Goal: Task Accomplishment & Management: Manage account settings

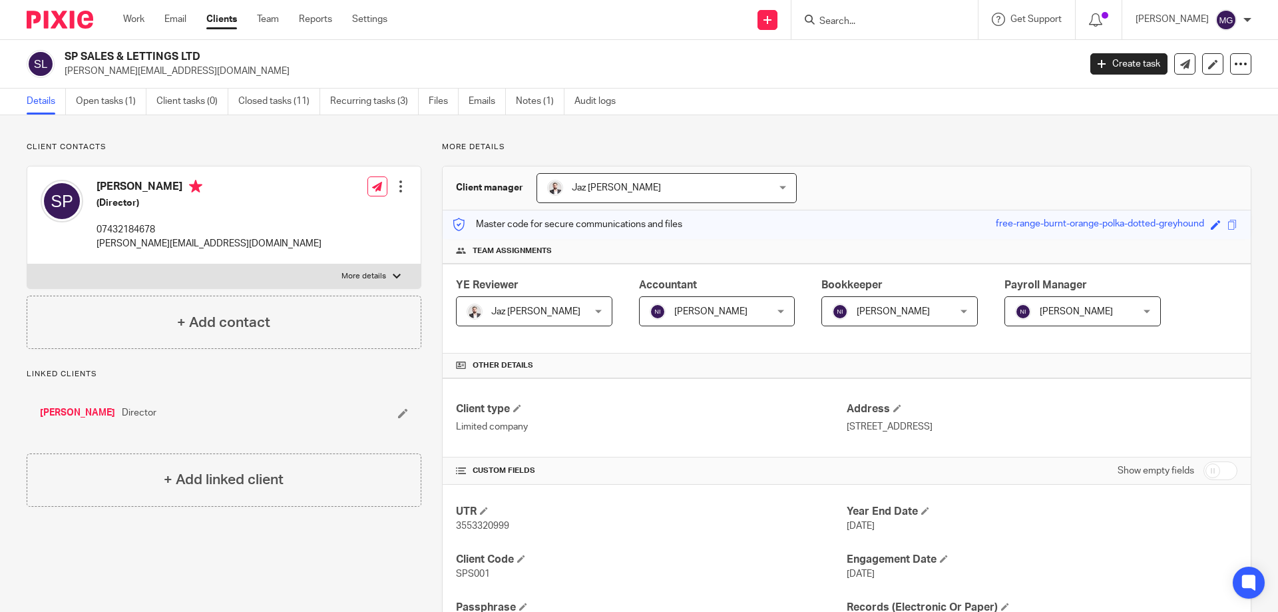
scroll to position [399, 0]
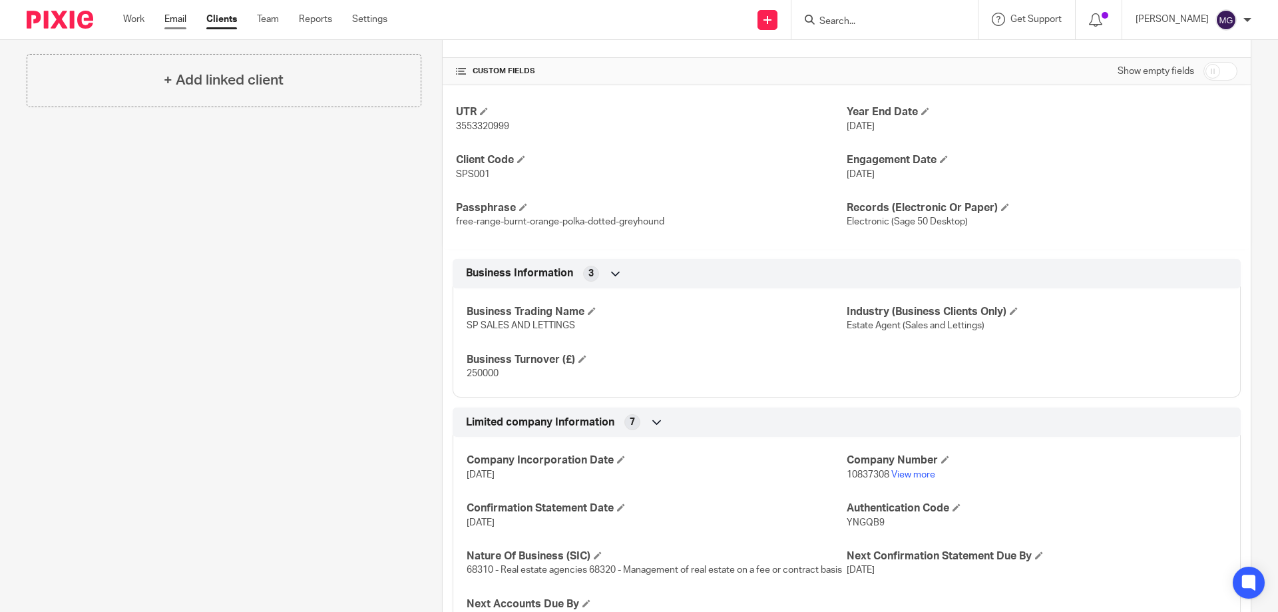
click at [186, 17] on link "Email" at bounding box center [175, 19] width 22 height 13
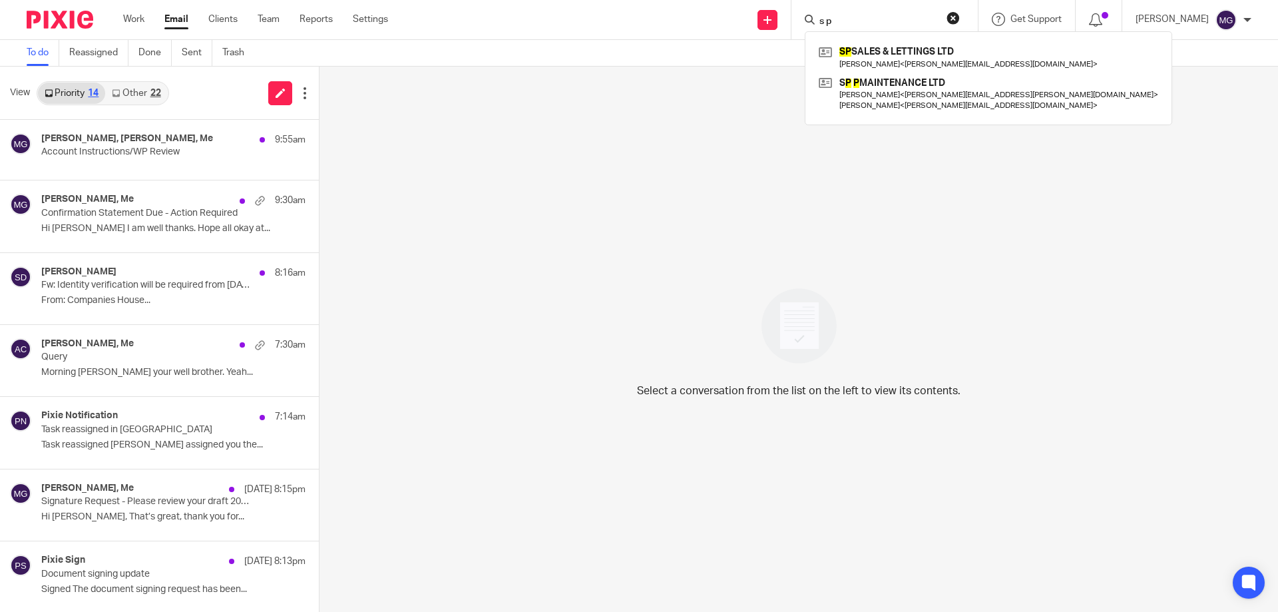
click at [908, 21] on input "s p" at bounding box center [878, 22] width 120 height 12
drag, startPoint x: 871, startPoint y: 21, endPoint x: 533, endPoint y: -27, distance: 341.6
click at [533, 0] on html "Work Email Clients Team Reports Settings Work Email Clients Team Reports Settin…" at bounding box center [639, 306] width 1278 height 612
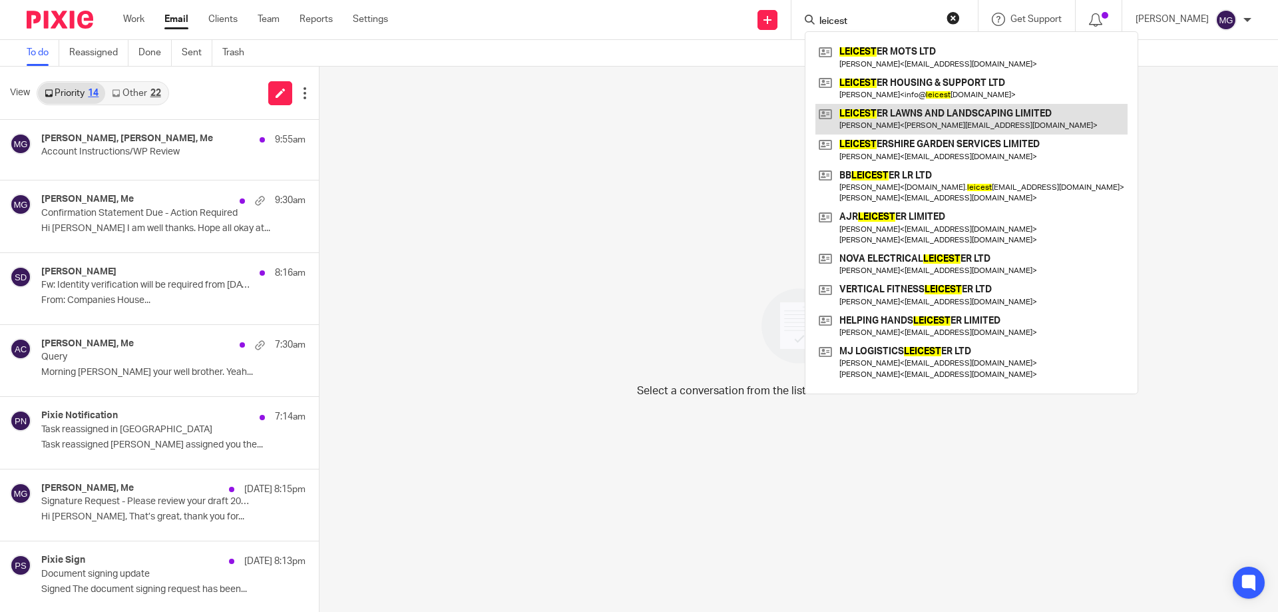
type input "leicest"
click at [991, 120] on link at bounding box center [972, 119] width 312 height 31
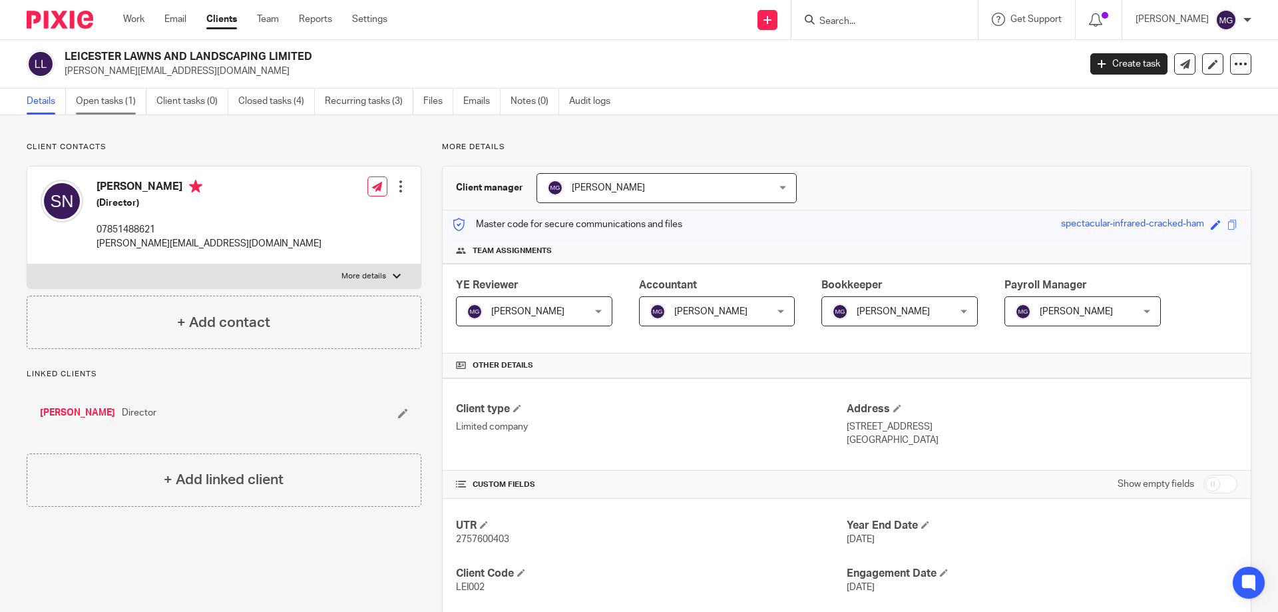
click at [120, 113] on link "Open tasks (1)" at bounding box center [111, 102] width 71 height 26
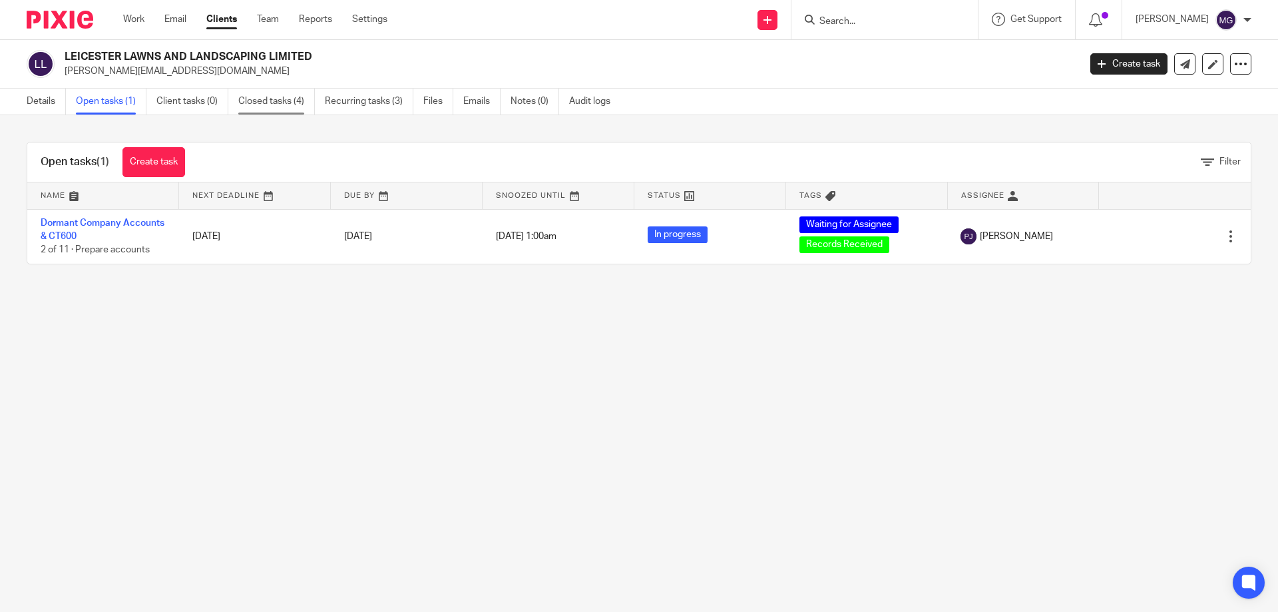
drag, startPoint x: 274, startPoint y: 88, endPoint x: 272, endPoint y: 95, distance: 7.6
drag, startPoint x: 272, startPoint y: 95, endPoint x: 268, endPoint y: 105, distance: 10.5
click at [176, 16] on link "Email" at bounding box center [175, 19] width 22 height 13
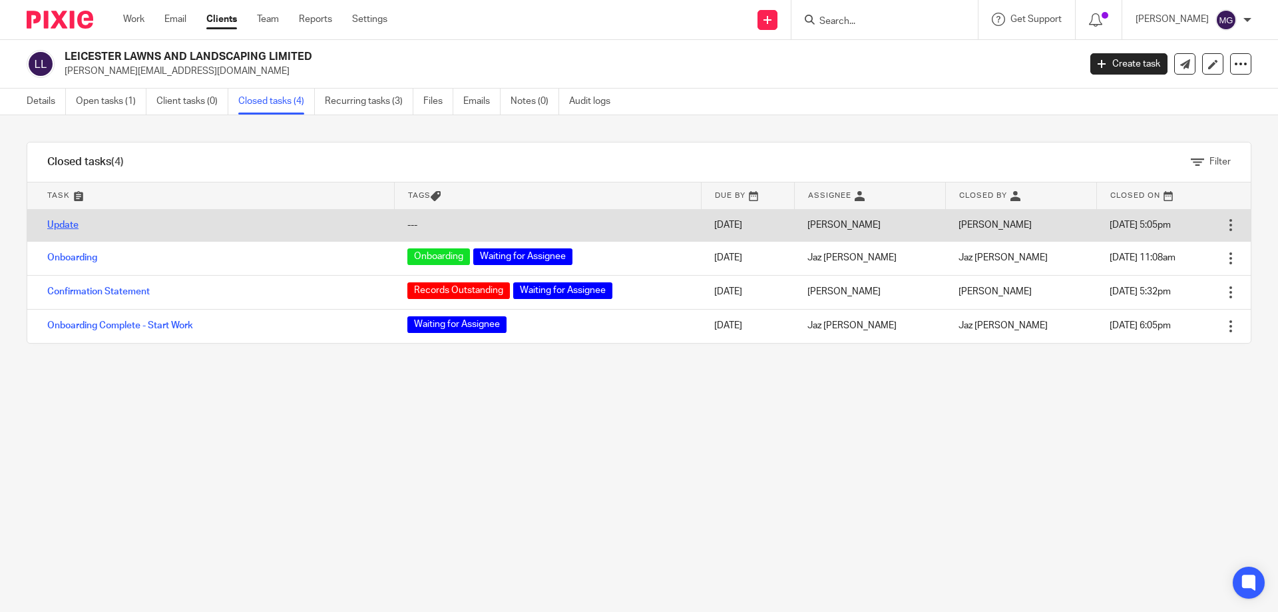
click at [72, 223] on link "Update" at bounding box center [62, 224] width 31 height 9
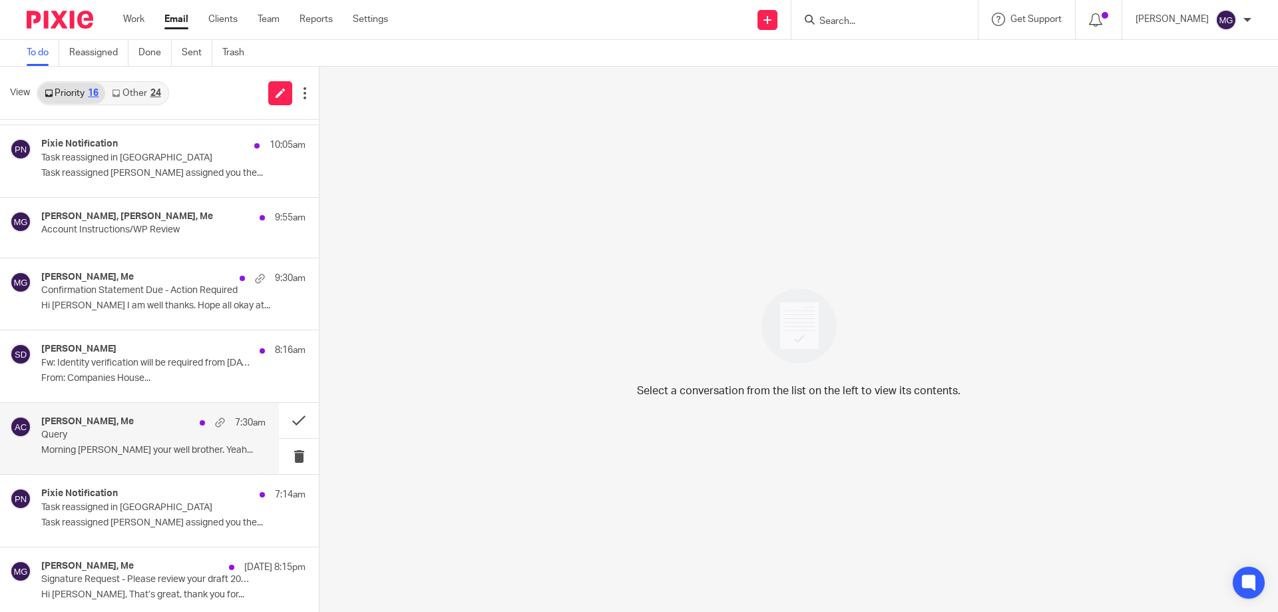
scroll to position [133, 0]
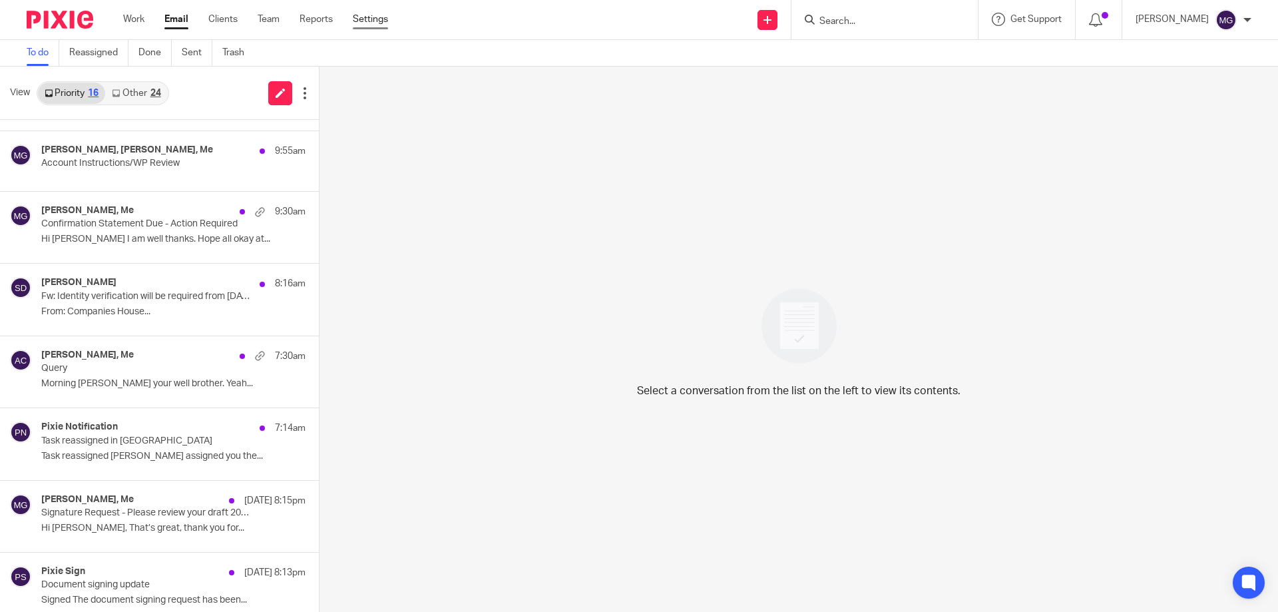
click at [378, 19] on link "Settings" at bounding box center [370, 19] width 35 height 13
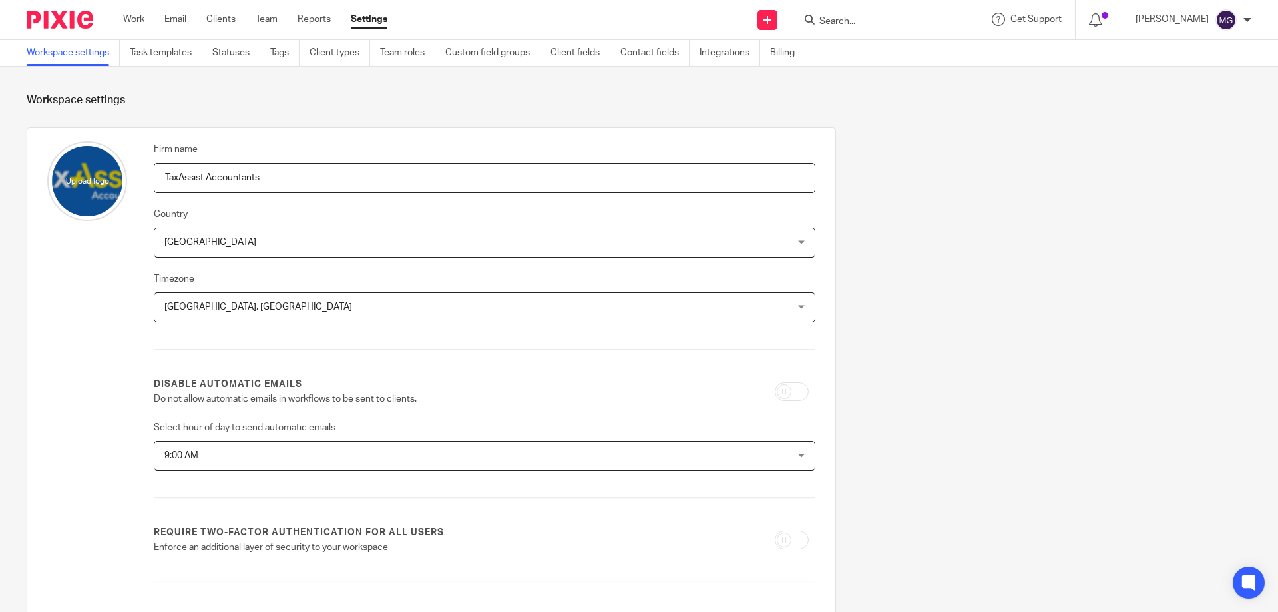
click at [226, 83] on section "Workspace settings Firm name TaxAssist Accountants Country [GEOGRAPHIC_DATA] [G…" at bounding box center [639, 505] width 1278 height 877
click at [179, 51] on link "Task templates" at bounding box center [166, 53] width 73 height 26
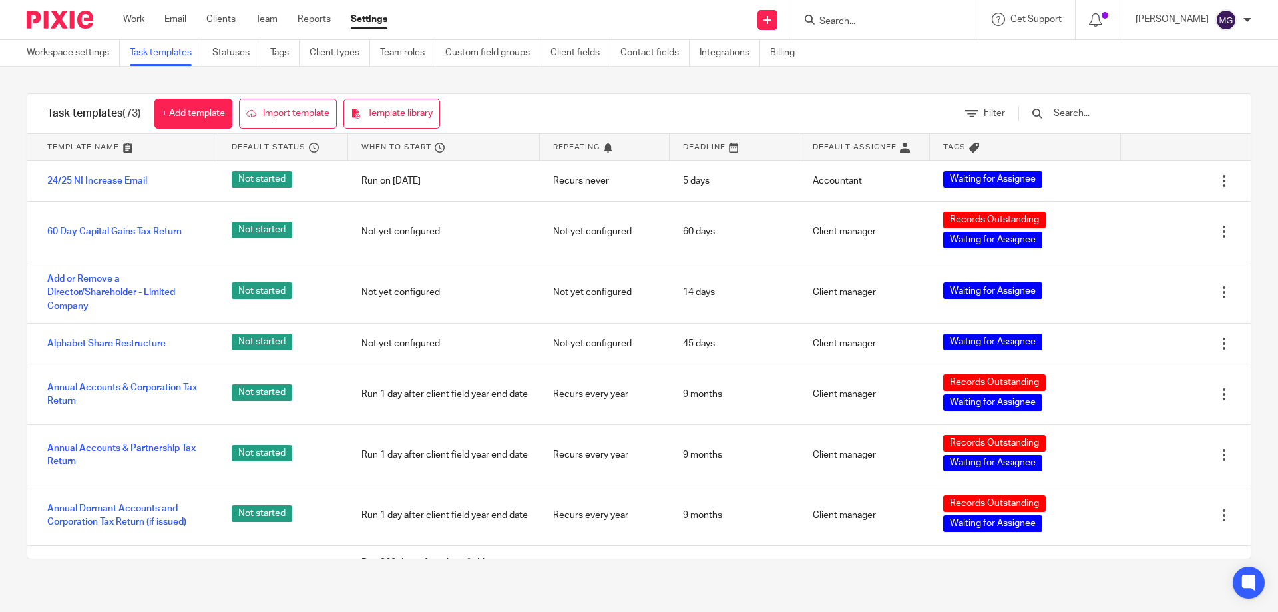
click at [1126, 116] on input "text" at bounding box center [1130, 113] width 155 height 15
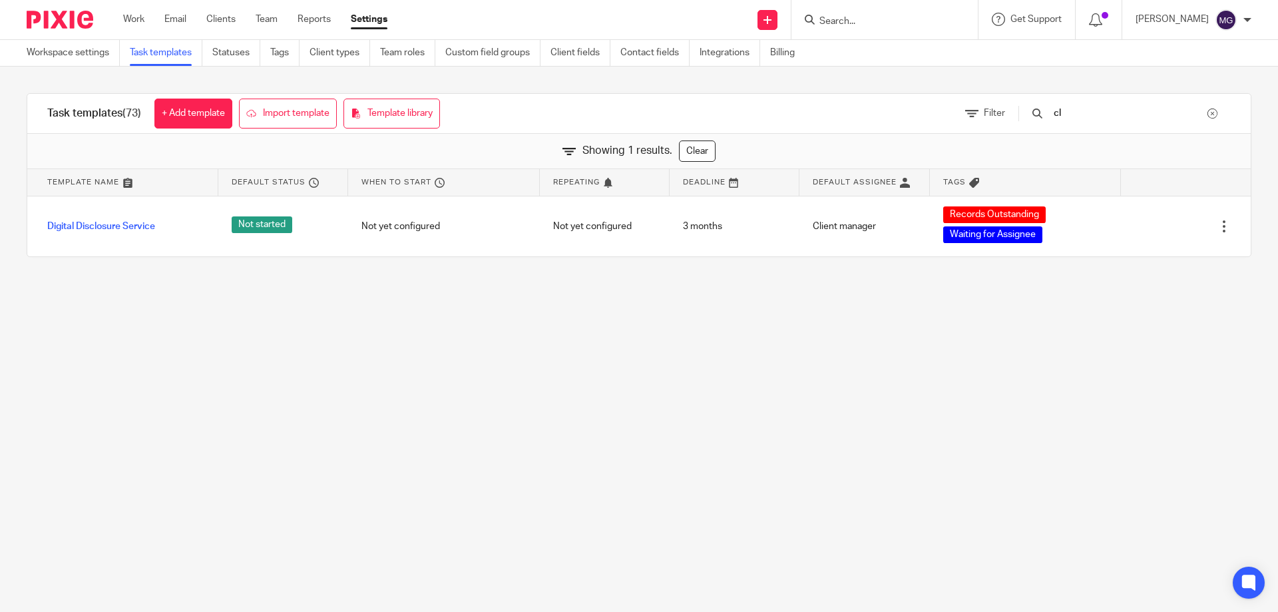
type input "c"
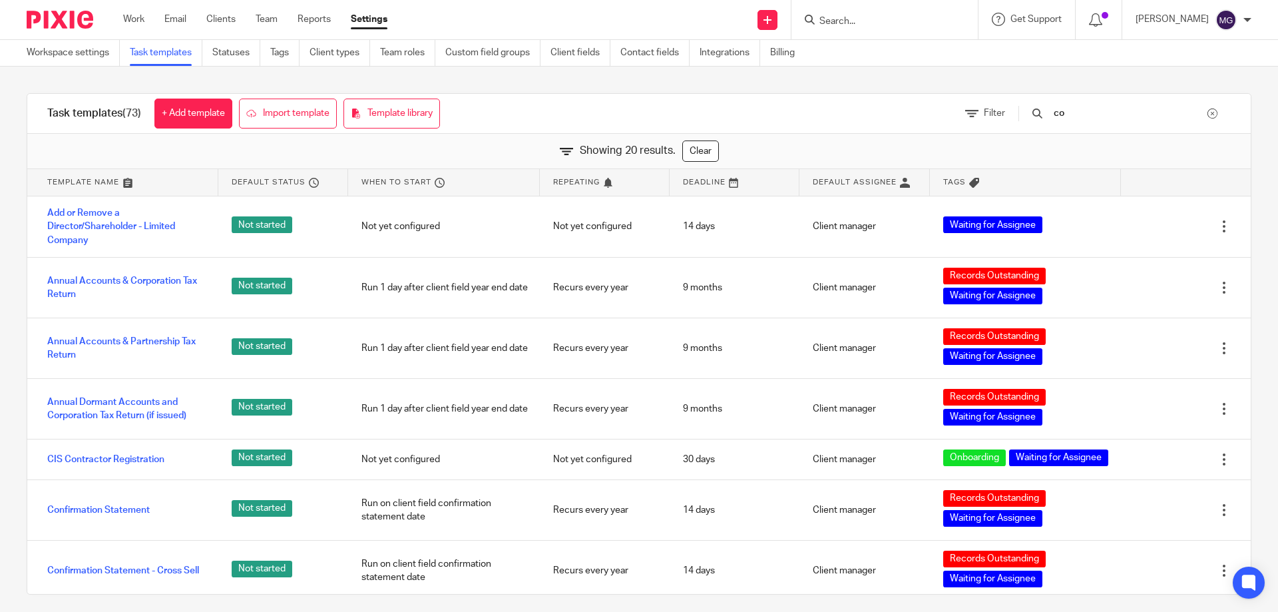
type input "c"
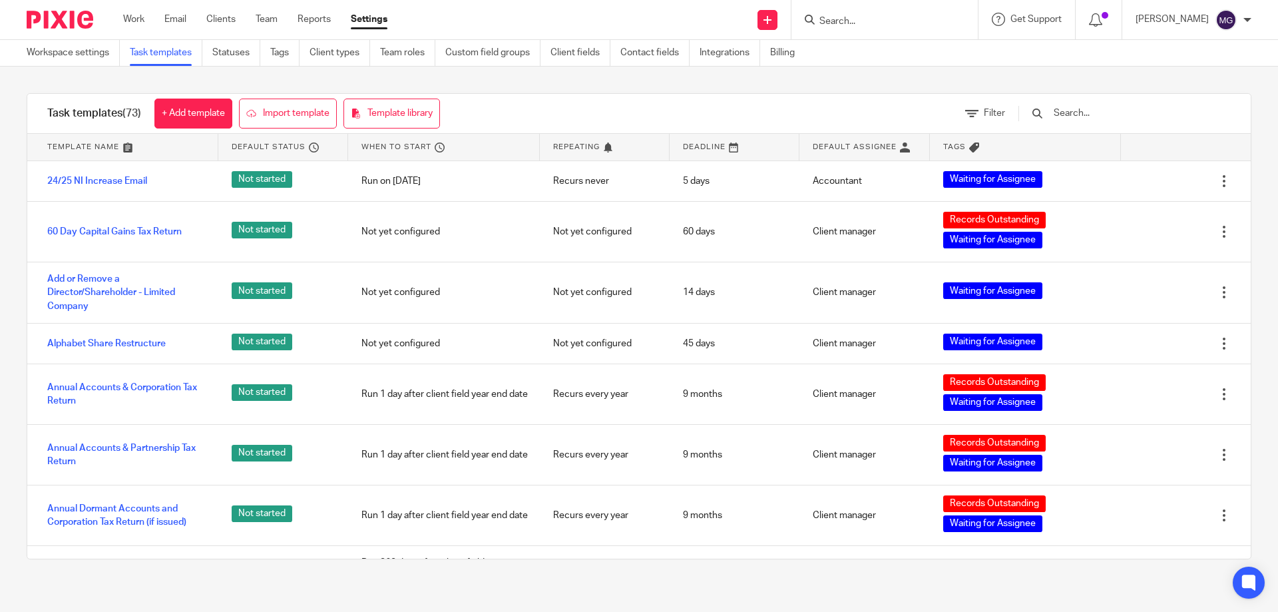
click at [845, 13] on form at bounding box center [889, 19] width 142 height 17
click at [843, 22] on input "Search" at bounding box center [878, 22] width 120 height 12
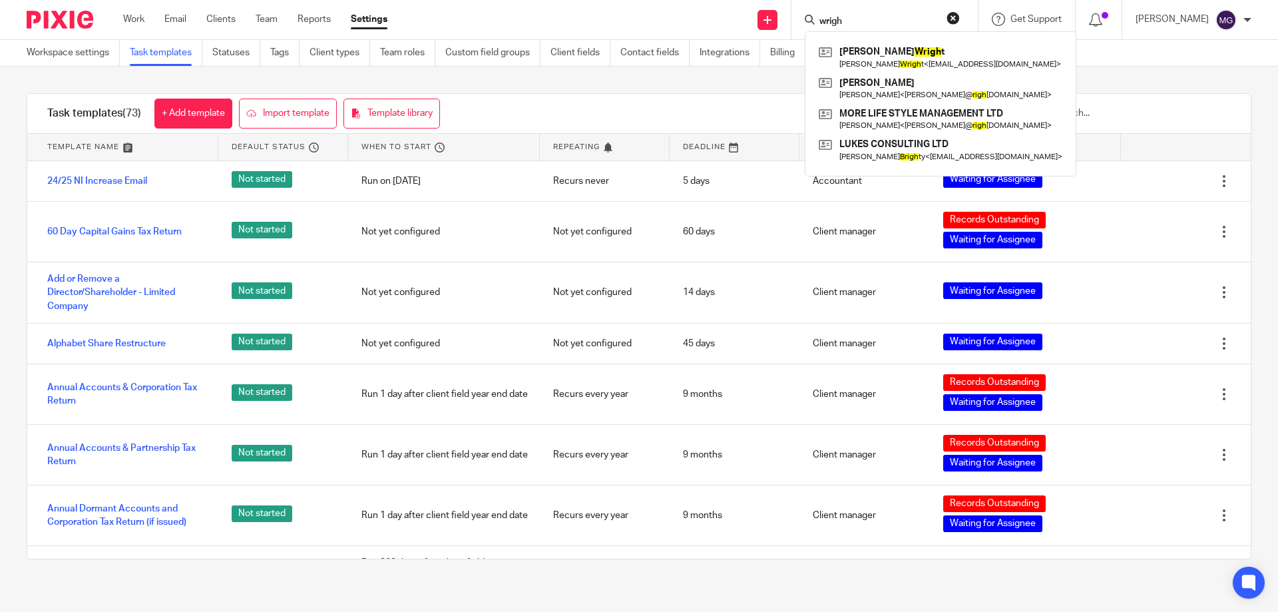
type input "wright"
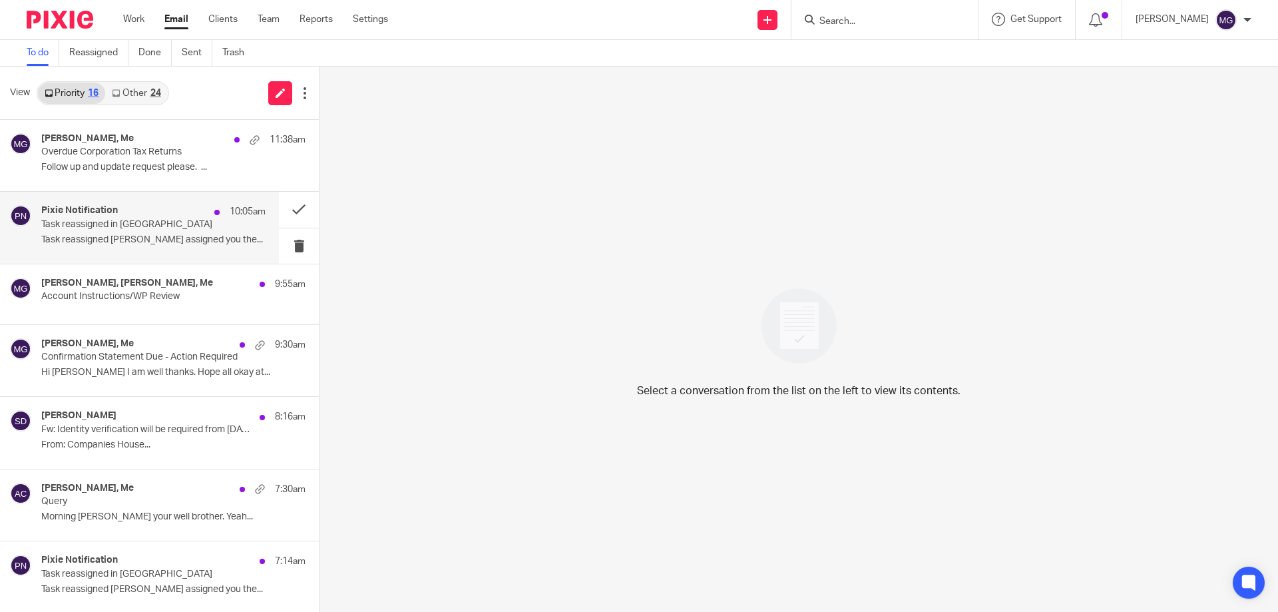
click at [136, 238] on p "Task reassigned [PERSON_NAME] assigned you the..." at bounding box center [153, 239] width 224 height 11
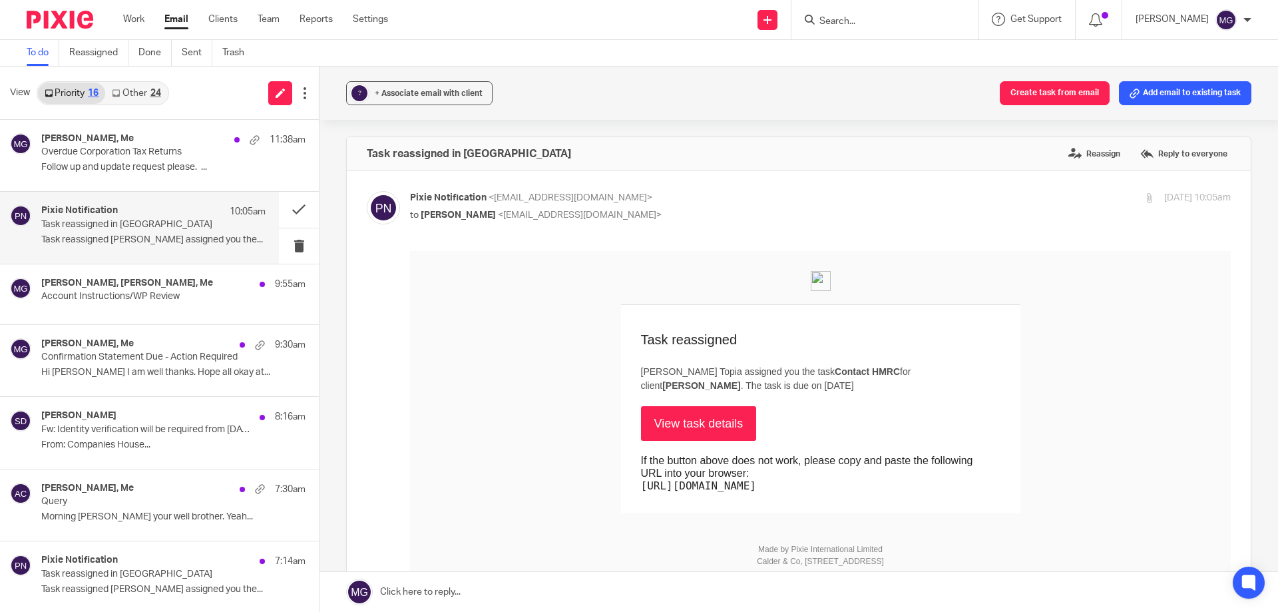
click at [696, 431] on link "View task details" at bounding box center [699, 423] width 116 height 35
click at [279, 211] on button at bounding box center [299, 209] width 40 height 35
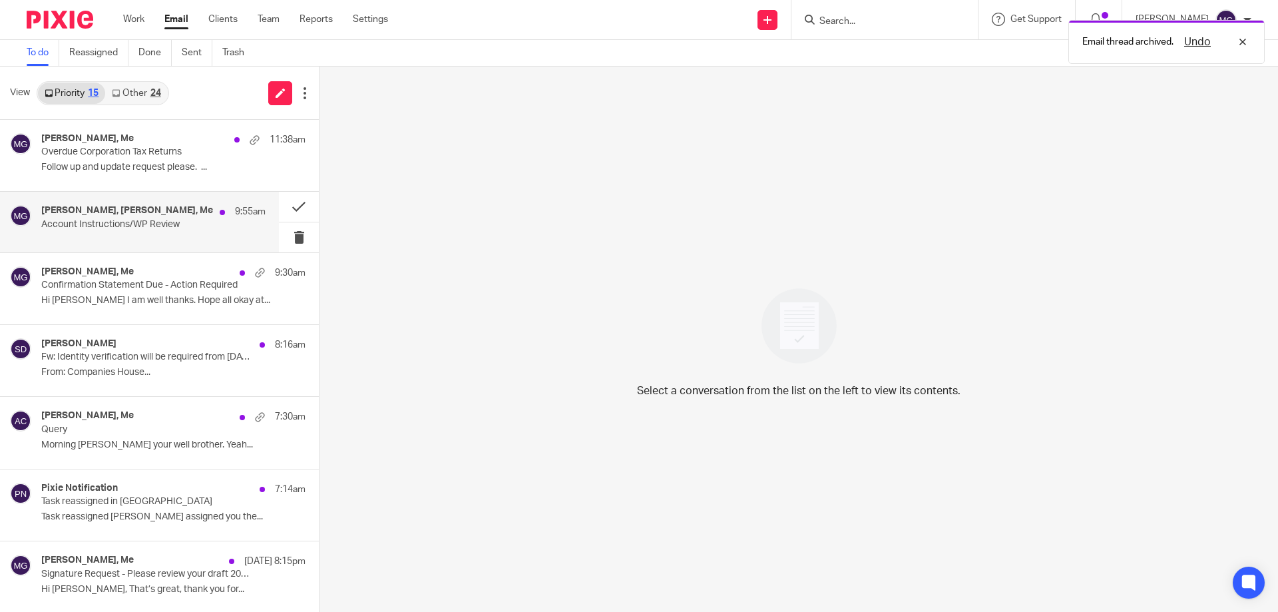
click at [218, 212] on div "9:55am" at bounding box center [239, 211] width 53 height 13
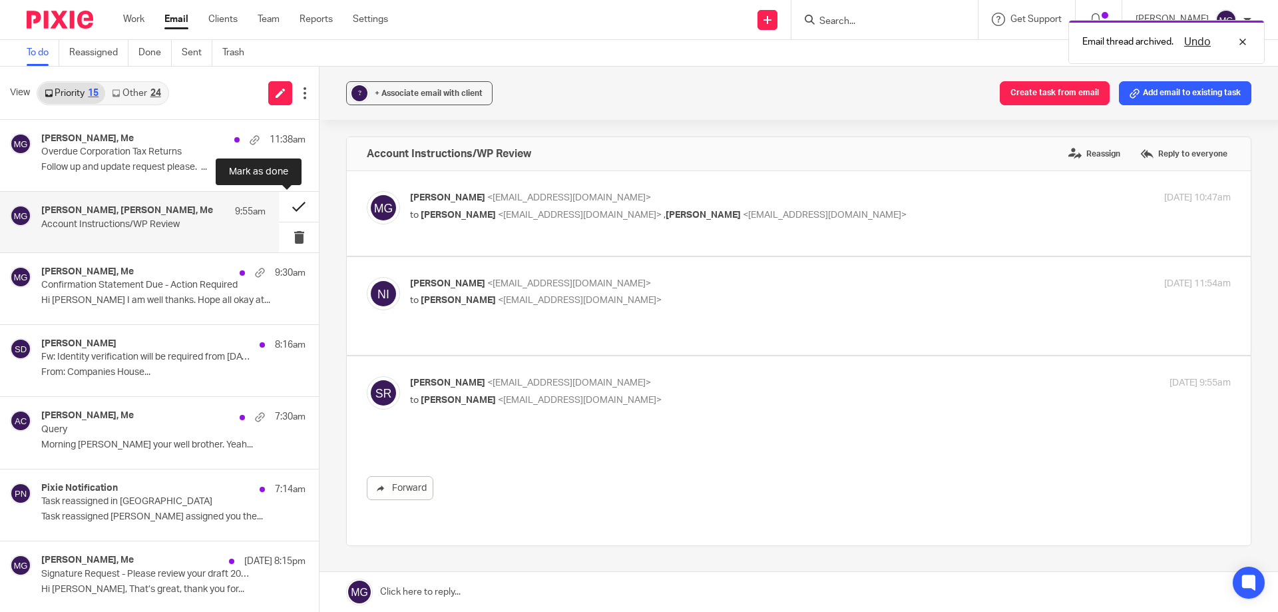
click at [289, 211] on button at bounding box center [299, 207] width 40 height 30
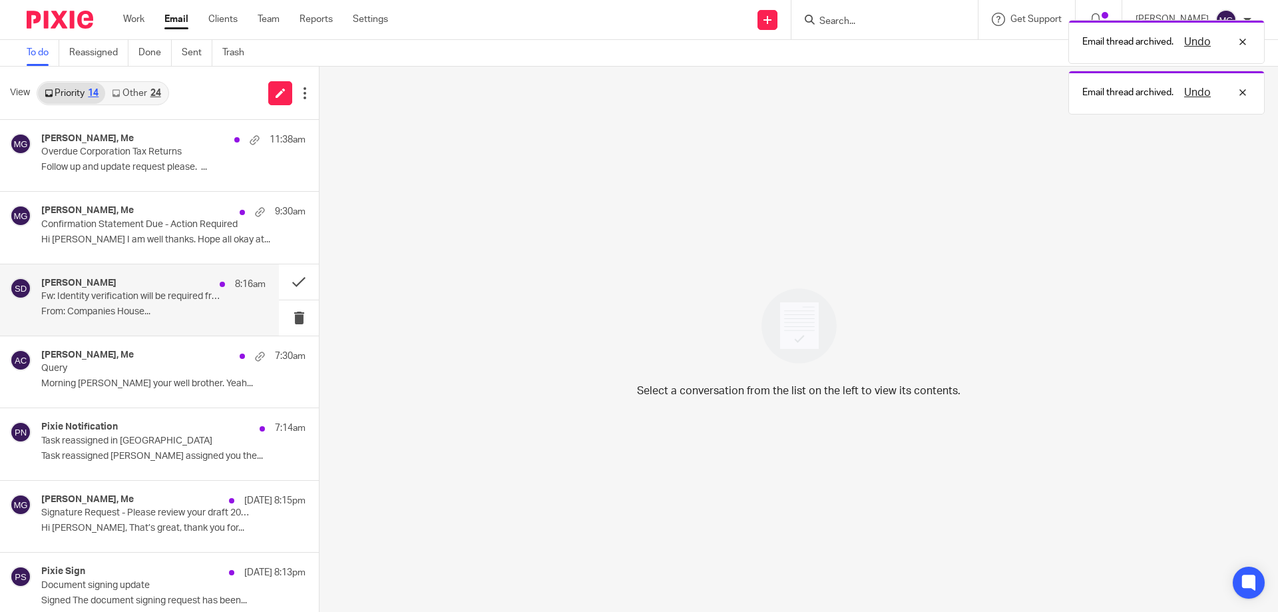
click at [55, 314] on p "From: Companies House..." at bounding box center [153, 311] width 224 height 11
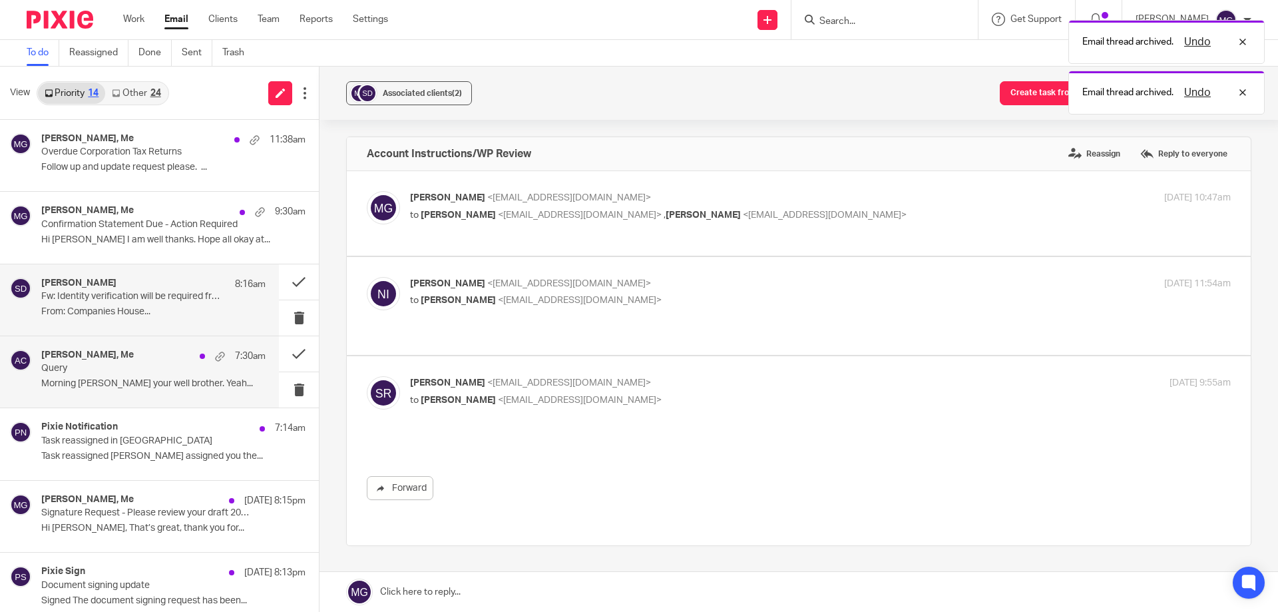
click at [71, 369] on p "Query" at bounding box center [131, 368] width 180 height 11
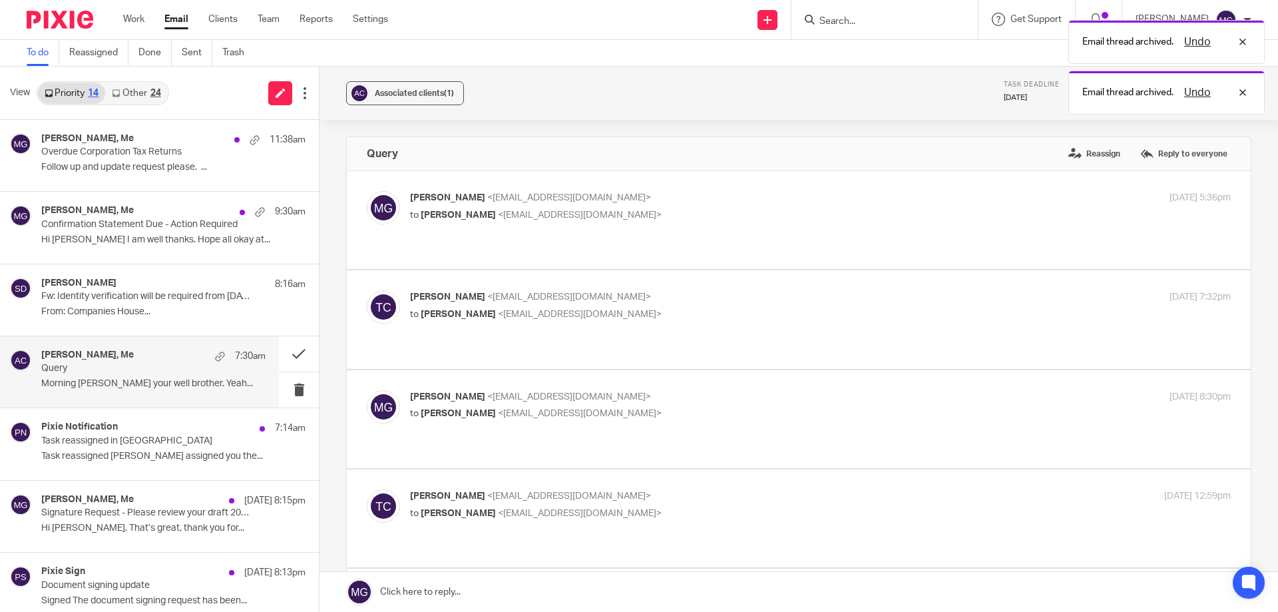
click at [91, 383] on p "Morning mason hope your well brother. Yeah..." at bounding box center [153, 383] width 224 height 11
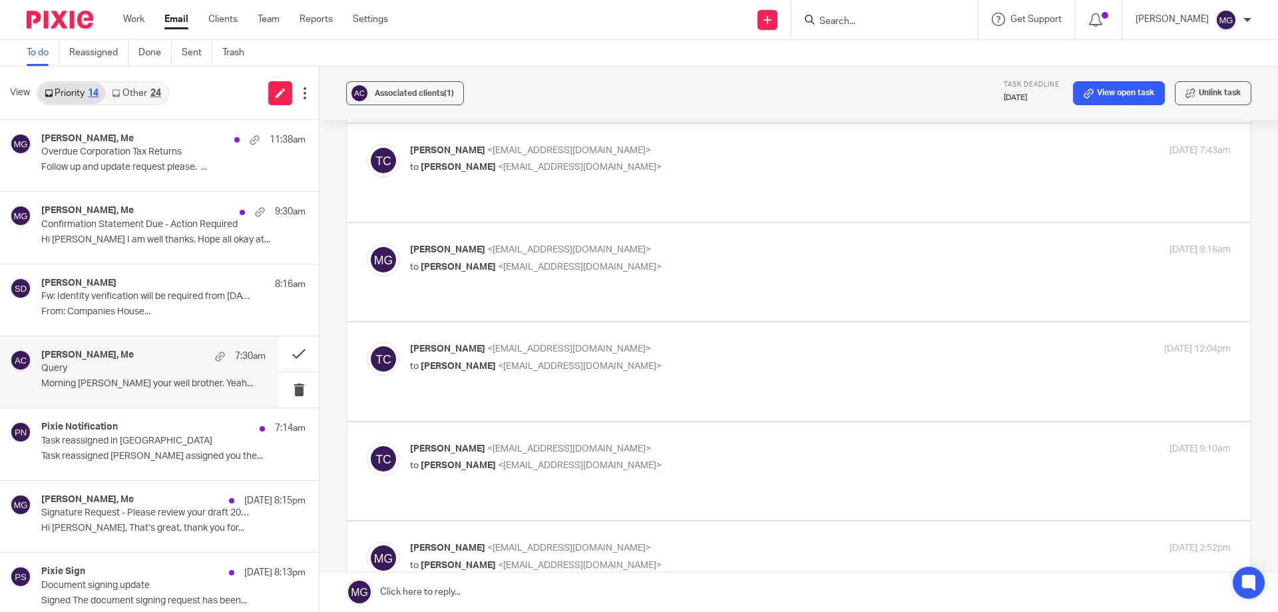
scroll to position [3262, 0]
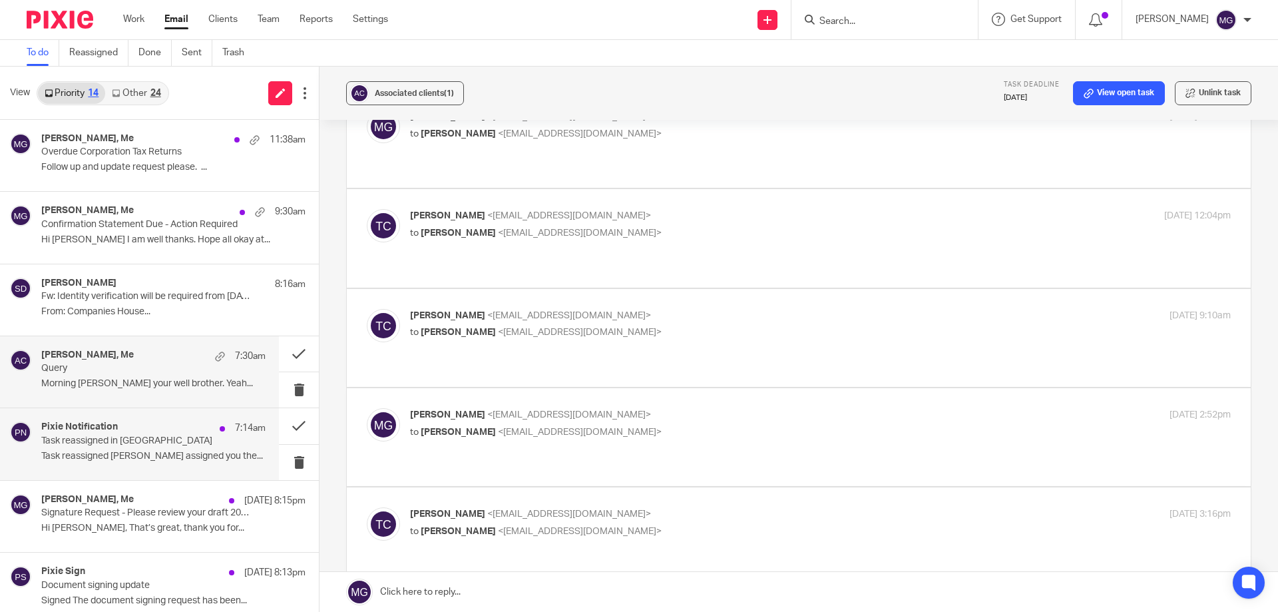
click at [128, 435] on p "Task reassigned in Pixie" at bounding box center [131, 440] width 180 height 11
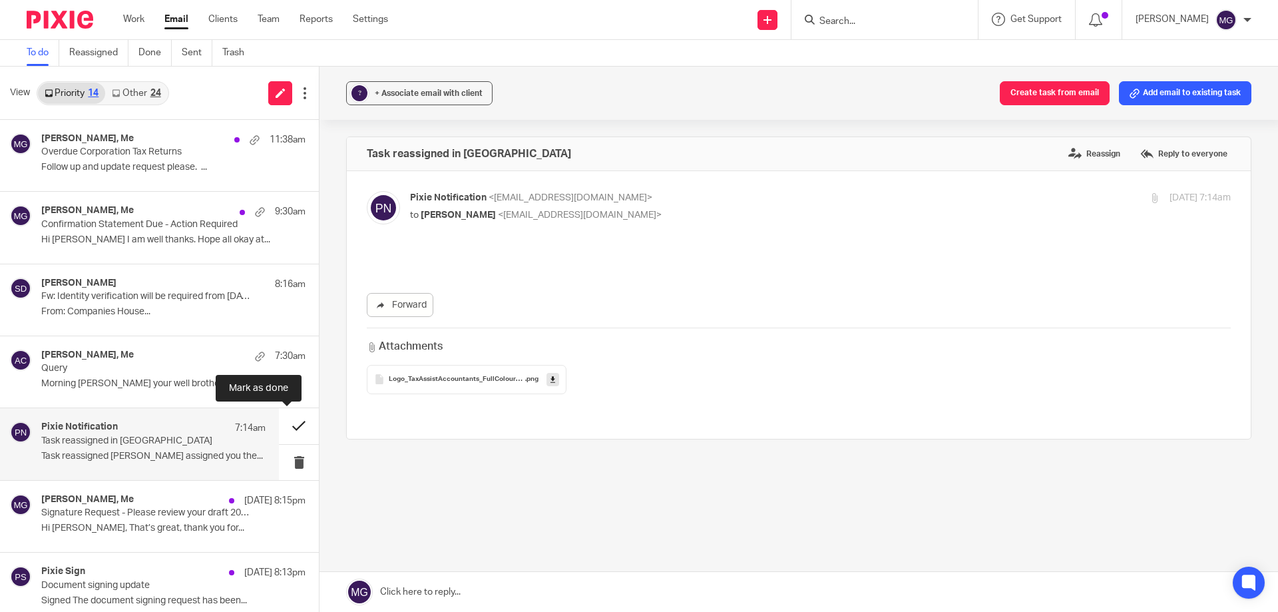
scroll to position [0, 0]
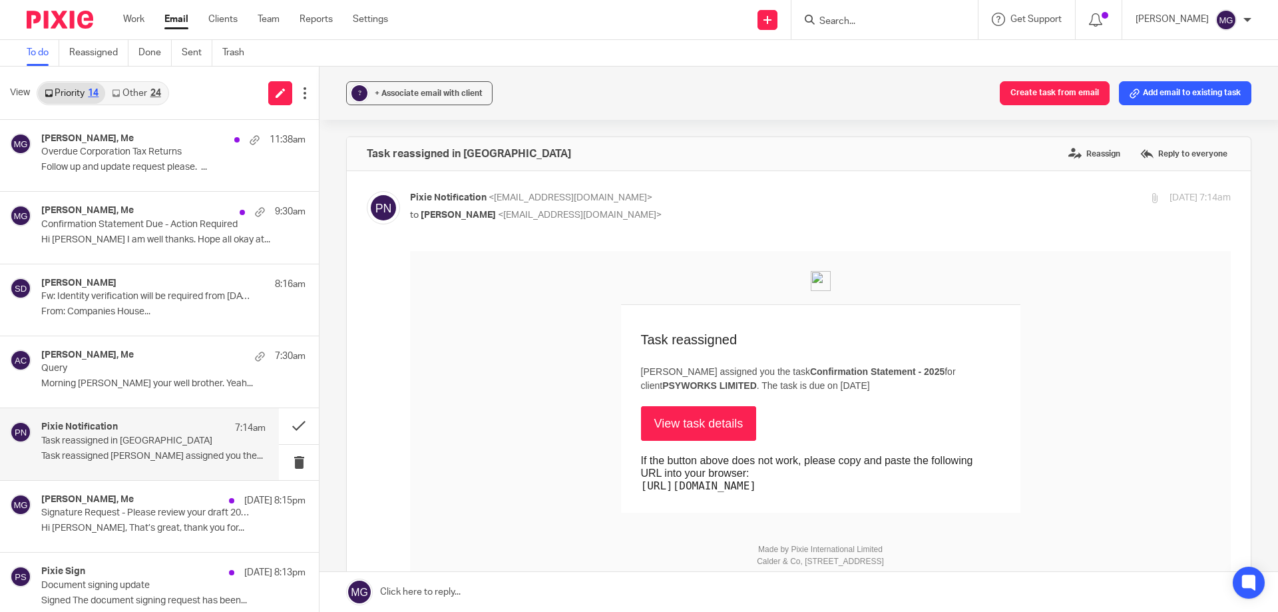
click at [711, 432] on link "View task details" at bounding box center [699, 423] width 116 height 35
click at [284, 426] on button at bounding box center [299, 425] width 40 height 35
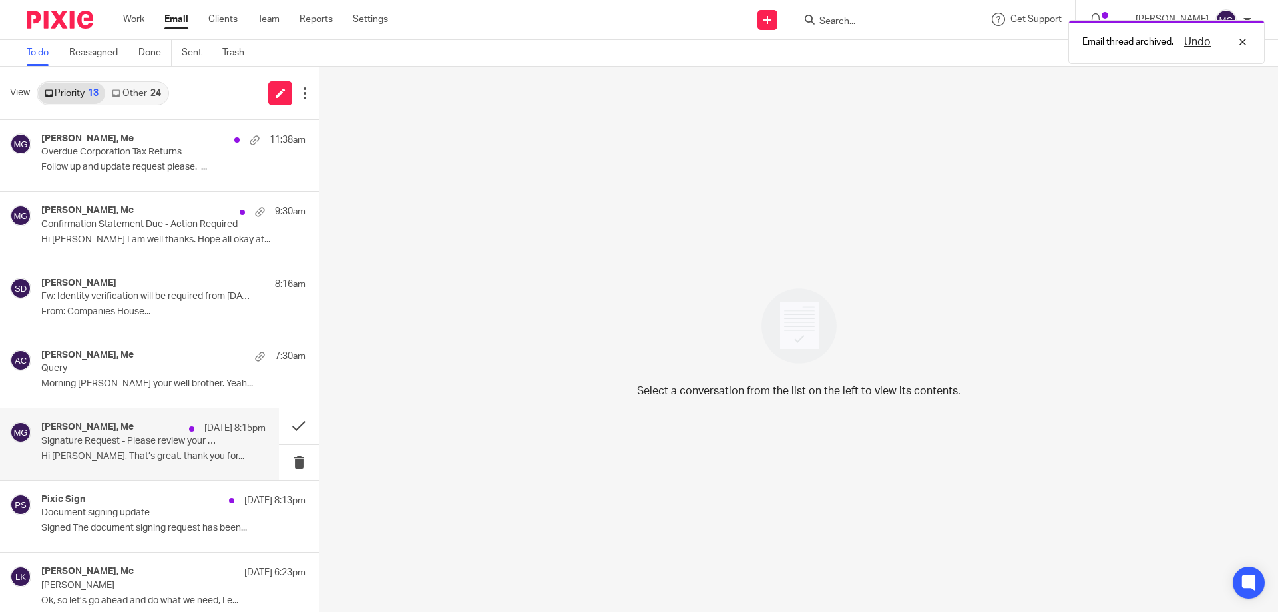
click at [189, 426] on div at bounding box center [191, 428] width 5 height 5
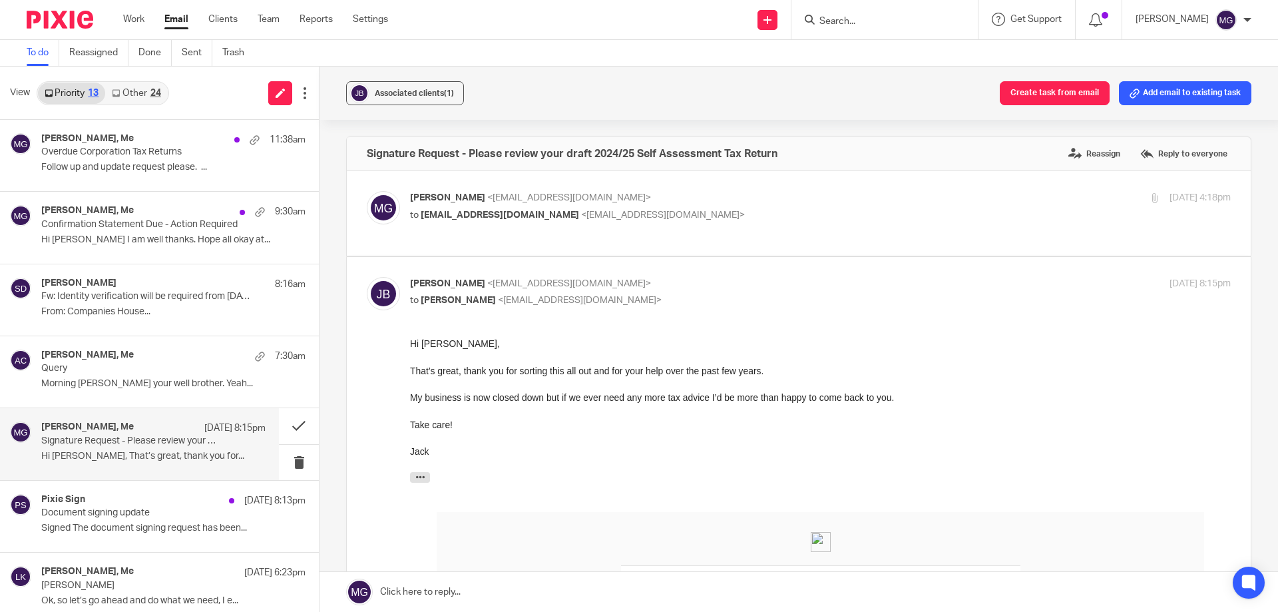
click at [598, 594] on link at bounding box center [799, 592] width 959 height 40
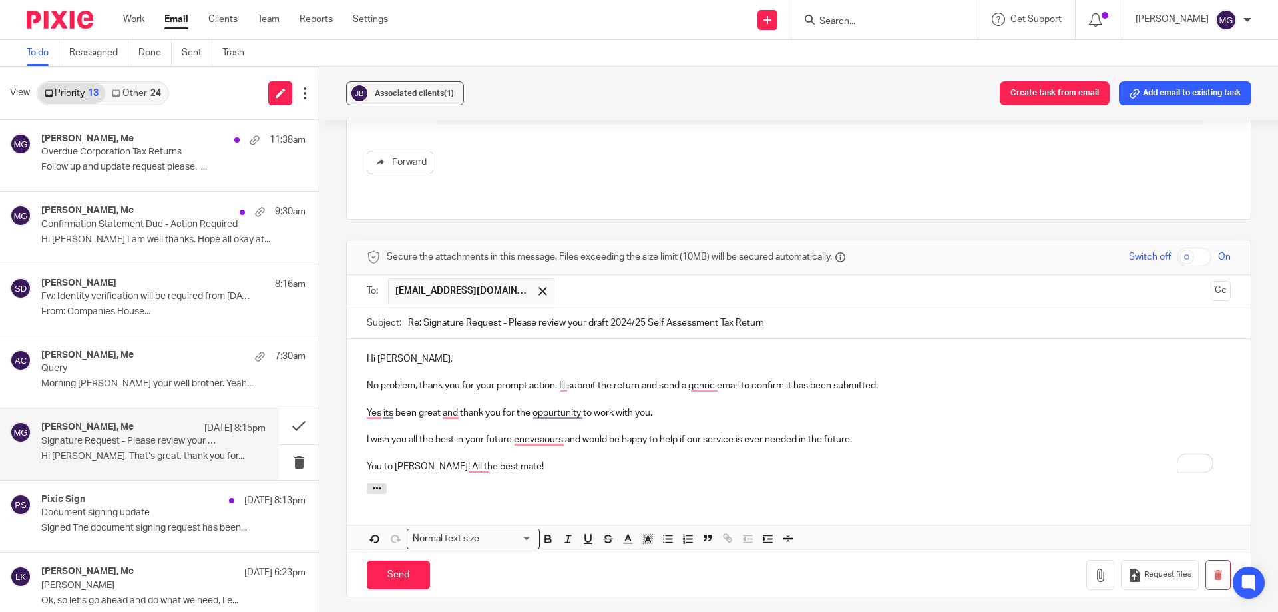
click at [388, 419] on div "Hi Jack, No problem, thank you for your prompt action. Ill submit the return an…" at bounding box center [799, 411] width 904 height 144
click at [593, 467] on div "Hi Jack, No problem, thank you for your prompt action. I'll submit the return a…" at bounding box center [799, 411] width 904 height 144
click at [569, 460] on p "You to Jack! All the best mate!" at bounding box center [799, 466] width 864 height 13
click at [570, 446] on p "To enrich screen reader interactions, please activate Accessibility in Grammarl…" at bounding box center [799, 452] width 864 height 13
click at [443, 483] on div at bounding box center [799, 490] width 904 height 15
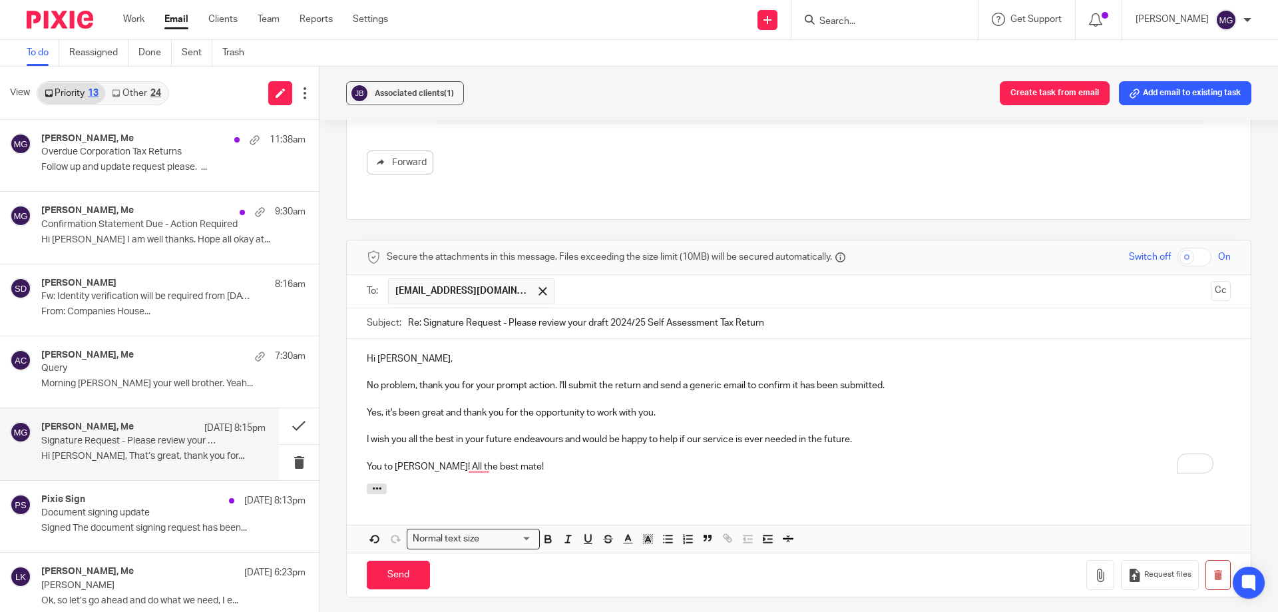
click at [503, 460] on p "You to Jack! All the best mate!" at bounding box center [799, 466] width 864 height 13
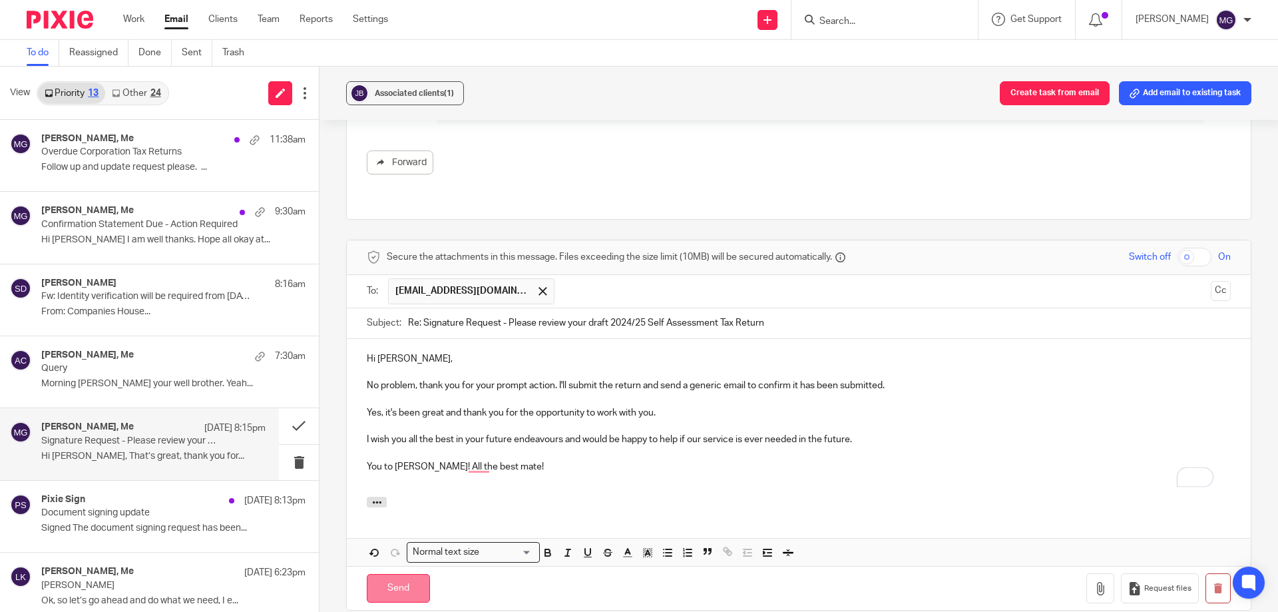
click at [403, 582] on input "Send" at bounding box center [398, 588] width 63 height 29
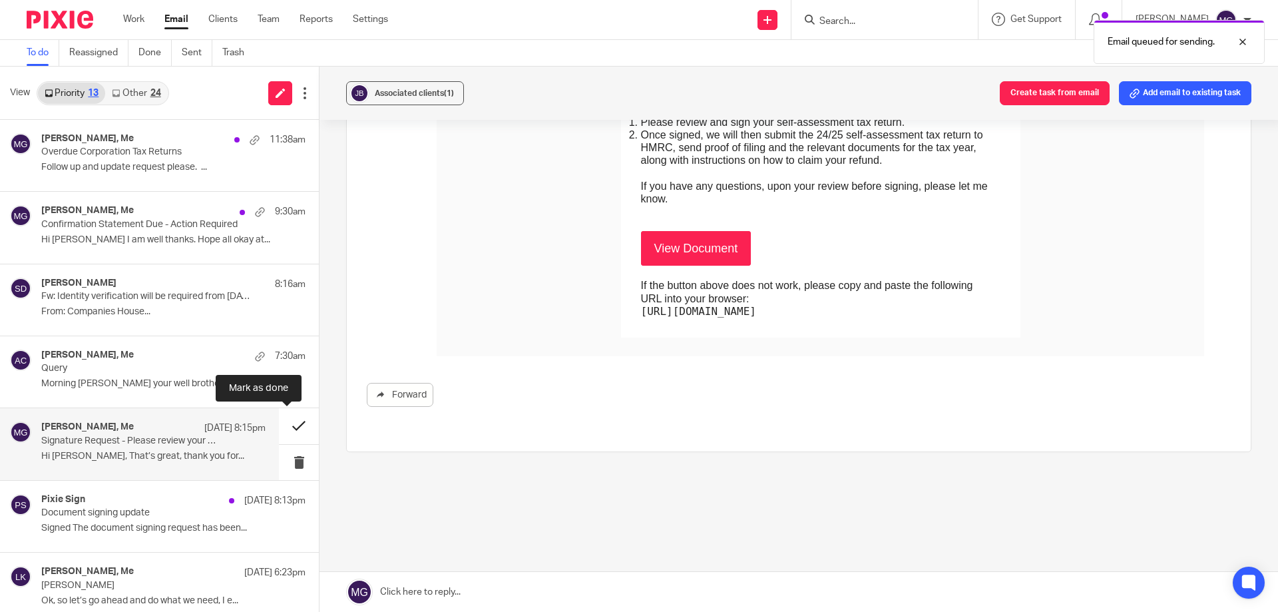
click at [297, 433] on button at bounding box center [299, 425] width 40 height 35
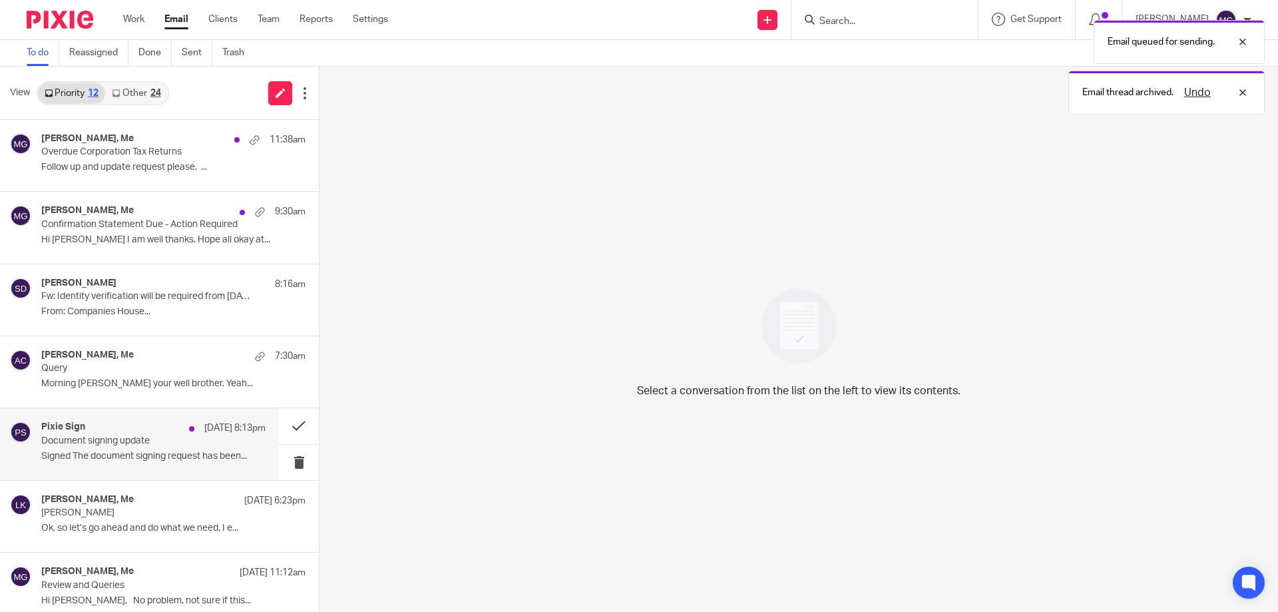
click at [160, 424] on div "Pixie Sign 13 Aug 8:13pm" at bounding box center [153, 427] width 224 height 13
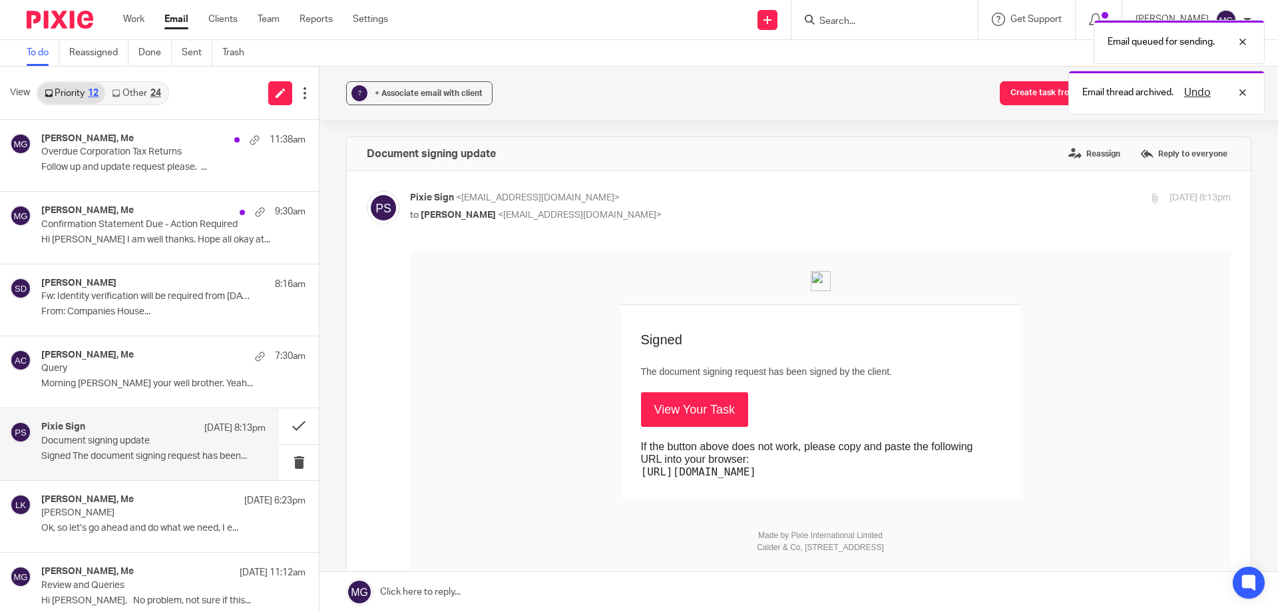
scroll to position [0, 0]
click at [699, 423] on link "View Your Task" at bounding box center [694, 409] width 107 height 35
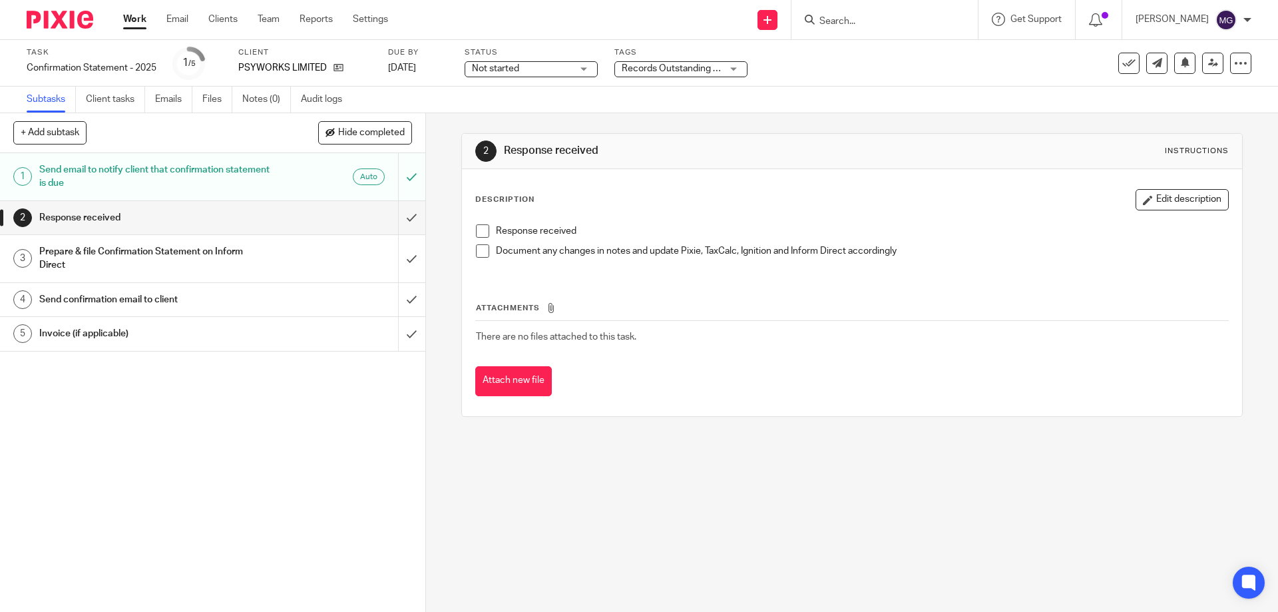
click at [853, 25] on input "Search" at bounding box center [878, 22] width 120 height 12
type input "symond"
drag, startPoint x: 274, startPoint y: 27, endPoint x: 268, endPoint y: 20, distance: 9.5
click at [168, 103] on link "Emails" at bounding box center [173, 100] width 37 height 26
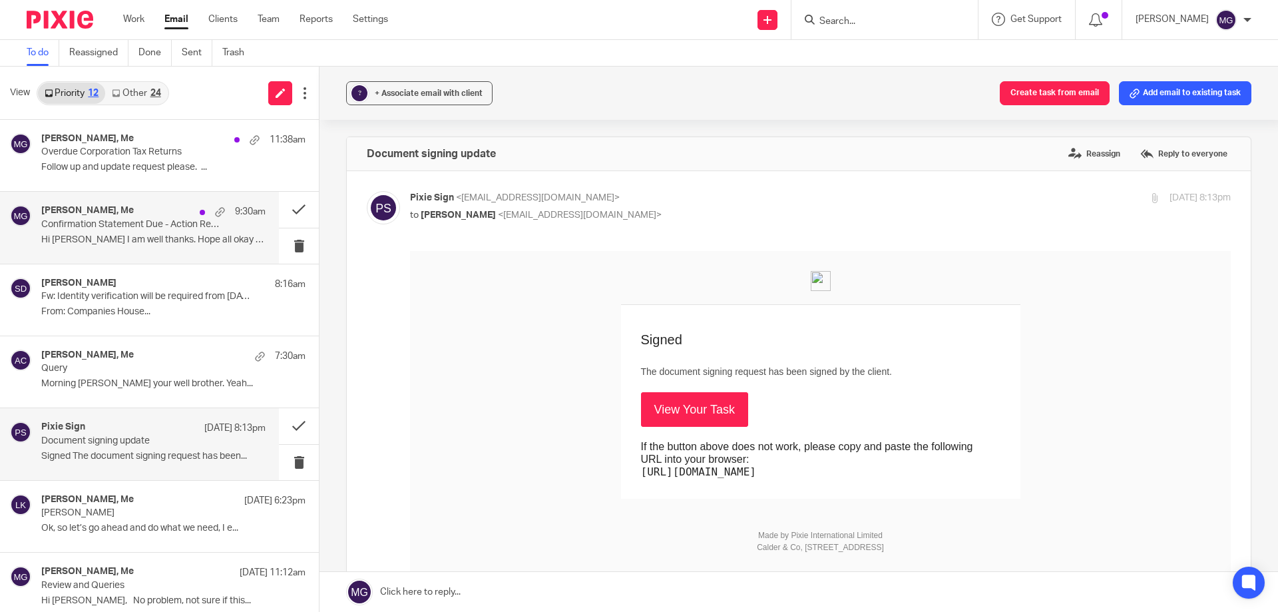
click at [127, 217] on div "Dr Aftab Laher, Me 9:30am" at bounding box center [153, 211] width 224 height 13
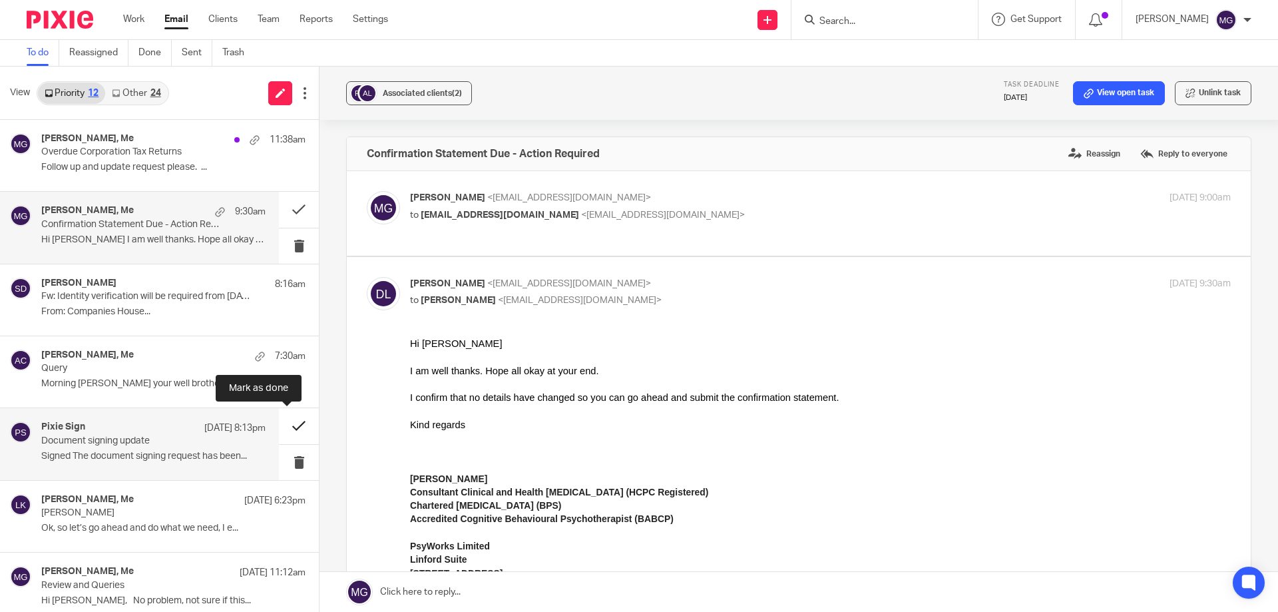
click at [288, 425] on button at bounding box center [299, 425] width 40 height 35
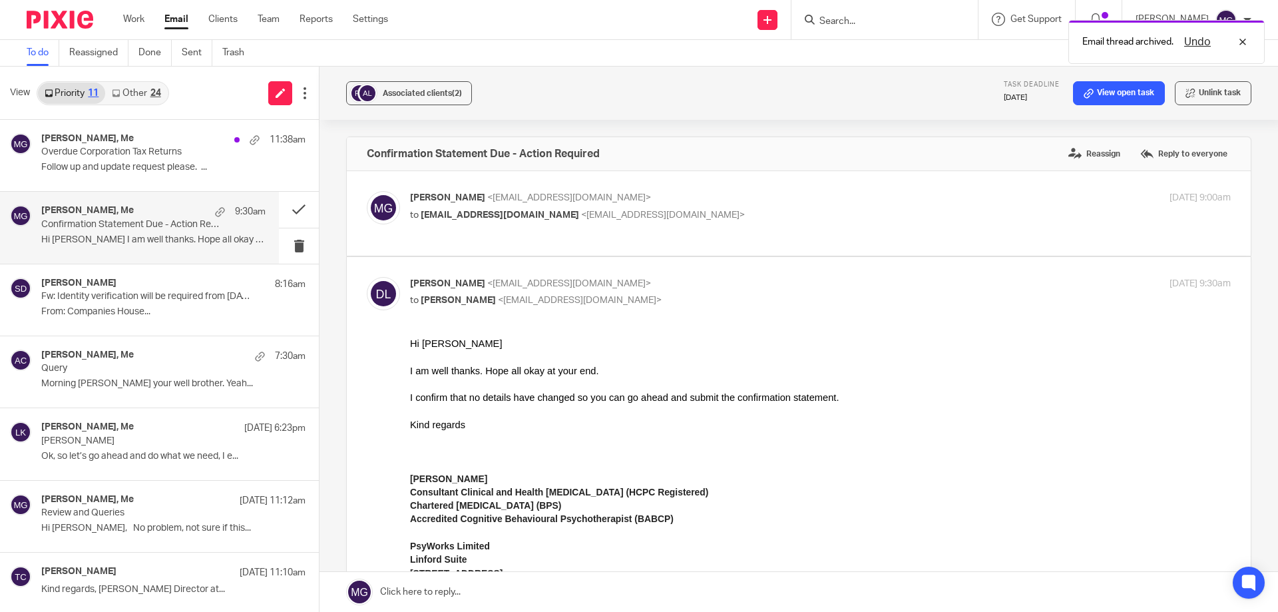
click at [126, 252] on div "Dr Aftab Laher, Me 9:30am Confirmation Statement Due - Action Required Hi Mason…" at bounding box center [139, 227] width 279 height 71
click at [282, 206] on button at bounding box center [299, 209] width 40 height 35
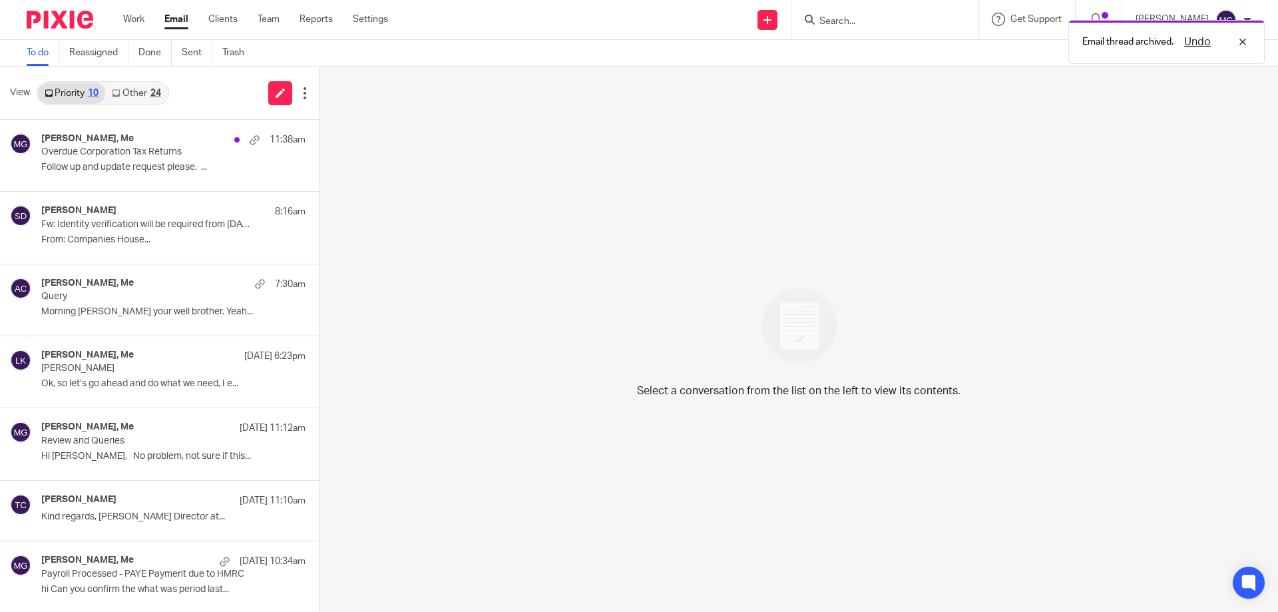
click at [147, 97] on link "Other 24" at bounding box center [136, 93] width 62 height 21
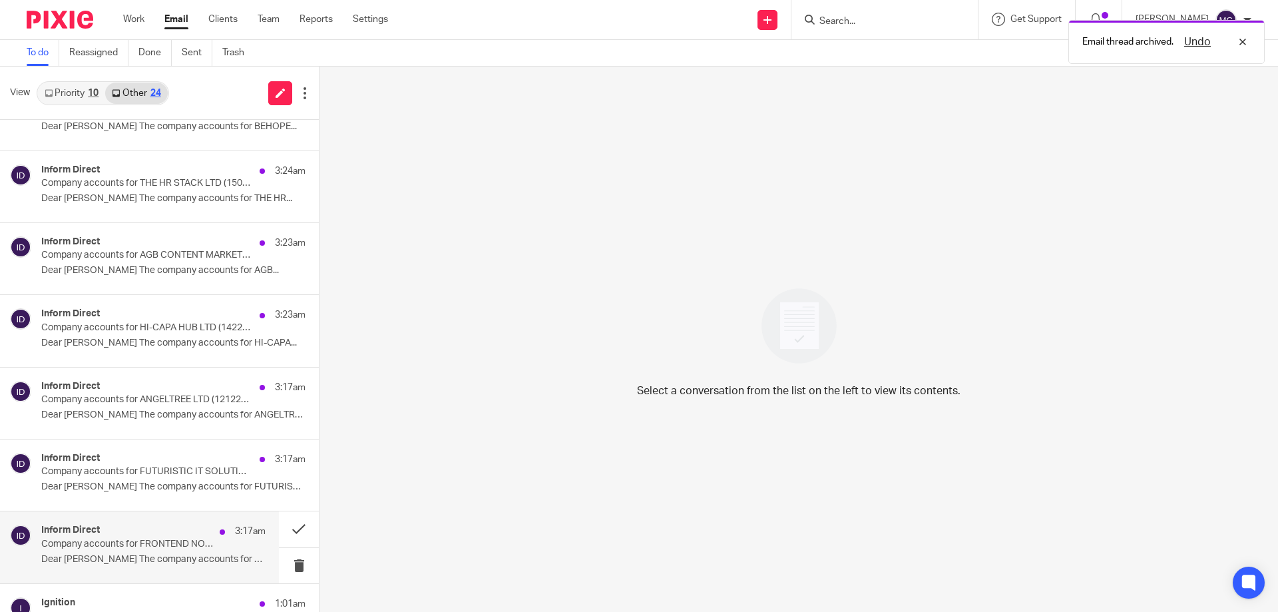
scroll to position [840, 0]
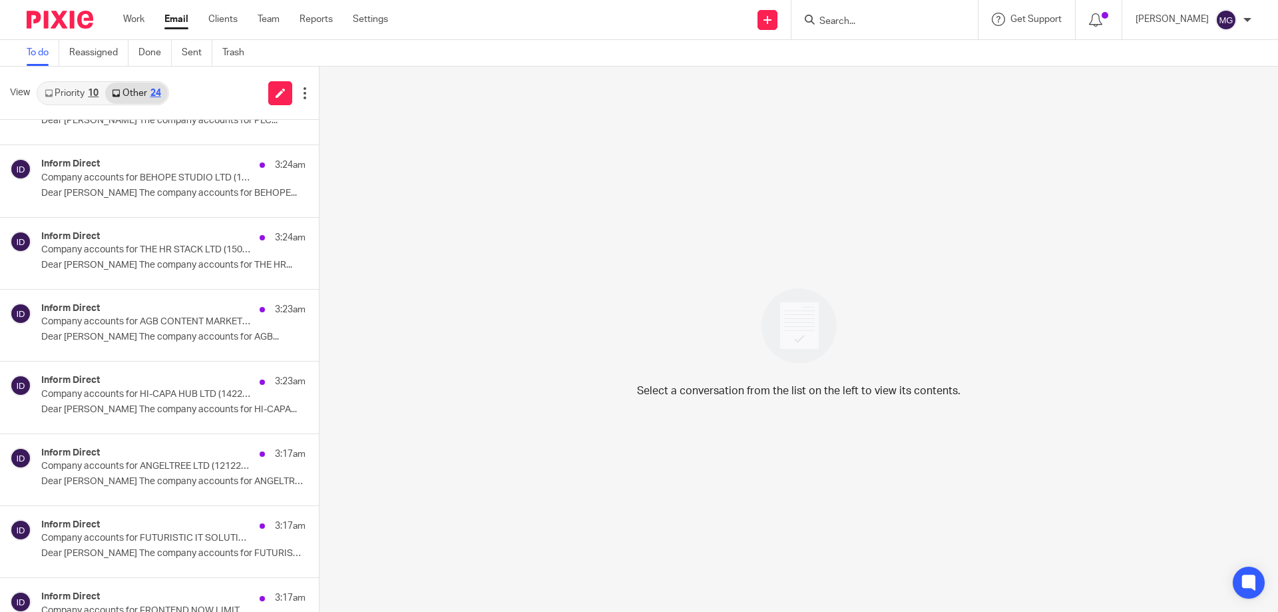
click at [89, 103] on link "Priority 10" at bounding box center [71, 93] width 67 height 21
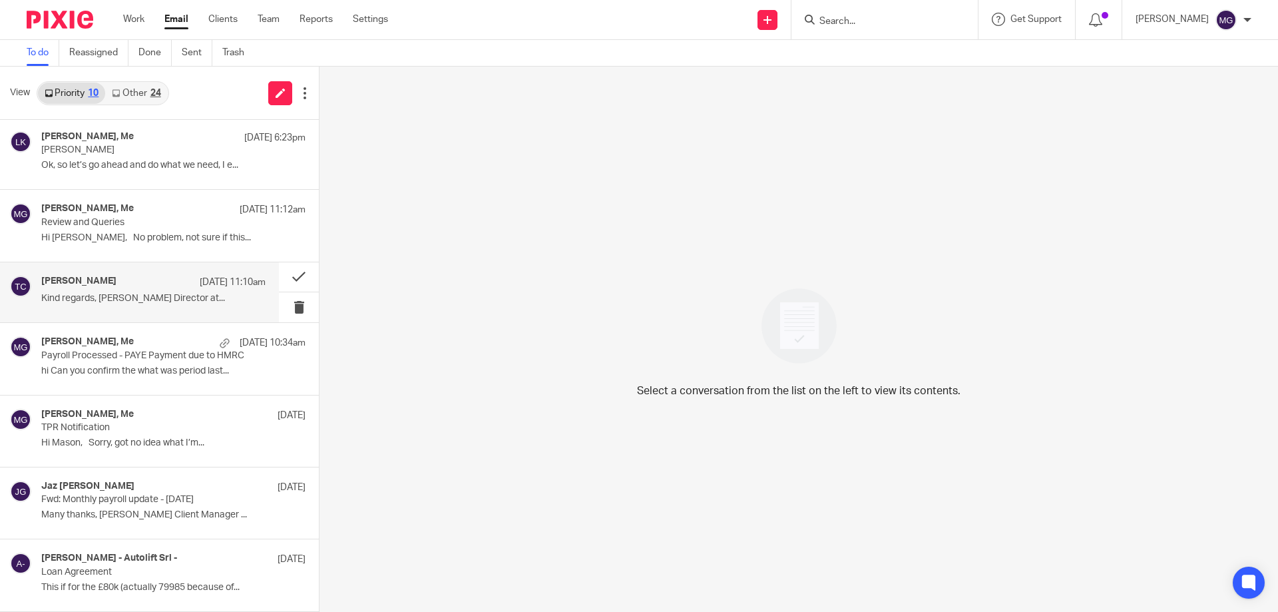
scroll to position [0, 0]
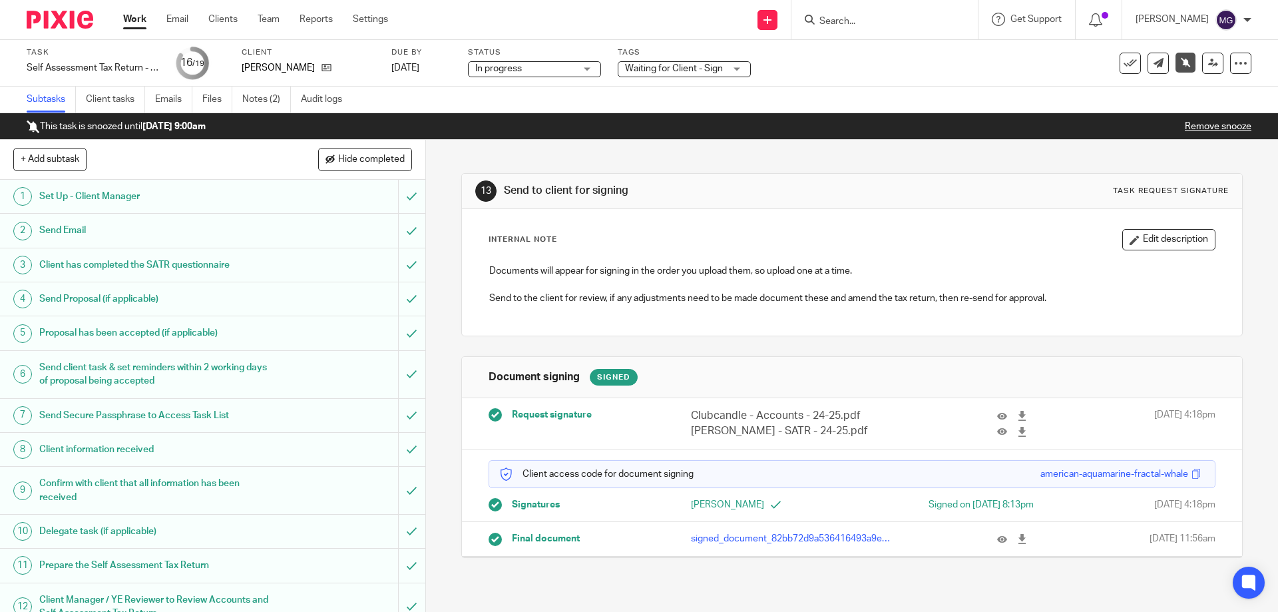
click at [1185, 131] on p "Remove snooze" at bounding box center [1218, 126] width 67 height 13
click at [1186, 132] on p "Remove snooze" at bounding box center [1218, 126] width 67 height 13
click at [849, 19] on input "Search" at bounding box center [878, 22] width 120 height 12
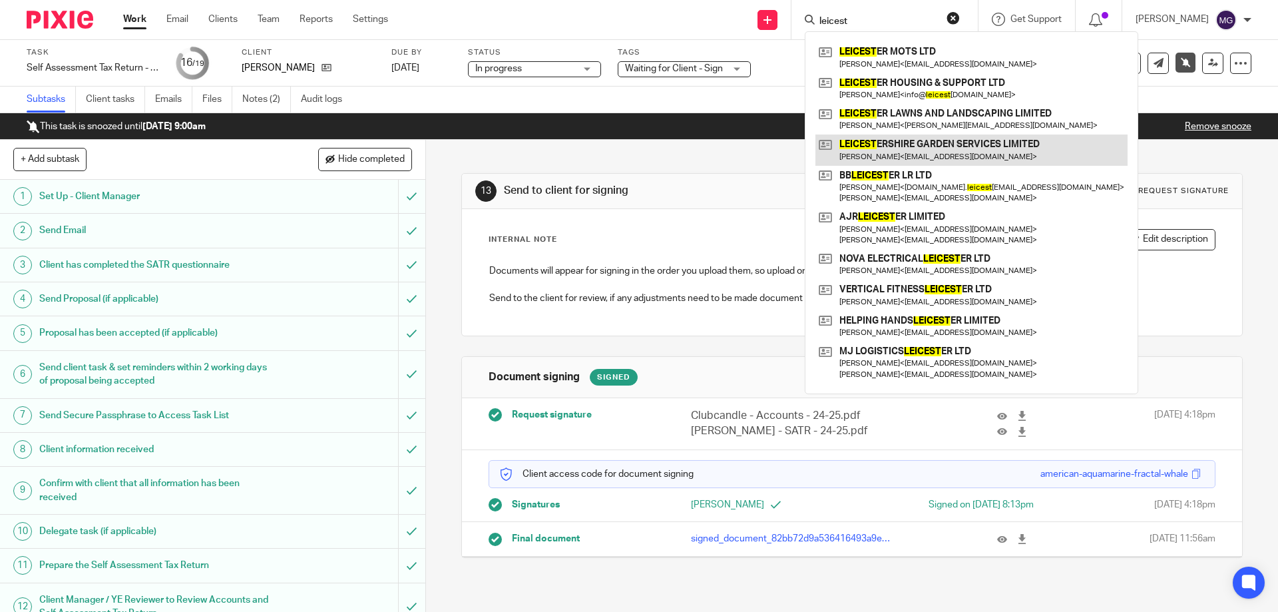
type input "leicest"
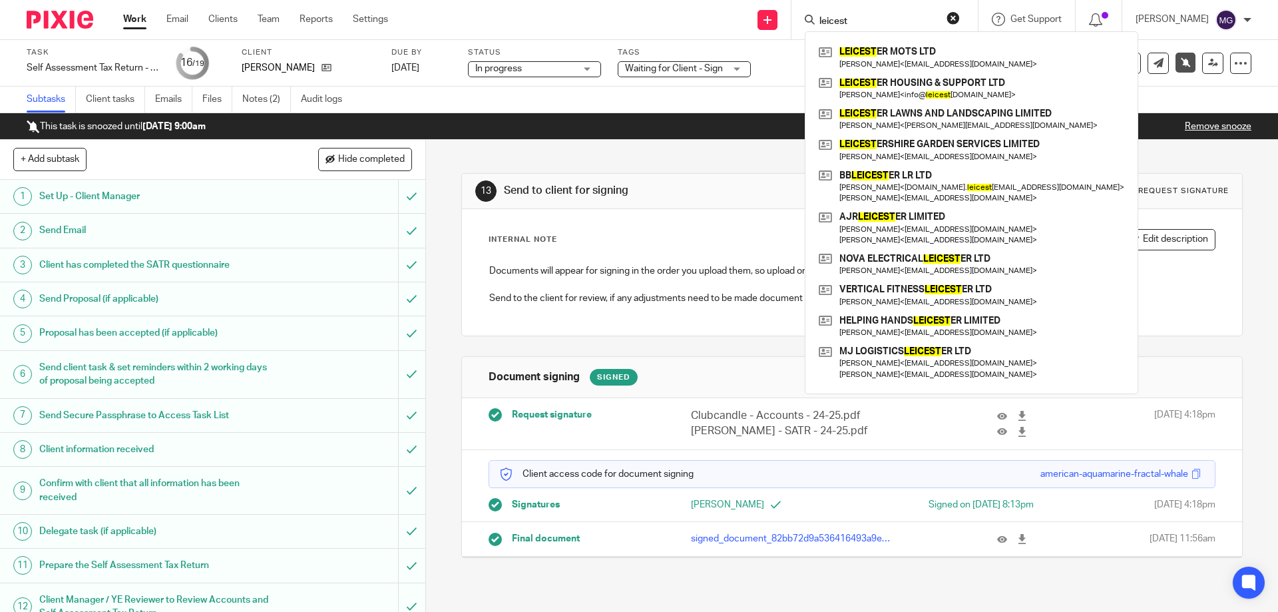
click at [730, 158] on div "13 Send to client for signing Task request signature Internal Note Edit descrip…" at bounding box center [851, 355] width 781 height 431
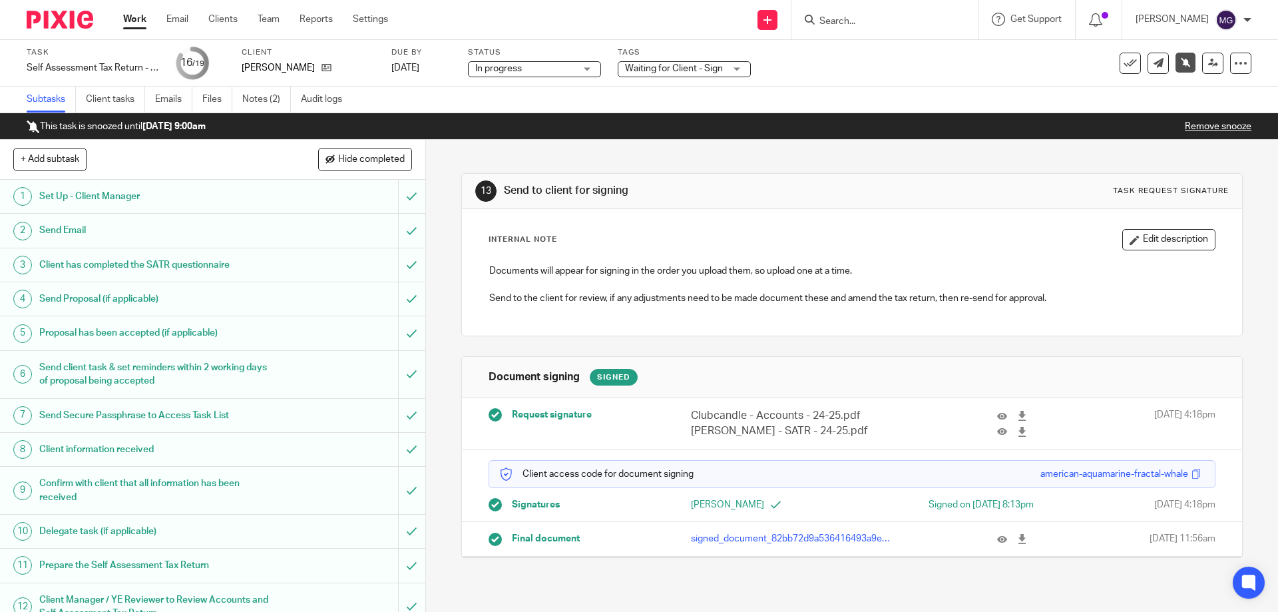
click at [1185, 125] on link "Remove snooze" at bounding box center [1218, 126] width 67 height 9
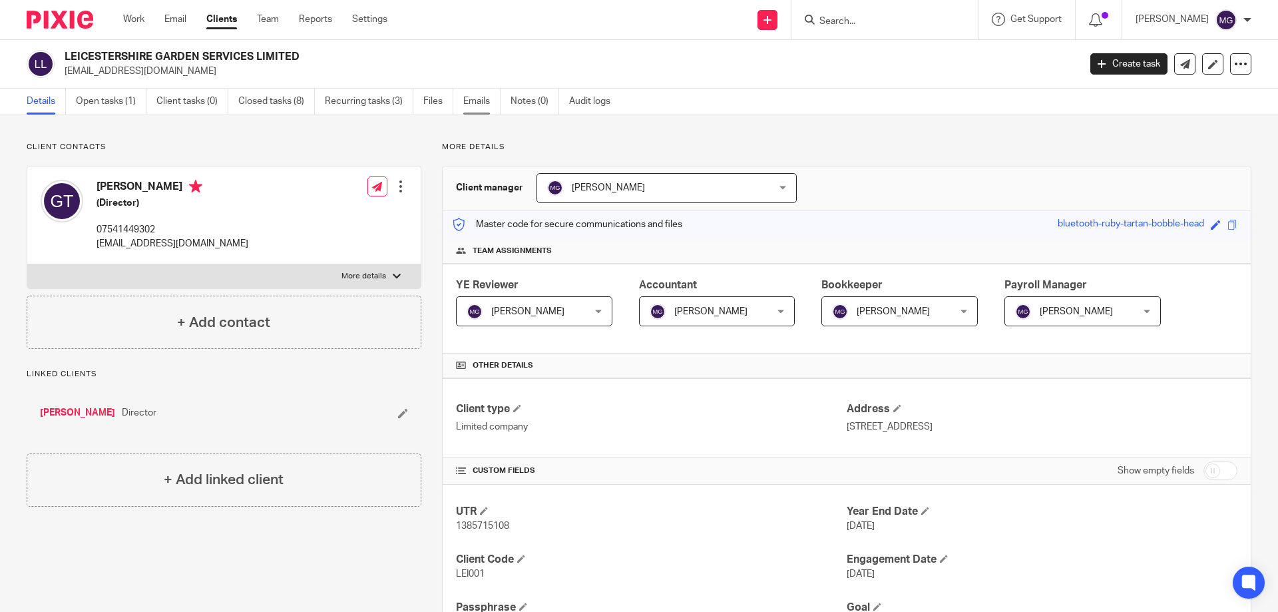
click at [483, 107] on link "Emails" at bounding box center [481, 102] width 37 height 26
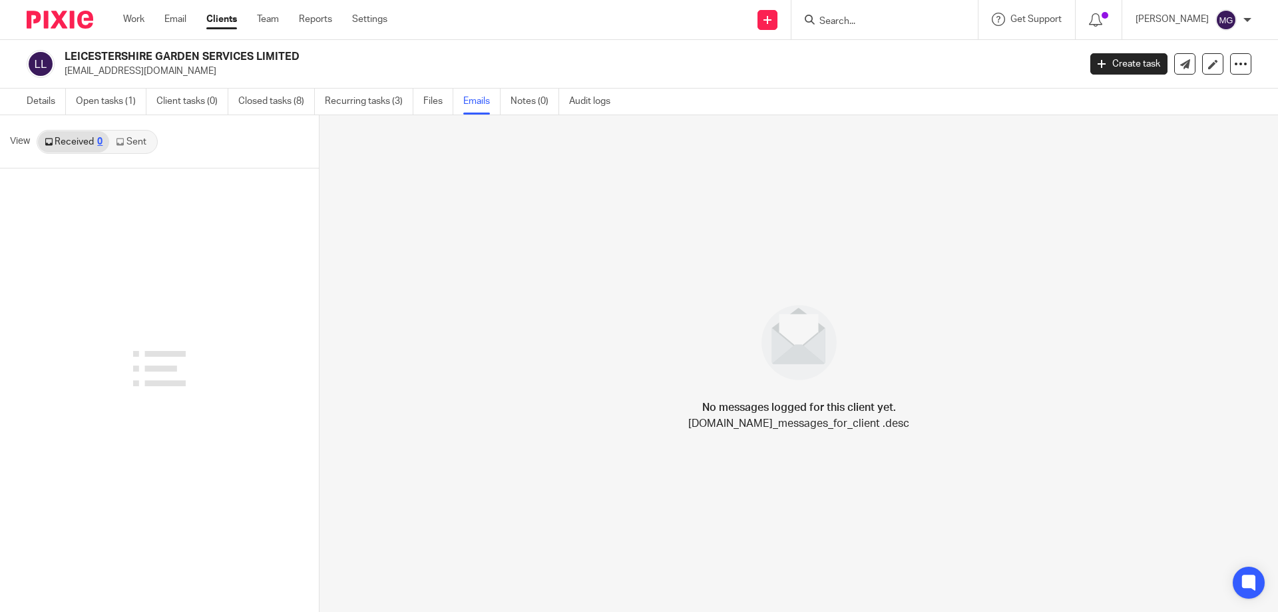
click at [130, 146] on link "Sent" at bounding box center [132, 141] width 47 height 21
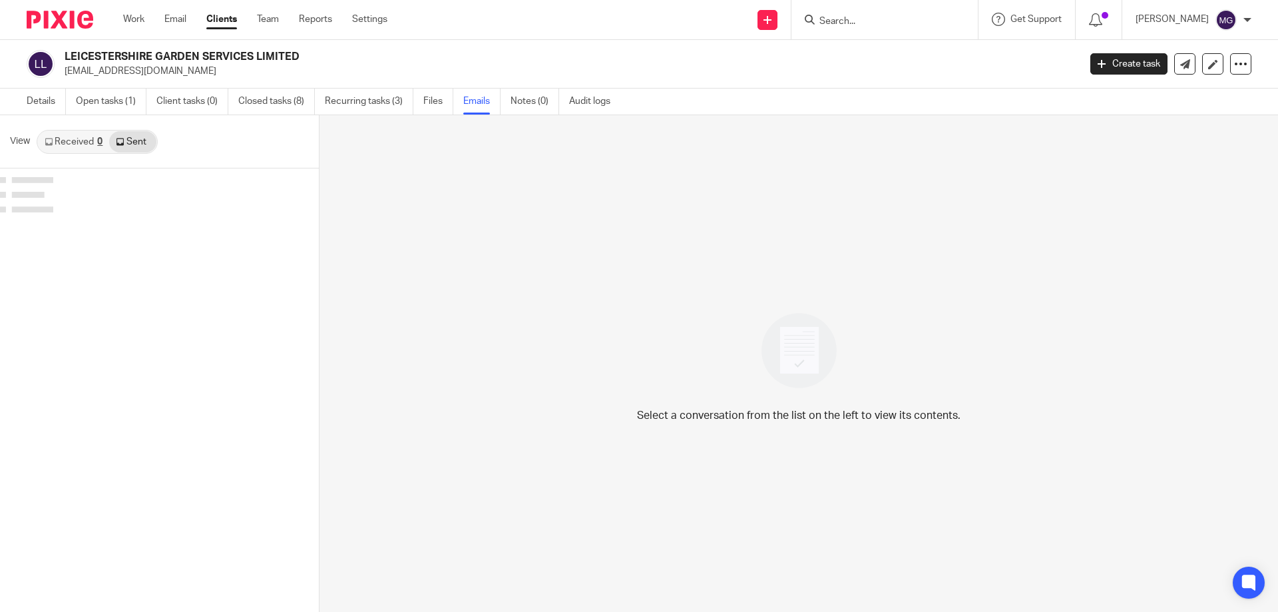
click at [69, 146] on link "Received 0" at bounding box center [73, 141] width 71 height 21
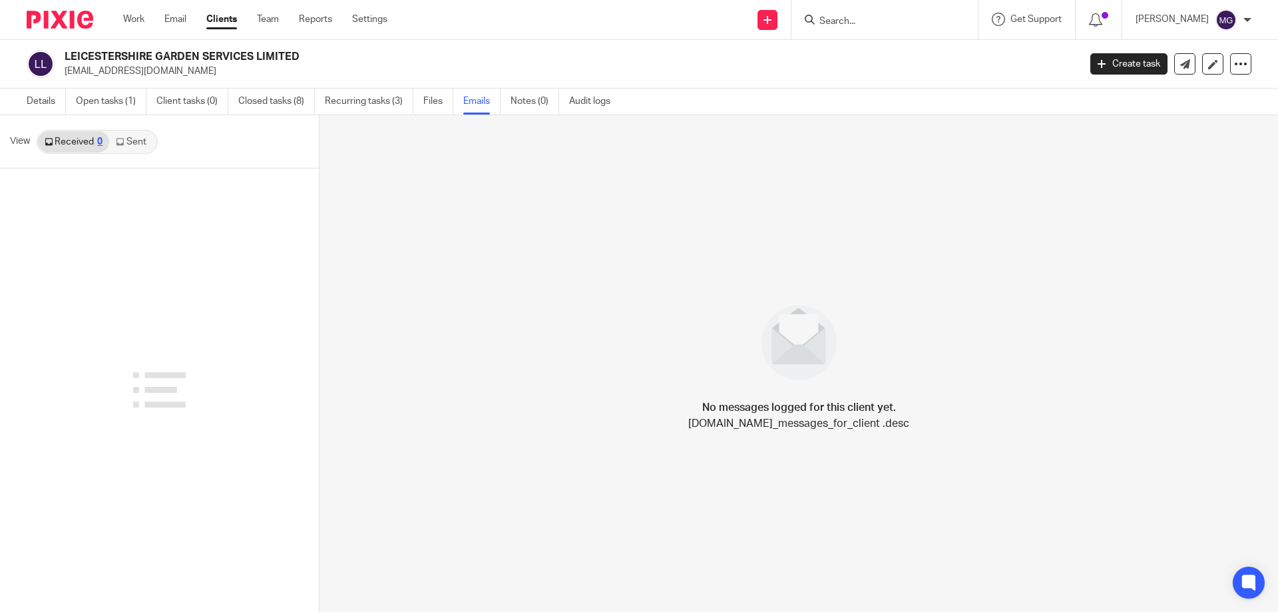
click at [135, 142] on link "Sent" at bounding box center [132, 141] width 47 height 21
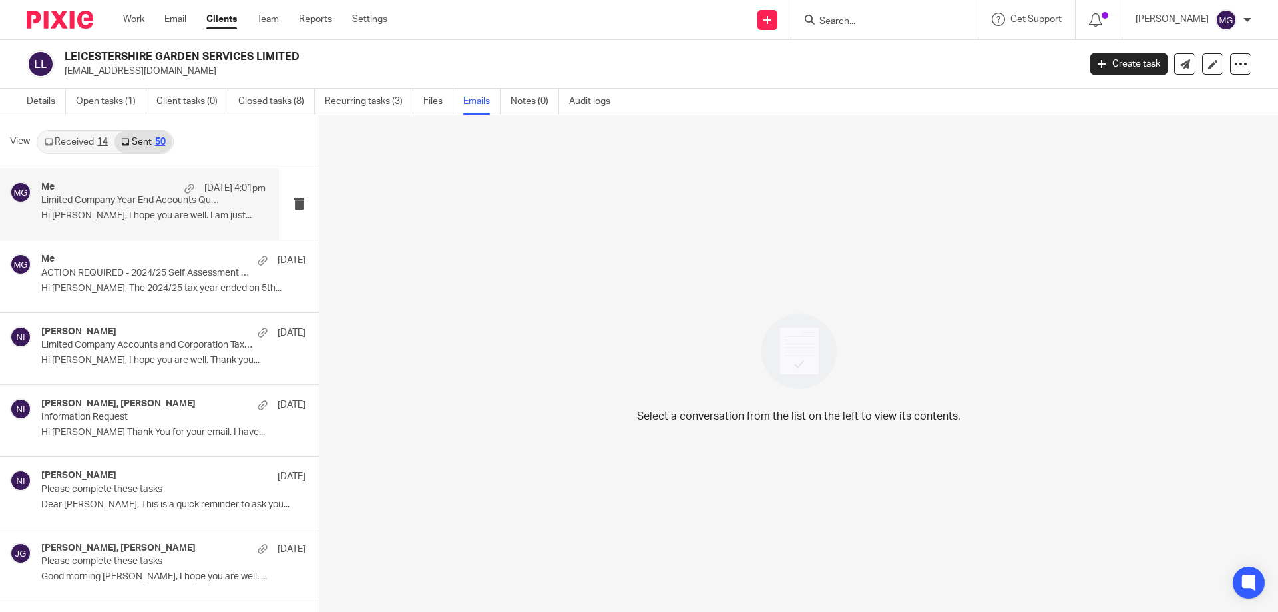
click at [120, 214] on p "Hi Greg, I hope you are well. I am just..." at bounding box center [153, 215] width 224 height 11
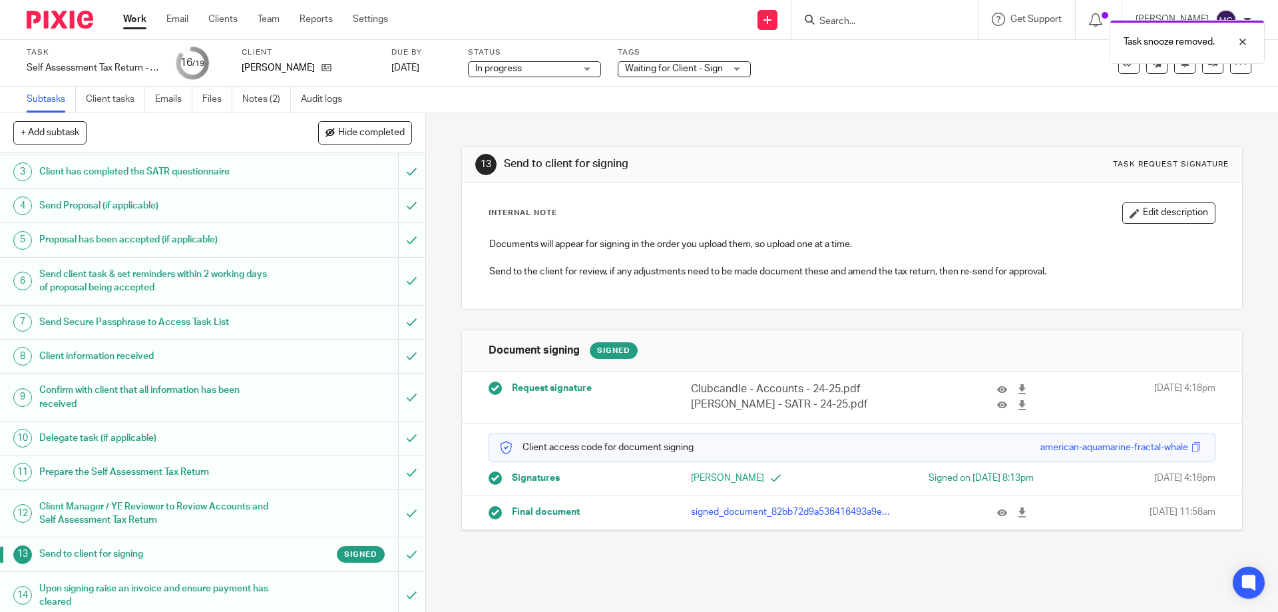
scroll to position [259, 0]
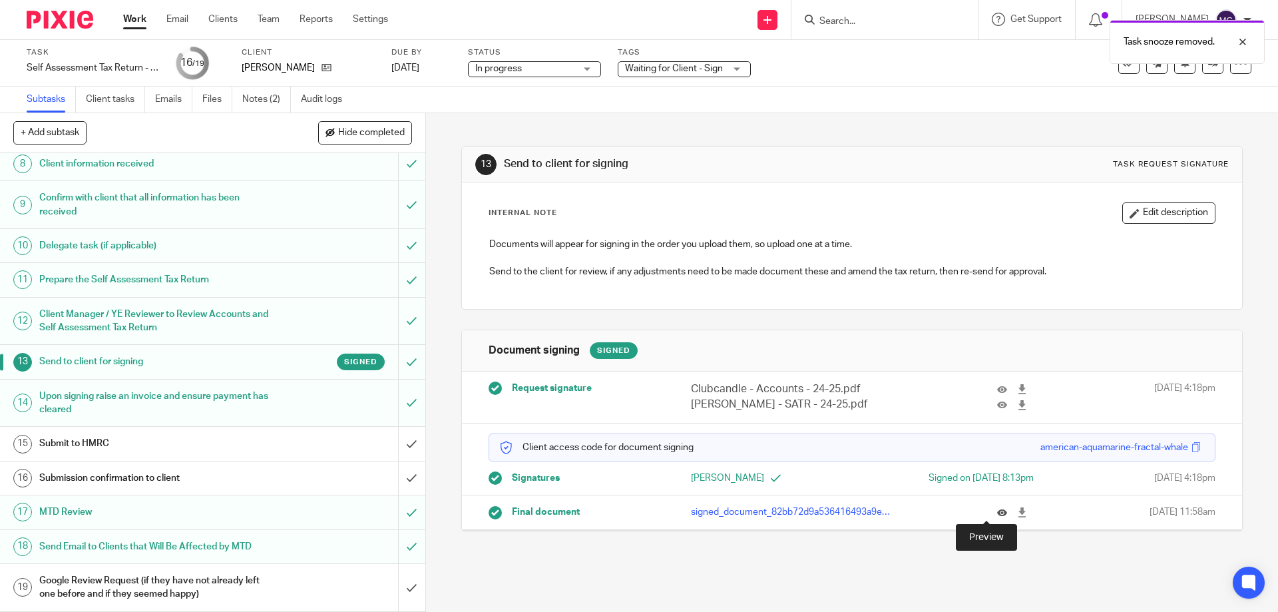
click at [997, 515] on icon at bounding box center [1002, 512] width 10 height 10
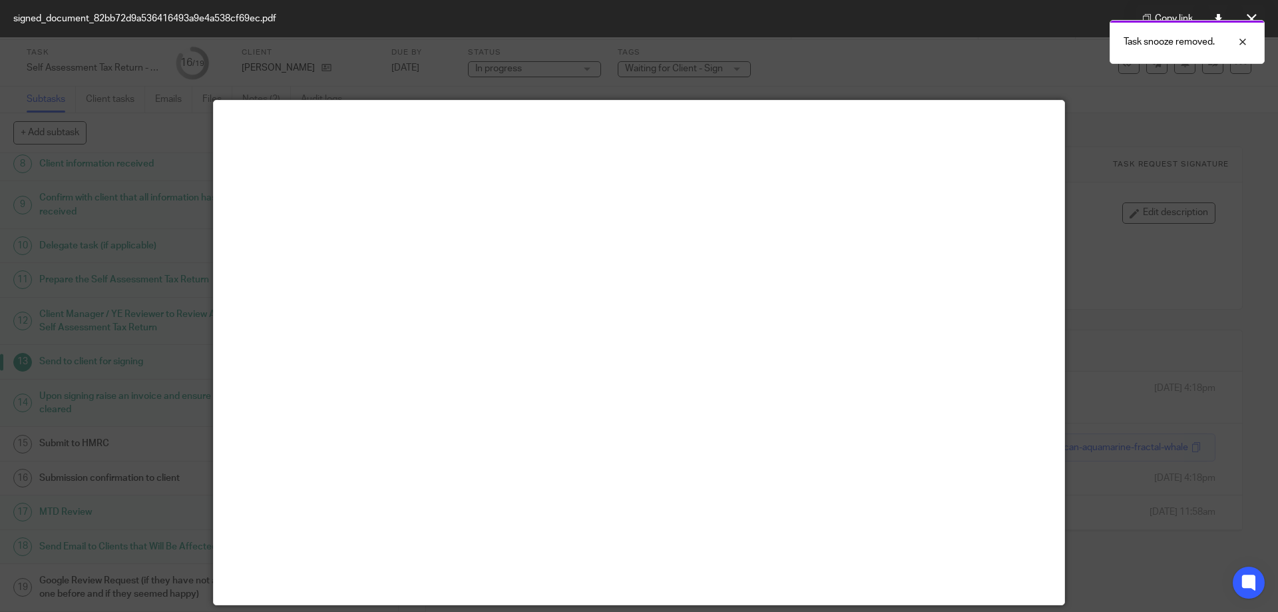
click at [695, 273] on main at bounding box center [639, 353] width 851 height 504
click at [1244, 17] on button at bounding box center [1251, 18] width 27 height 27
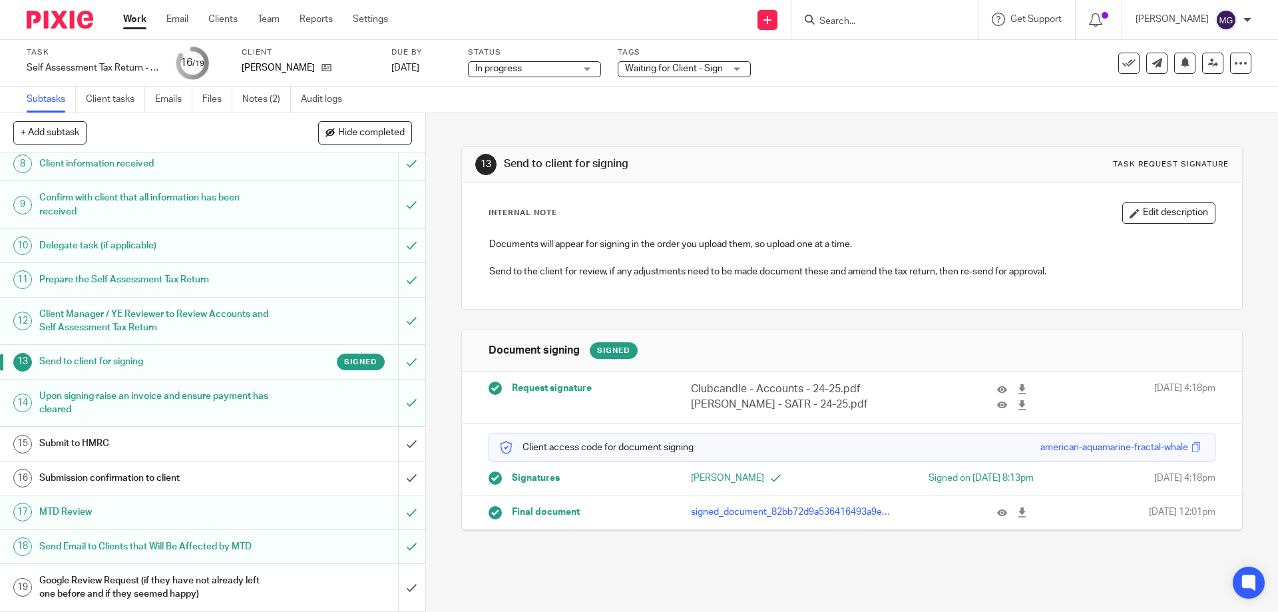
click at [911, 135] on div "13 Send to client for signing Task request signature Internal Note Edit descrip…" at bounding box center [851, 328] width 781 height 431
click at [228, 439] on h1 "Submit to HMRC" at bounding box center [154, 443] width 230 height 20
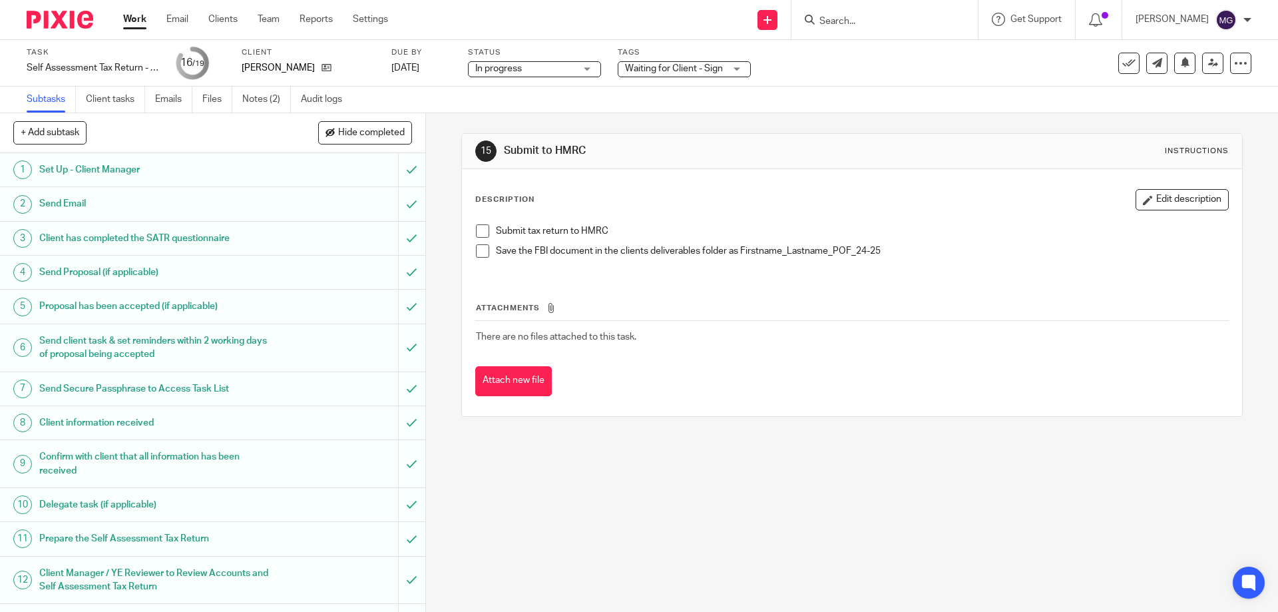
scroll to position [259, 0]
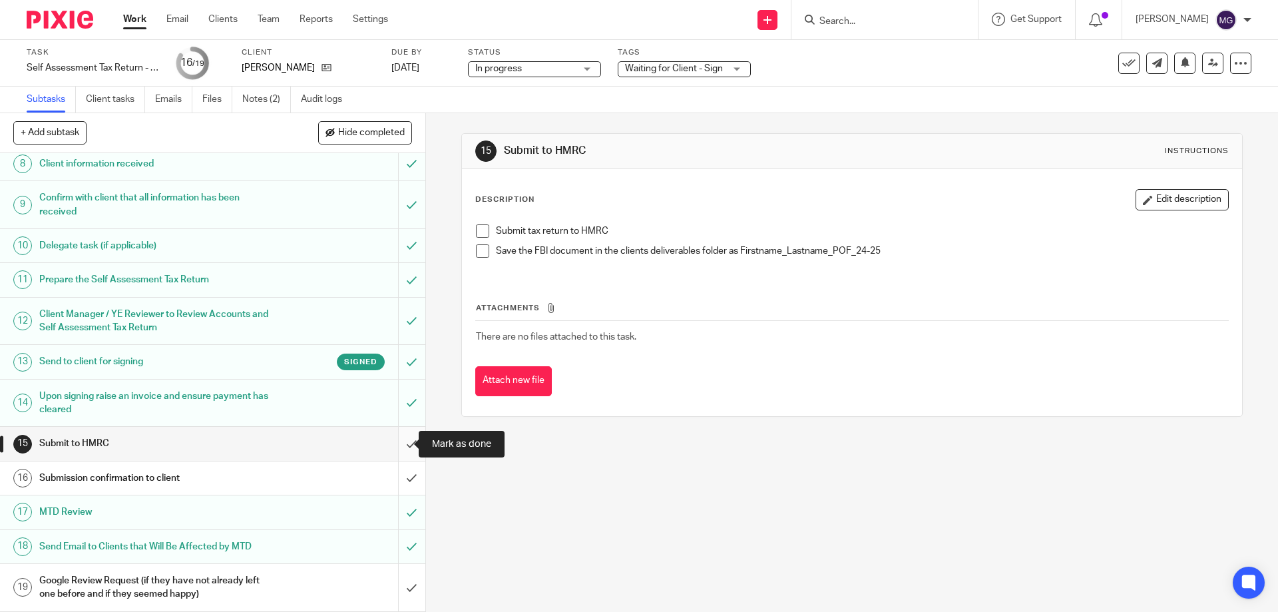
click at [393, 447] on input "submit" at bounding box center [212, 443] width 425 height 33
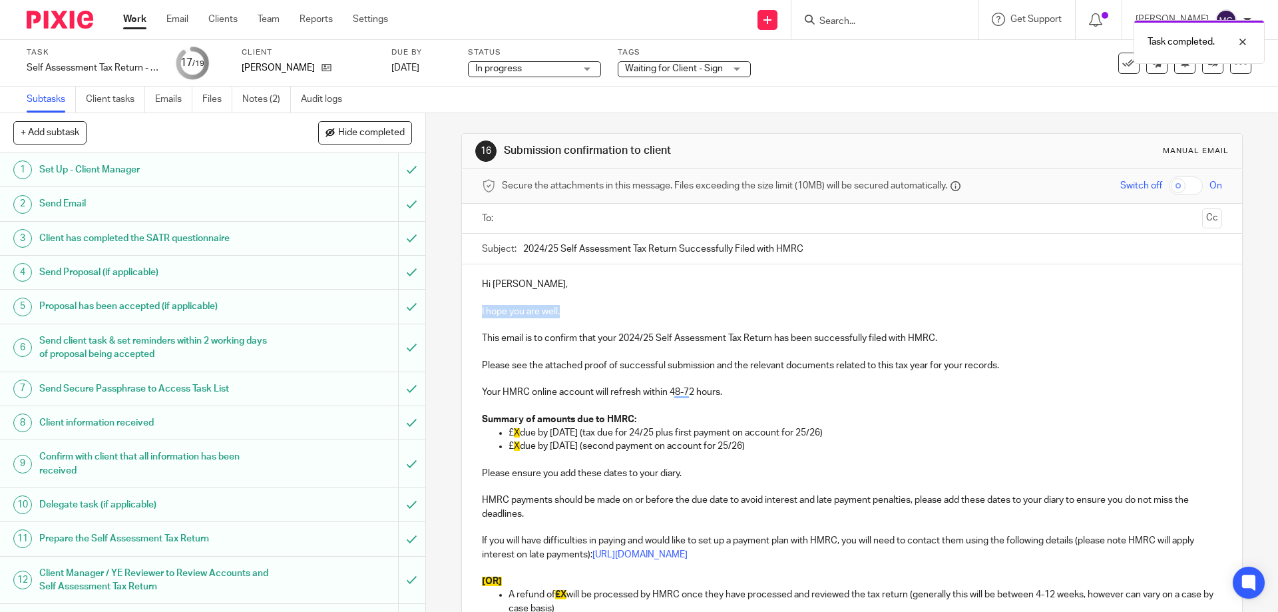
drag, startPoint x: 583, startPoint y: 311, endPoint x: 473, endPoint y: 306, distance: 110.6
click at [473, 306] on div "Hi [PERSON_NAME], I hope you are well. This email is to confirm that your 2024/…" at bounding box center [852, 518] width 780 height 509
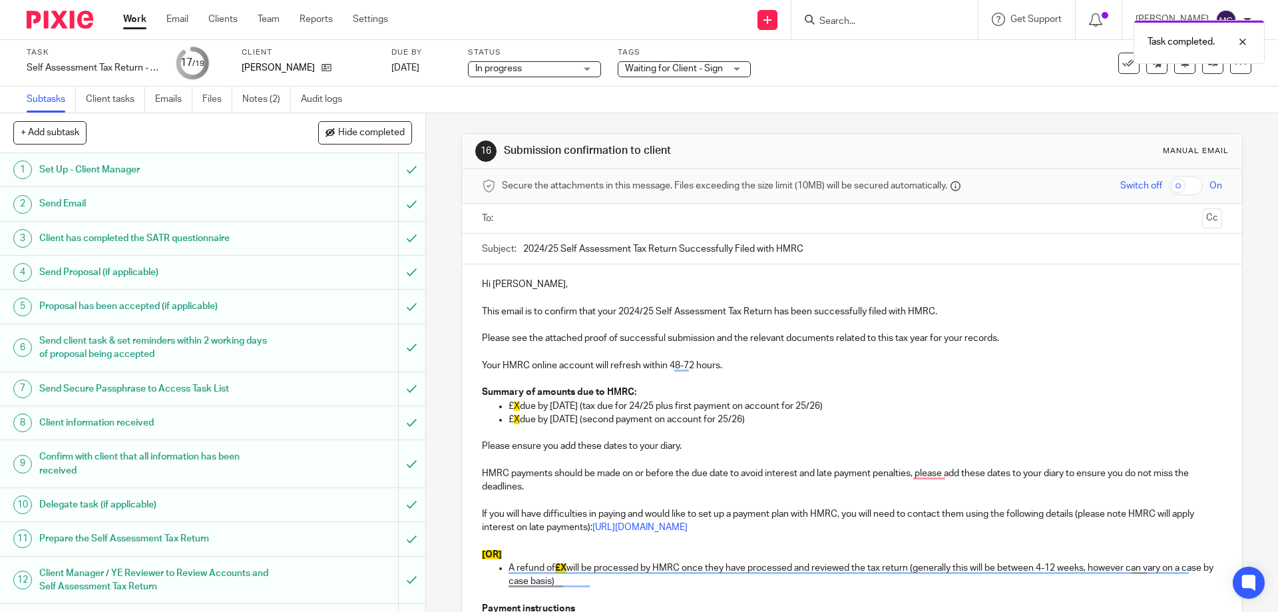
click at [724, 325] on p "To enrich screen reader interactions, please activate Accessibility in Grammarl…" at bounding box center [852, 324] width 740 height 13
click at [599, 352] on p "To enrich screen reader interactions, please activate Accessibility in Grammarl…" at bounding box center [852, 352] width 740 height 13
drag, startPoint x: 732, startPoint y: 336, endPoint x: 928, endPoint y: 338, distance: 196.4
click at [928, 338] on p "Please see the attached proof of successful submission and the relevant documen…" at bounding box center [852, 338] width 740 height 13
click at [694, 340] on p "Please see the attached proof of successful submission and the relevant documen…" at bounding box center [852, 338] width 740 height 13
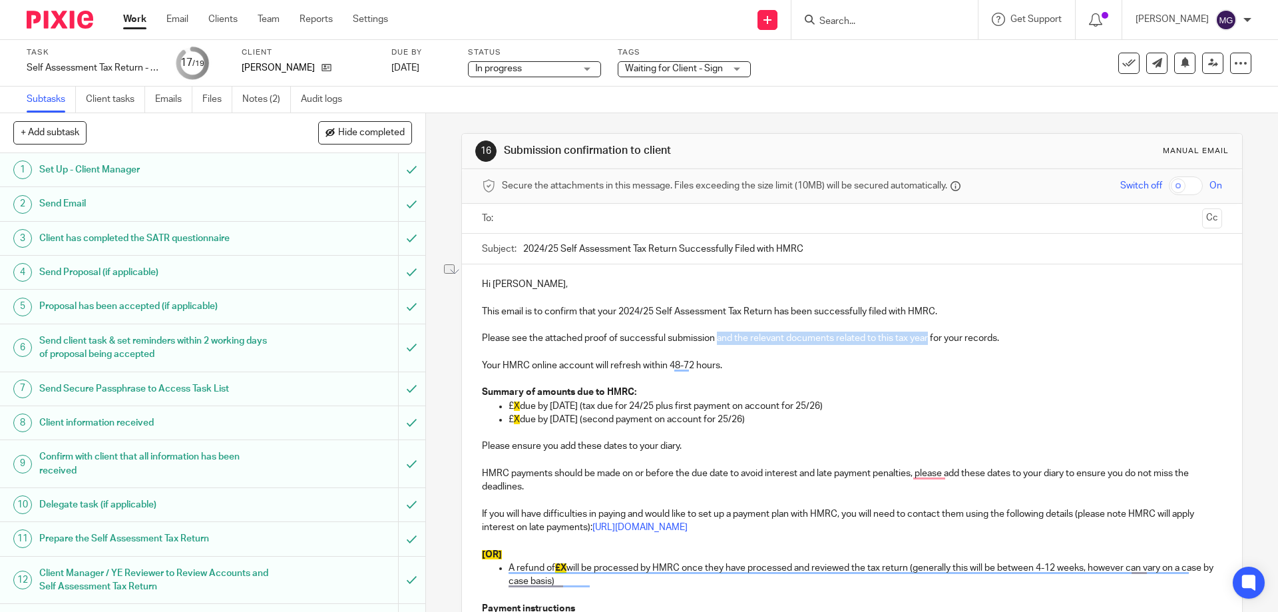
drag, startPoint x: 713, startPoint y: 341, endPoint x: 925, endPoint y: 340, distance: 212.4
click at [925, 340] on p "Please see the attached proof of successful submission and the relevant documen…" at bounding box center [852, 338] width 740 height 13
click at [806, 357] on p "To enrich screen reader interactions, please activate Accessibility in Grammarl…" at bounding box center [852, 352] width 740 height 13
click at [735, 404] on p "£ X due by 31/01/2026 (tax due for 24/25 plus first payment on account for 25/2…" at bounding box center [865, 405] width 713 height 13
click at [628, 378] on p "To enrich screen reader interactions, please activate Accessibility in Grammarl…" at bounding box center [852, 378] width 740 height 13
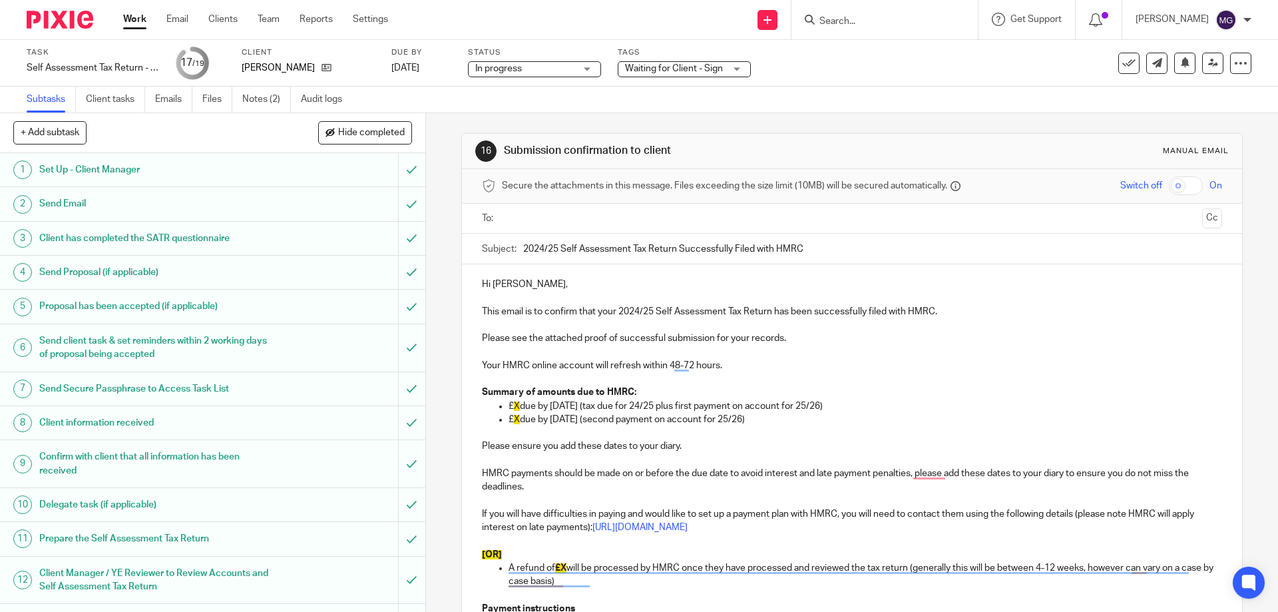
scroll to position [67, 0]
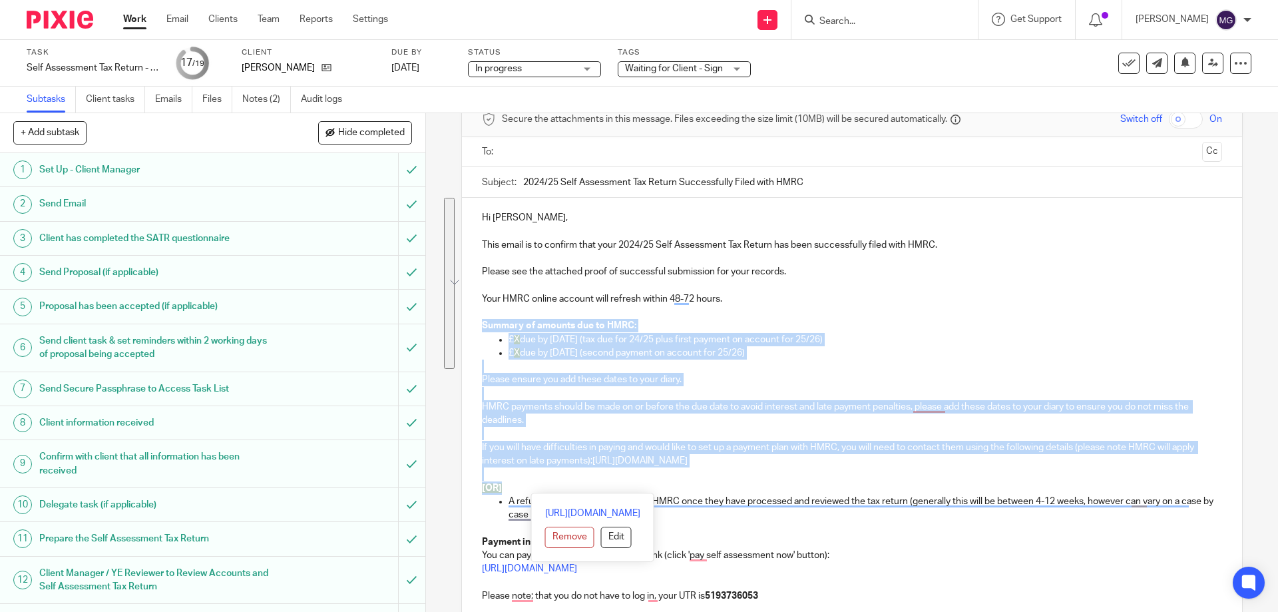
drag, startPoint x: 528, startPoint y: 487, endPoint x: 478, endPoint y: 330, distance: 165.5
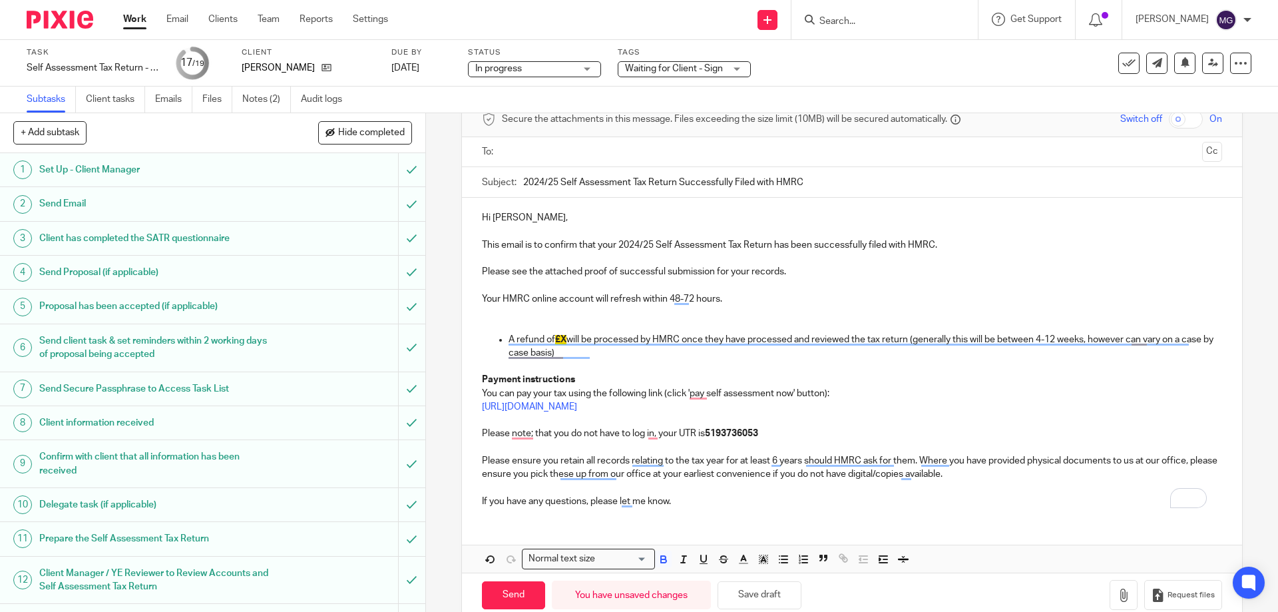
scroll to position [0, 0]
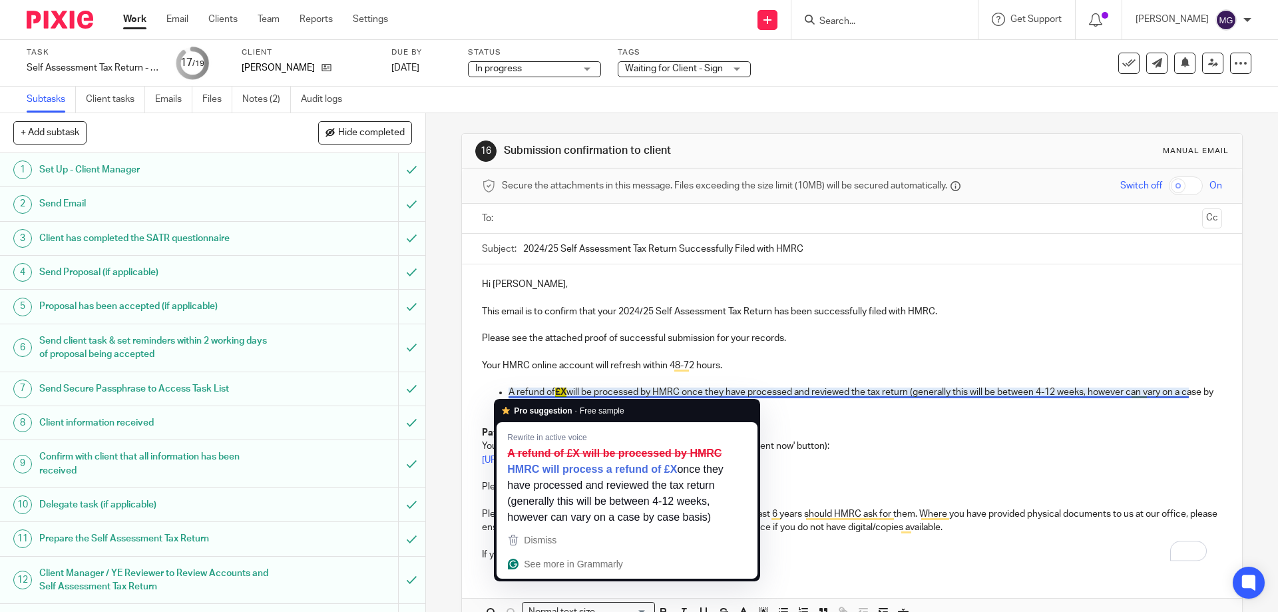
click at [559, 391] on span "£X" at bounding box center [560, 391] width 11 height 9
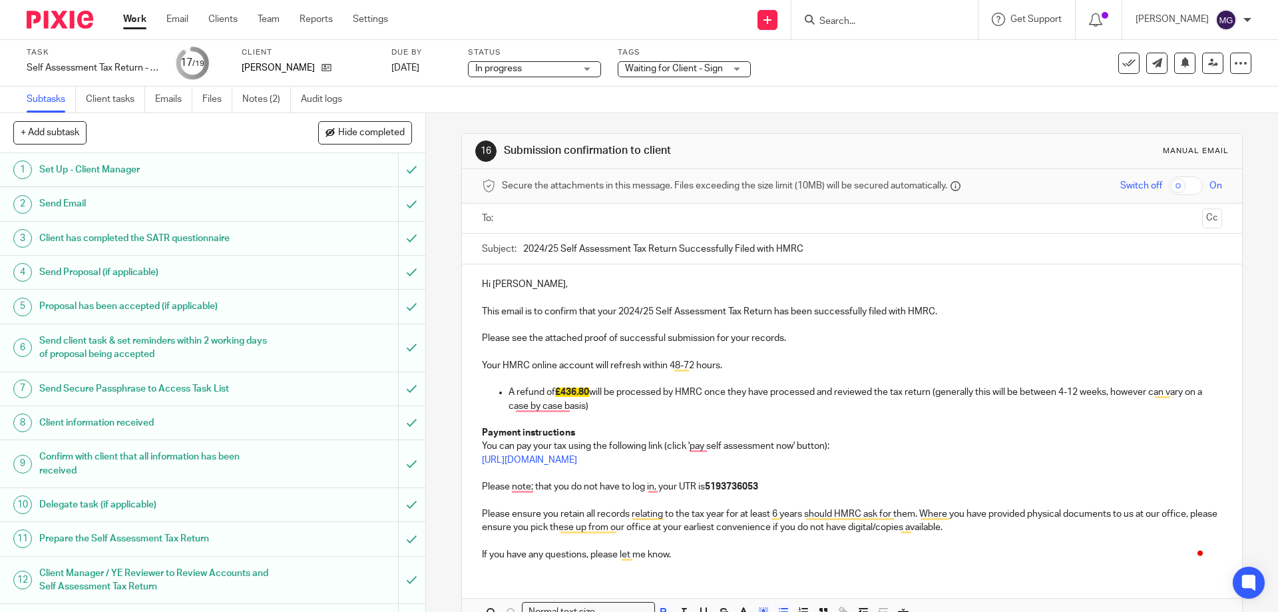
click at [626, 419] on p "To enrich screen reader interactions, please activate Accessibility in Grammarl…" at bounding box center [852, 419] width 740 height 13
click at [668, 408] on p "A refund of £436.80 will be processed by HMRC once they have processed and revi…" at bounding box center [865, 398] width 713 height 27
drag, startPoint x: 639, startPoint y: 405, endPoint x: 548, endPoint y: 381, distance: 94.1
click at [548, 382] on div "Hi Jack, This email is to confirm that your 2024/25 Self Assessment Tax Return …" at bounding box center [852, 417] width 780 height 307
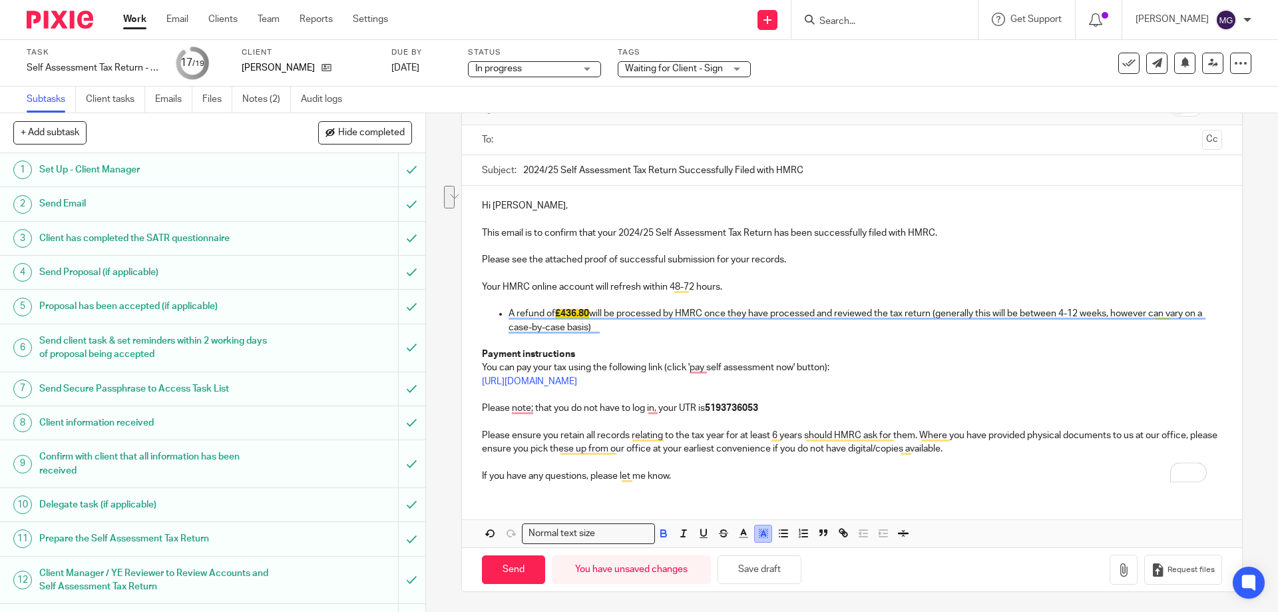
click at [763, 533] on icon "button" at bounding box center [764, 533] width 12 height 12
click at [729, 553] on li "color:#FFFFFF" at bounding box center [734, 551] width 10 height 10
click at [619, 410] on p "Please note; that you do not have to log in, your UTR is 5193736053" at bounding box center [852, 407] width 740 height 13
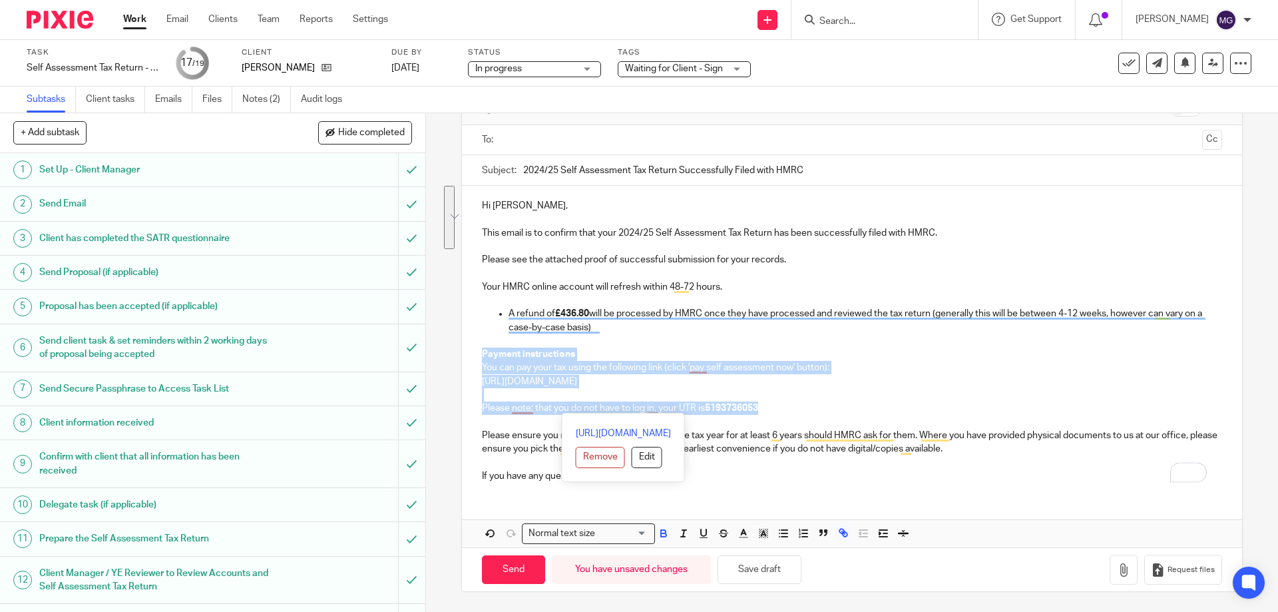
drag, startPoint x: 786, startPoint y: 401, endPoint x: 476, endPoint y: 354, distance: 313.3
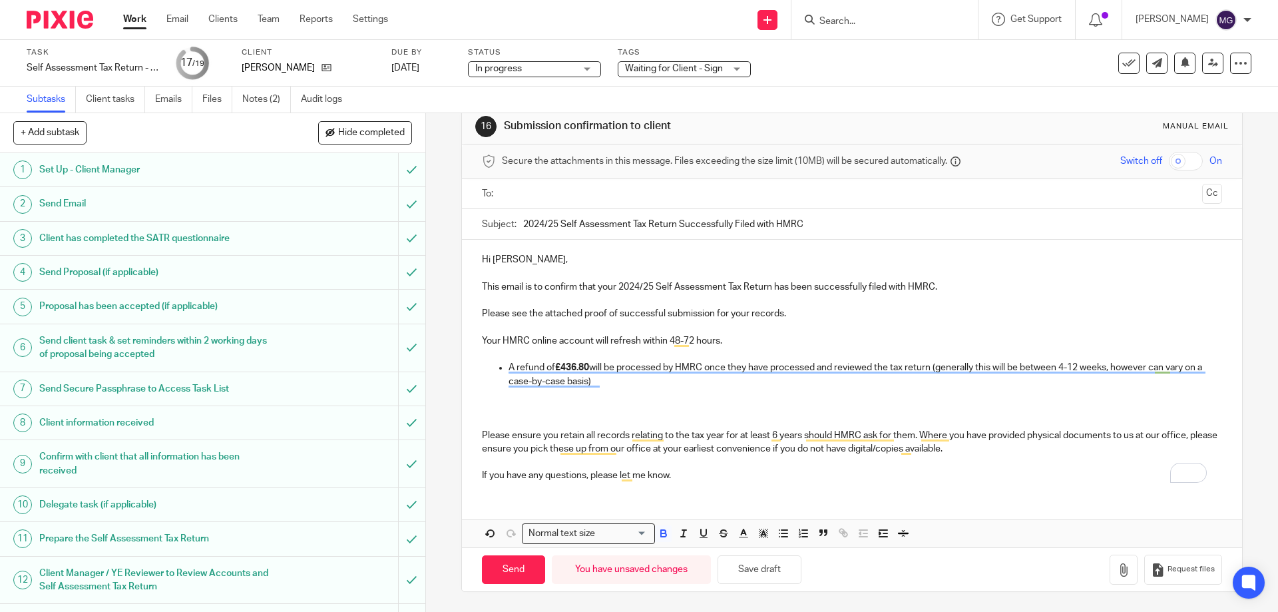
scroll to position [0, 0]
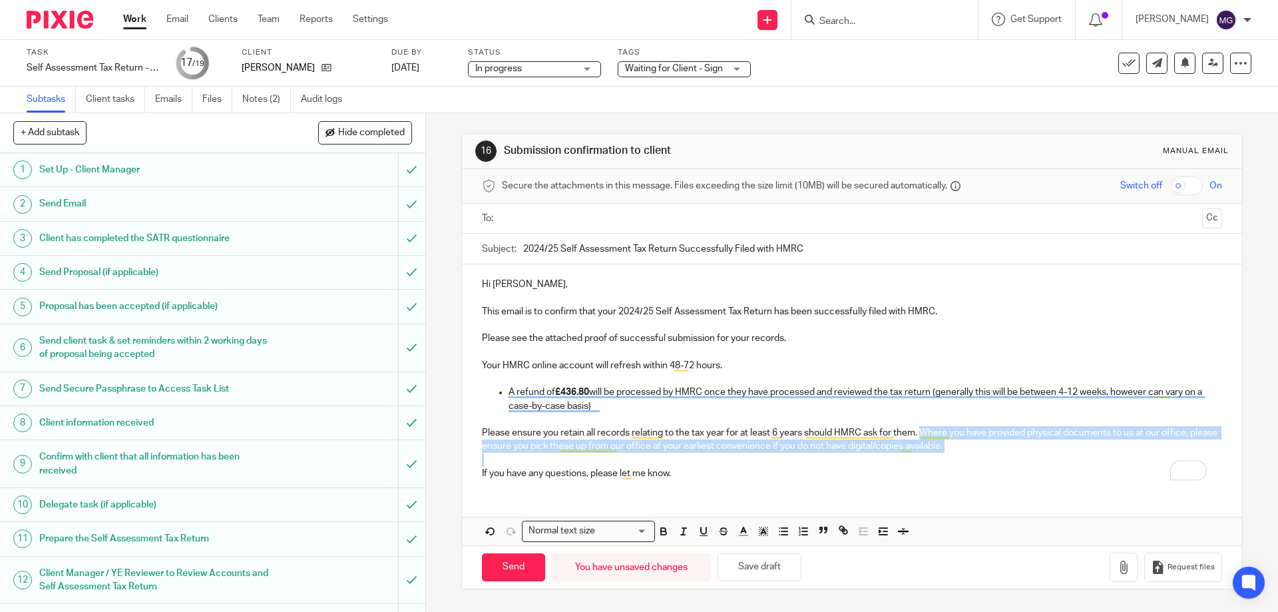
drag, startPoint x: 918, startPoint y: 432, endPoint x: 978, endPoint y: 459, distance: 65.8
click at [978, 459] on div "Hi Jack, This email is to confirm that your 2024/25 Self Assessment Tax Return …" at bounding box center [852, 377] width 780 height 226
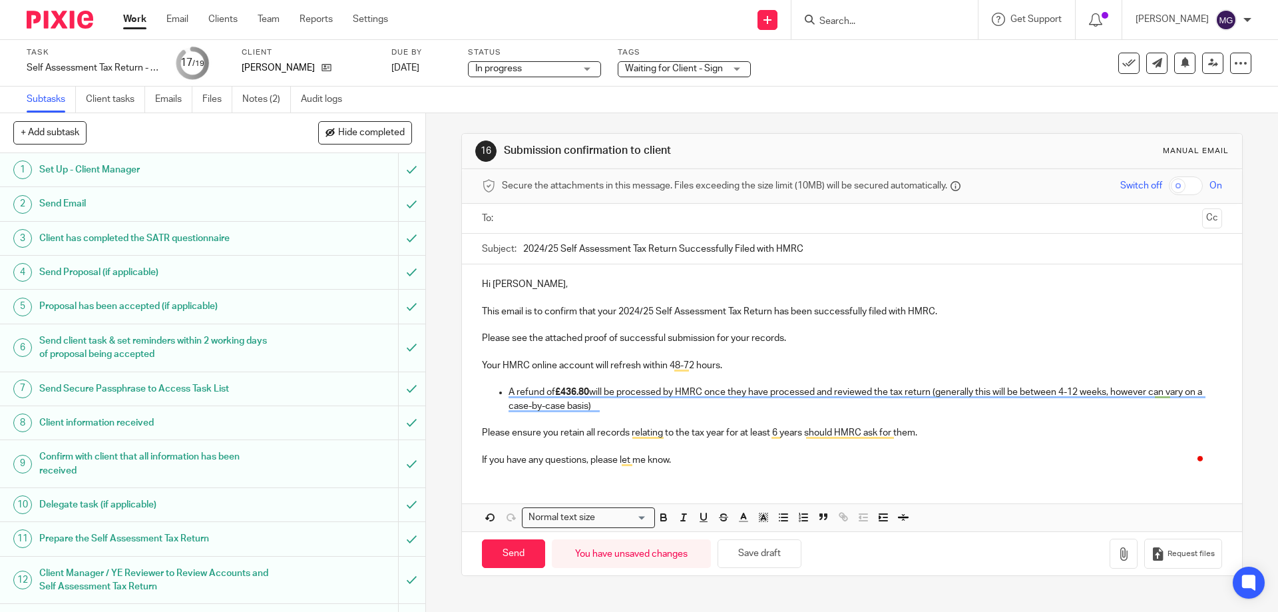
click at [686, 461] on p "If you have any questions, please let me know." at bounding box center [852, 459] width 740 height 13
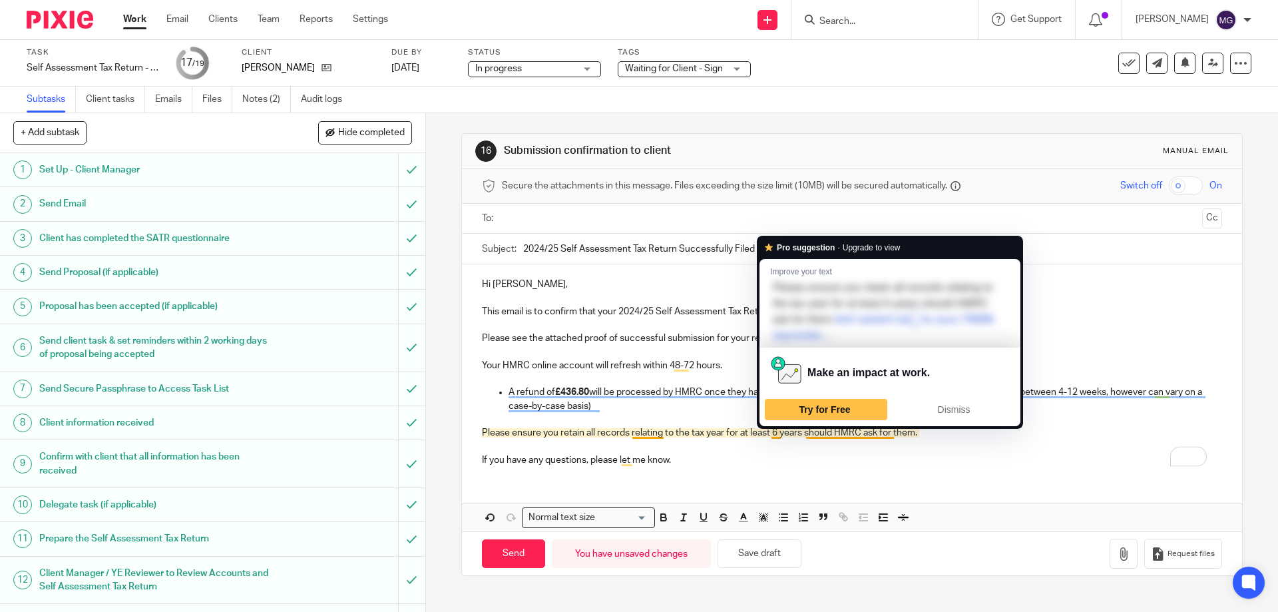
click at [951, 436] on p "Please ensure you retain all records relating to the tax year for at least 6 ye…" at bounding box center [852, 432] width 740 height 13
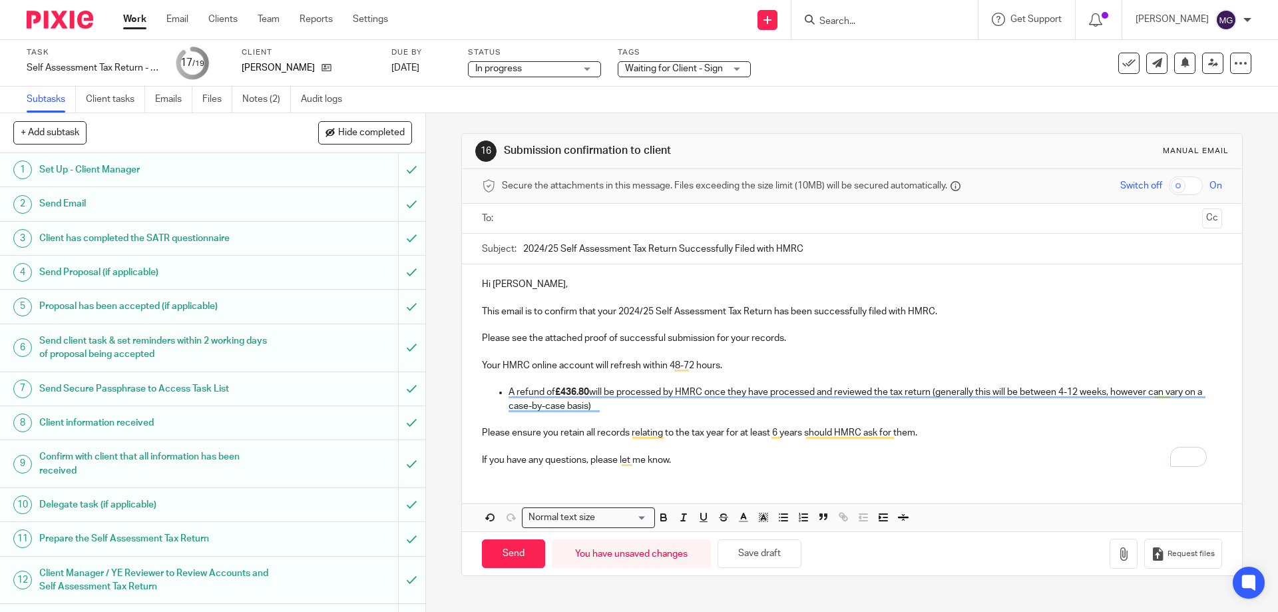
click at [626, 218] on input "text" at bounding box center [852, 218] width 690 height 15
click at [493, 567] on input "Send" at bounding box center [513, 557] width 63 height 29
type input "Sent"
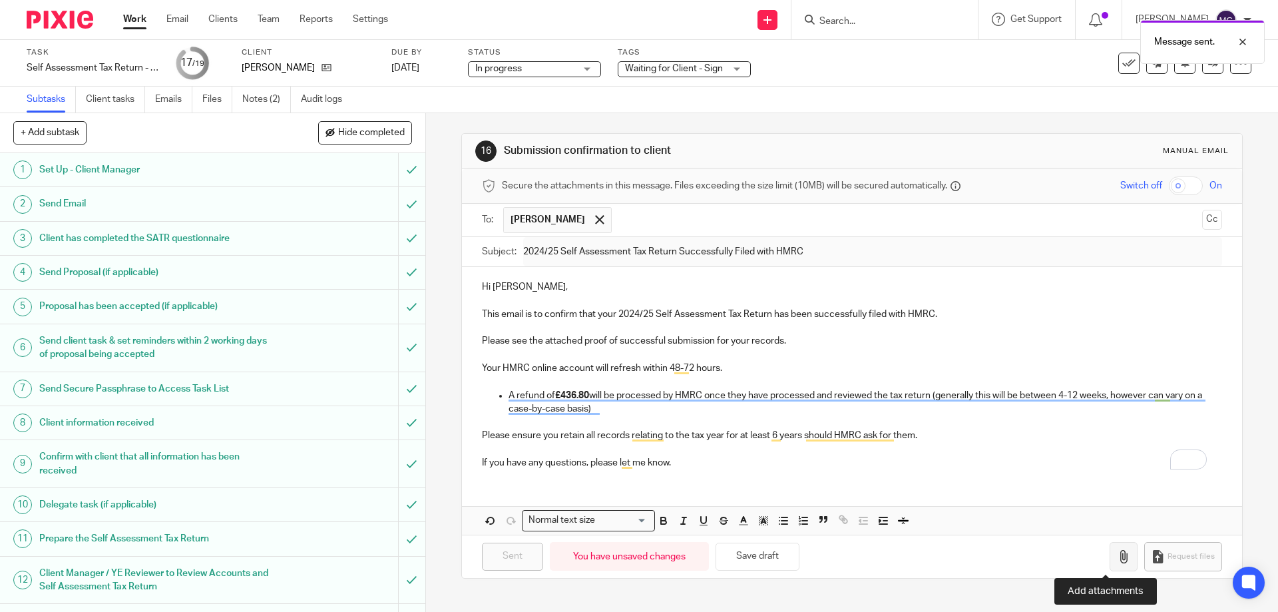
click at [1110, 564] on button "button" at bounding box center [1124, 557] width 28 height 30
click at [202, 274] on h1 "Send Proposal (if applicable)" at bounding box center [154, 272] width 230 height 20
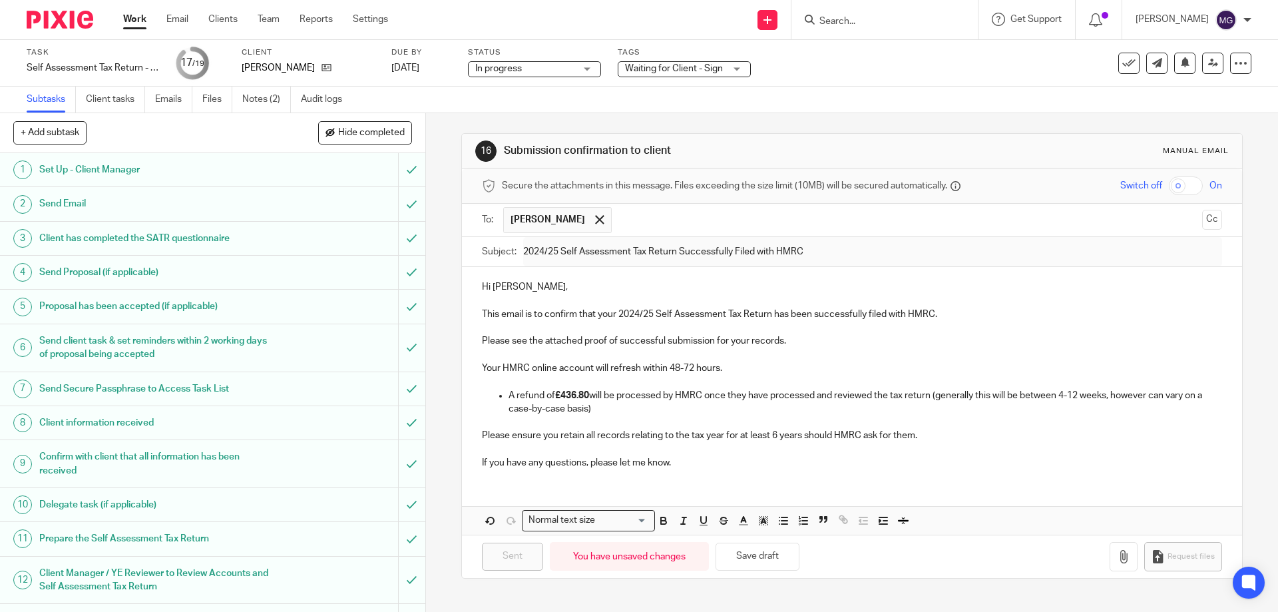
scroll to position [259, 0]
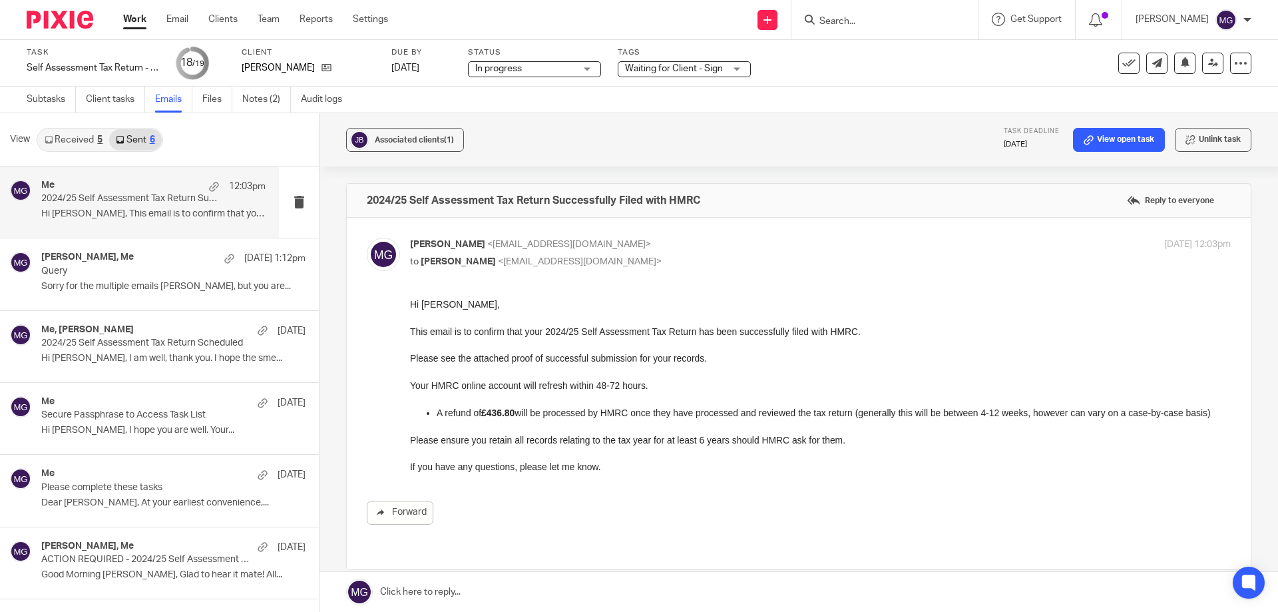
scroll to position [117, 0]
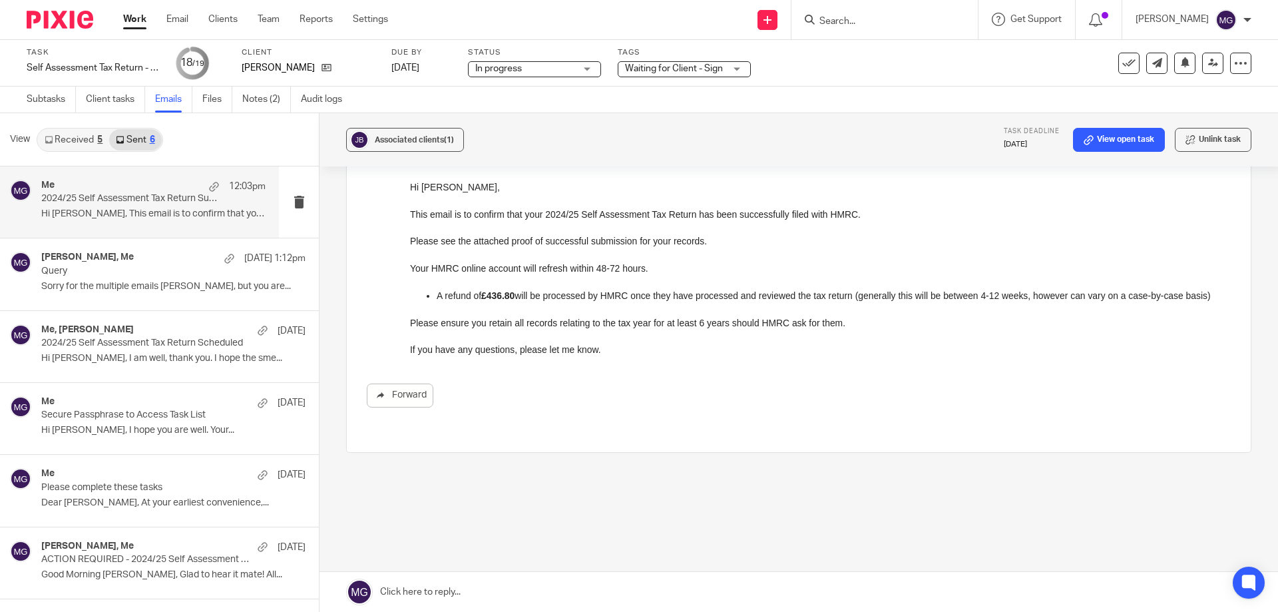
click at [387, 365] on div "Forward" at bounding box center [799, 293] width 864 height 227
click at [396, 395] on link "Forward" at bounding box center [400, 395] width 67 height 24
click at [130, 134] on link "Sent 6" at bounding box center [135, 139] width 52 height 21
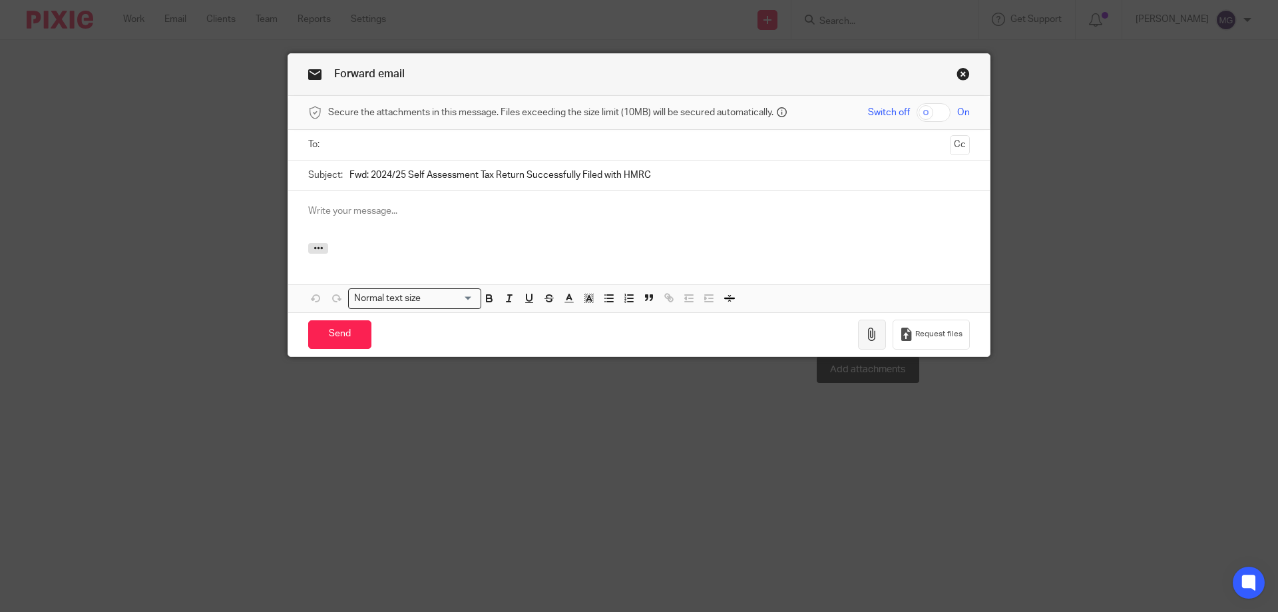
click at [862, 344] on button "button" at bounding box center [872, 335] width 28 height 30
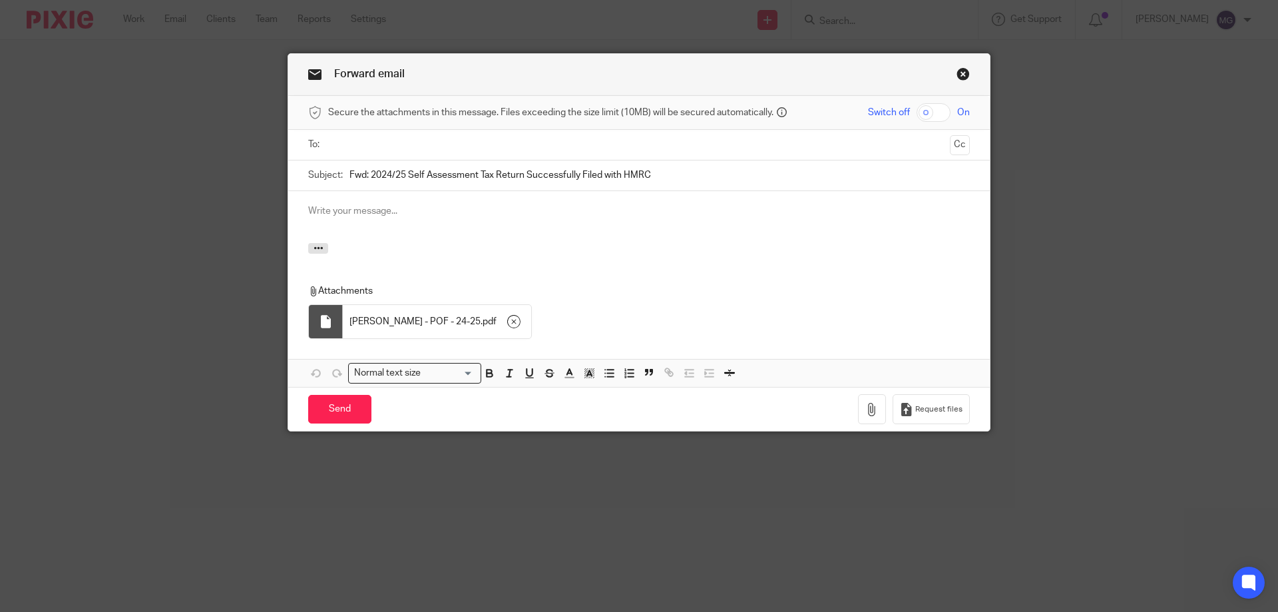
click at [455, 141] on input "text" at bounding box center [639, 144] width 612 height 15
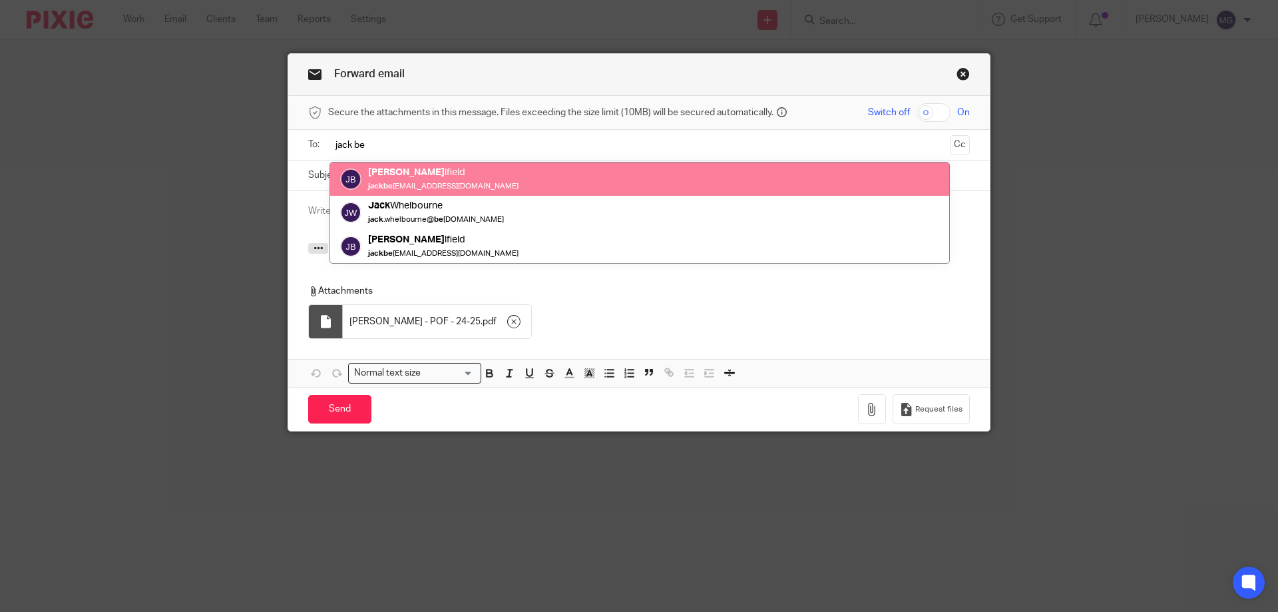
type input "jack be"
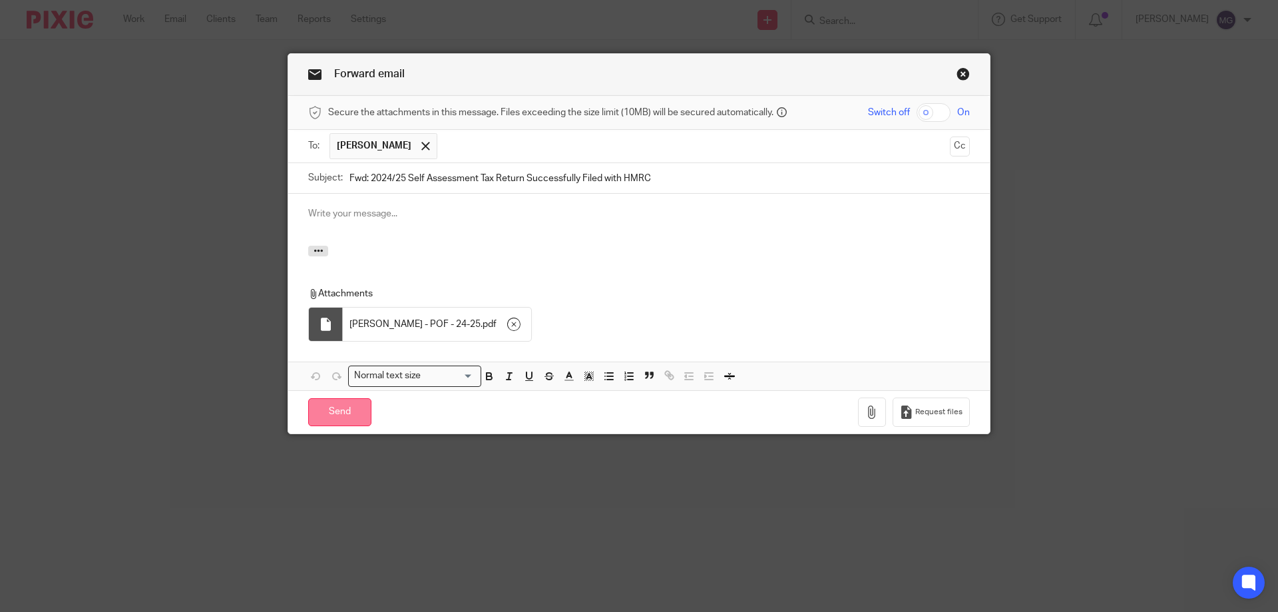
click at [329, 423] on input "Send" at bounding box center [339, 412] width 63 height 29
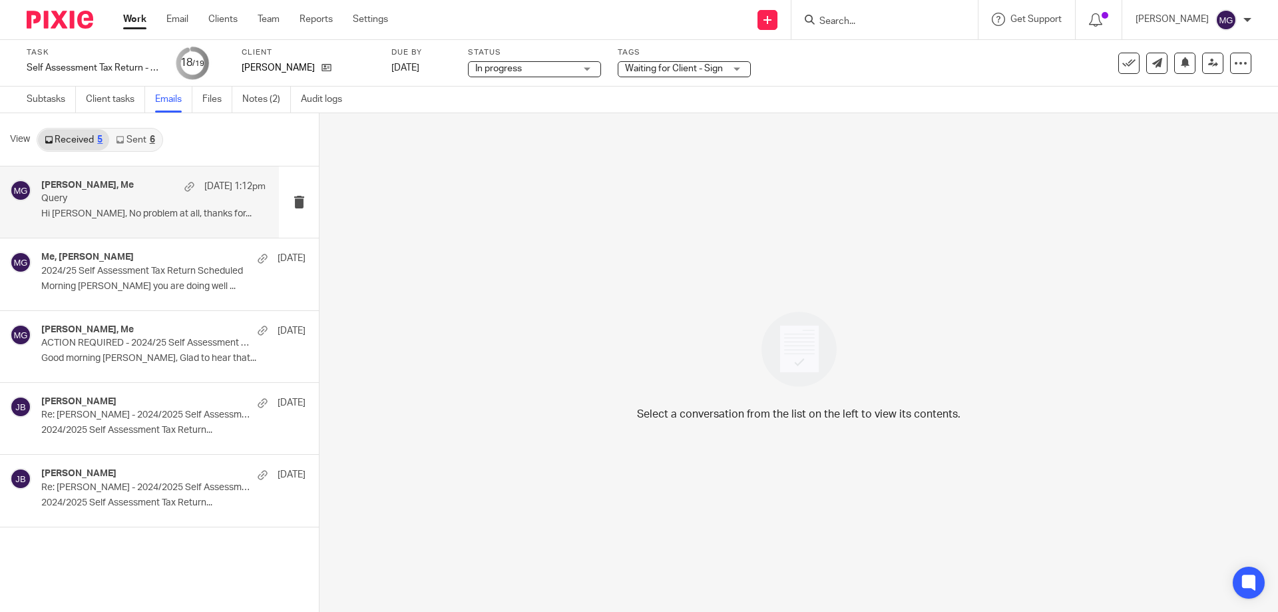
click at [148, 214] on p "Hi [PERSON_NAME], No problem at all, thanks for..." at bounding box center [153, 213] width 224 height 11
click at [143, 142] on link "Sent 6" at bounding box center [135, 139] width 52 height 21
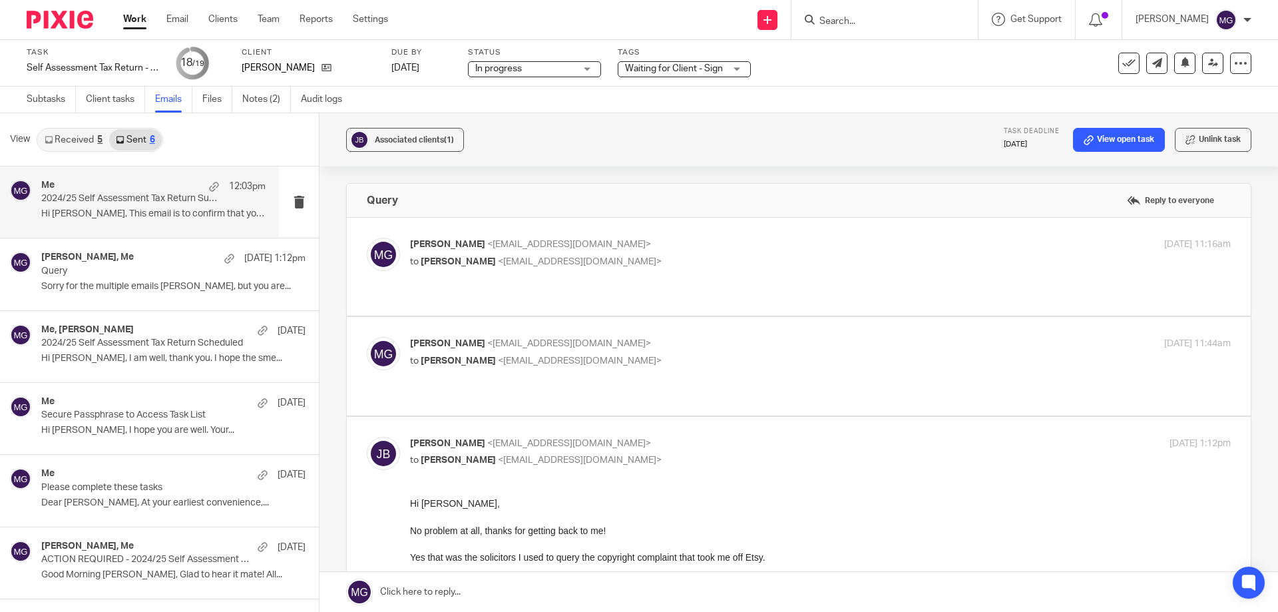
click at [133, 198] on p "2024/25 Self Assessment Tax Return Successfully Filed with HMRC" at bounding box center [131, 198] width 180 height 11
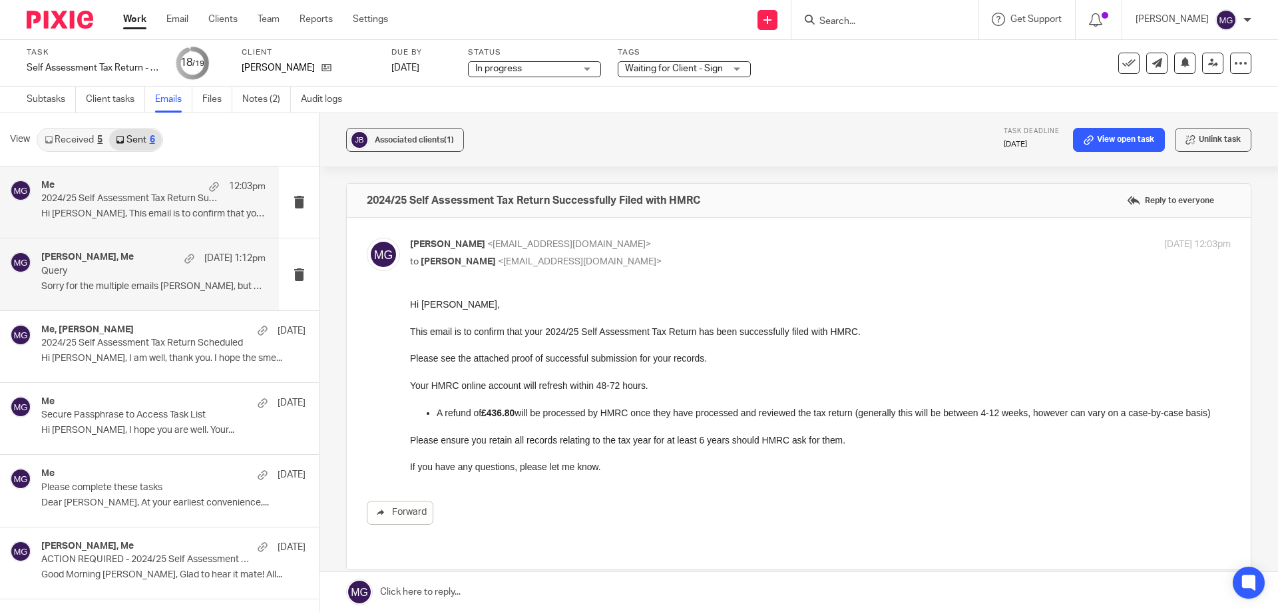
click at [139, 272] on p "Query" at bounding box center [131, 271] width 180 height 11
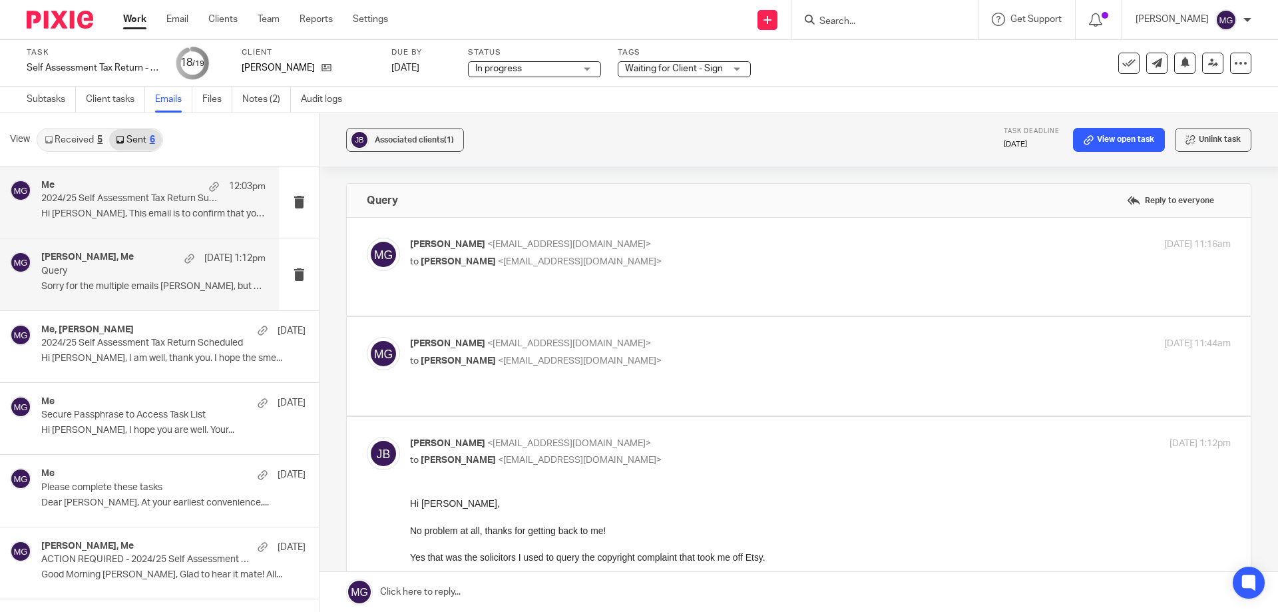
click at [129, 192] on div "Me 12:03pm" at bounding box center [153, 186] width 224 height 13
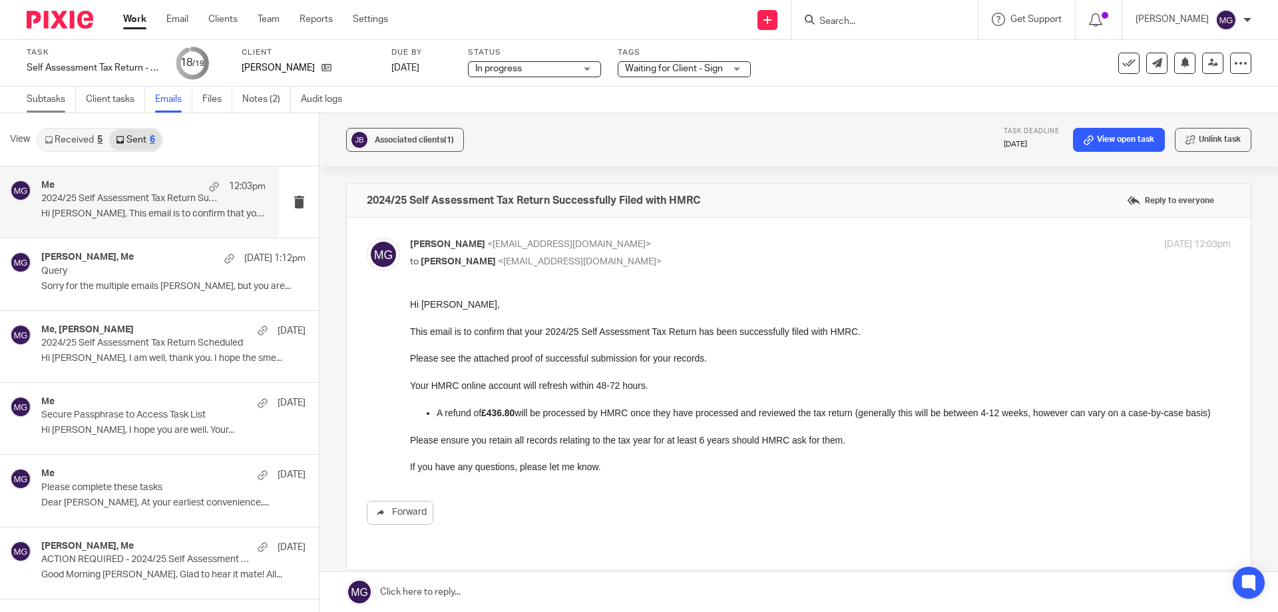
click at [65, 106] on link "Subtasks" at bounding box center [51, 100] width 49 height 26
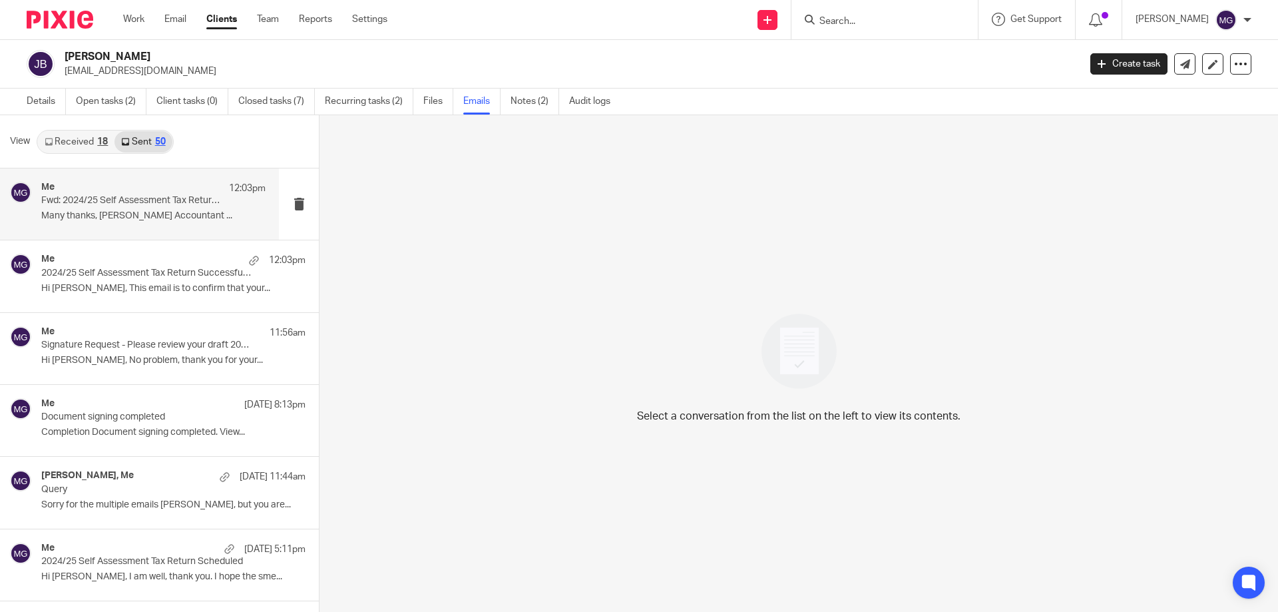
click at [103, 222] on p "Many thanks, [PERSON_NAME] Accountant ..." at bounding box center [153, 215] width 224 height 11
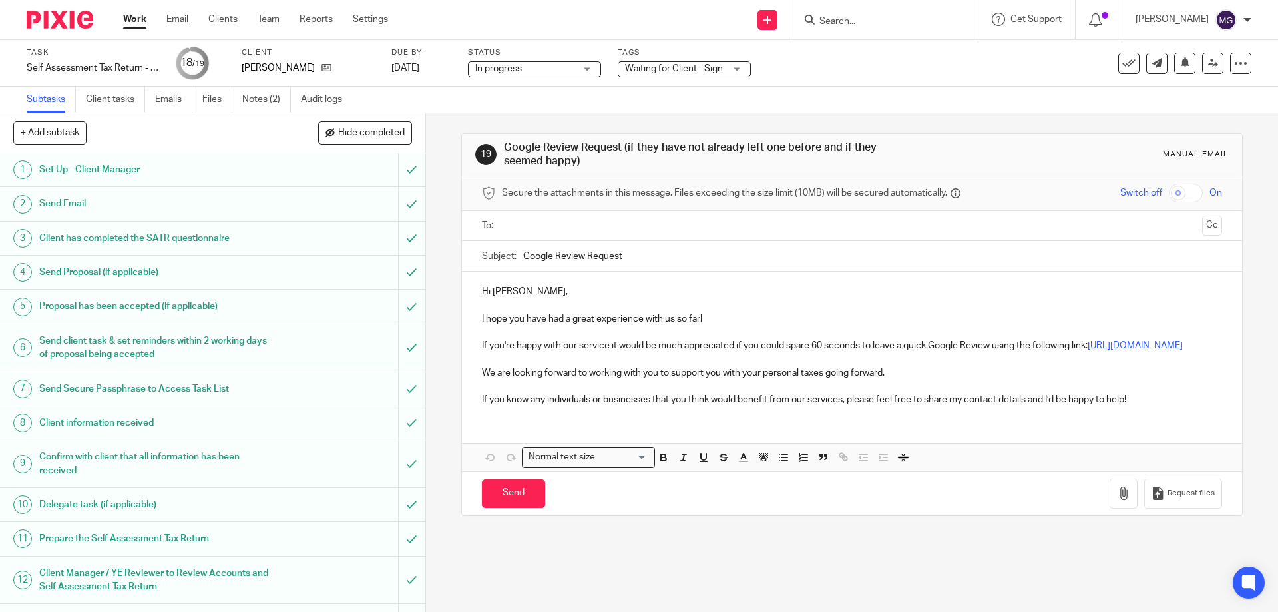
scroll to position [259, 0]
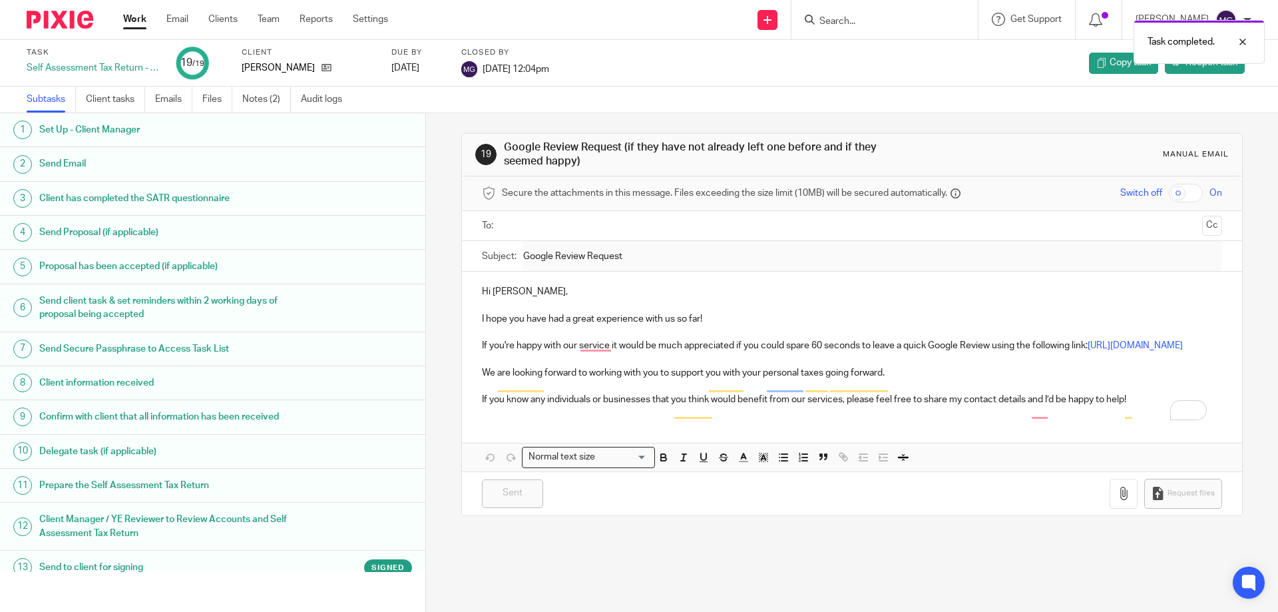
scroll to position [259, 0]
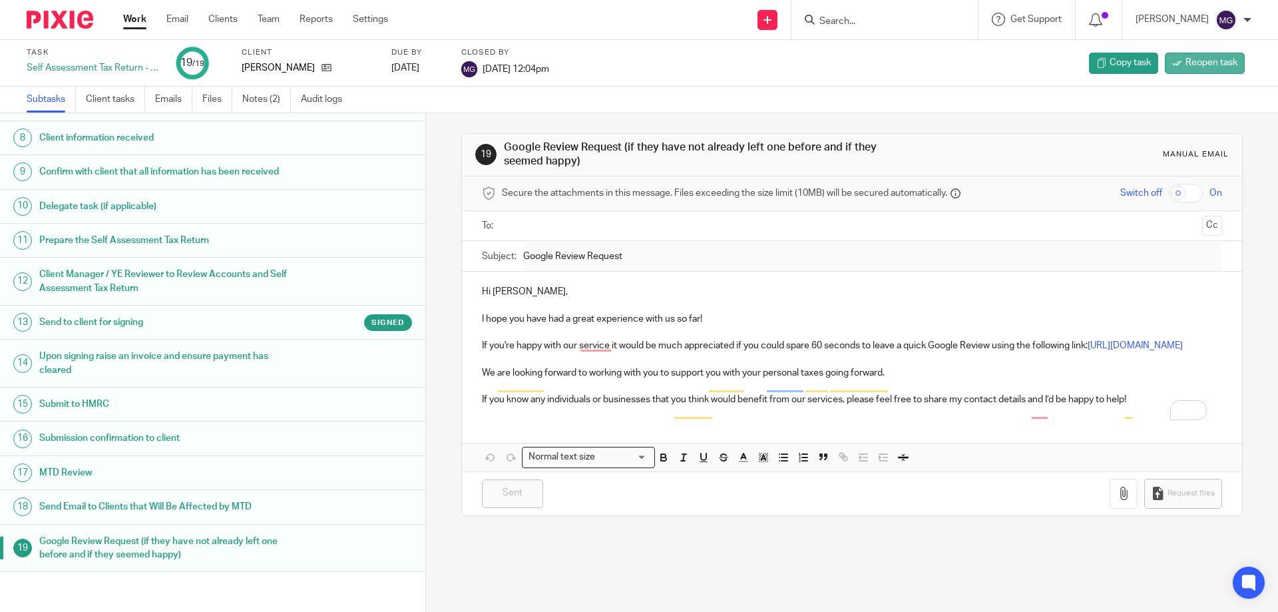
click at [1210, 73] on link "Reopen task" at bounding box center [1205, 63] width 80 height 21
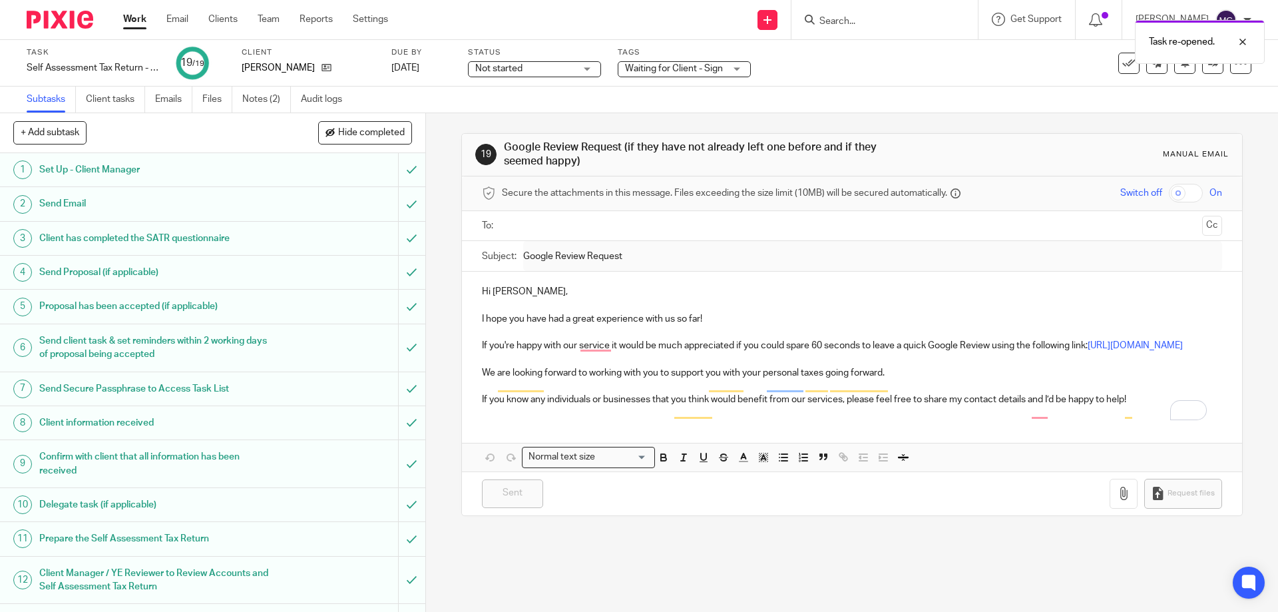
scroll to position [259, 0]
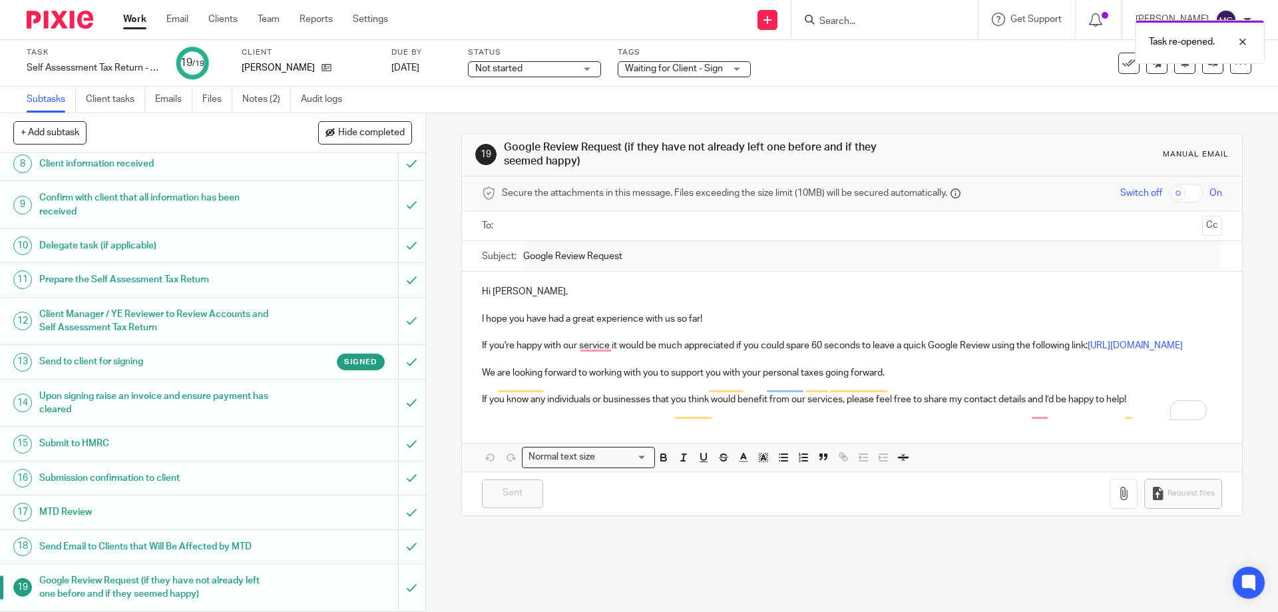
click at [612, 309] on p "To enrich screen reader interactions, please activate Accessibility in Grammarl…" at bounding box center [852, 304] width 740 height 13
click at [724, 314] on p "I hope you have had a great experience with us so far!" at bounding box center [852, 318] width 740 height 13
drag, startPoint x: 722, startPoint y: 319, endPoint x: 672, endPoint y: 316, distance: 49.3
click at [672, 316] on p "I hope you have had a great experience with us so far!" at bounding box center [852, 318] width 740 height 13
click at [486, 347] on p "If you're happy with our service it would be much appreciated if you could spar…" at bounding box center [852, 345] width 740 height 13
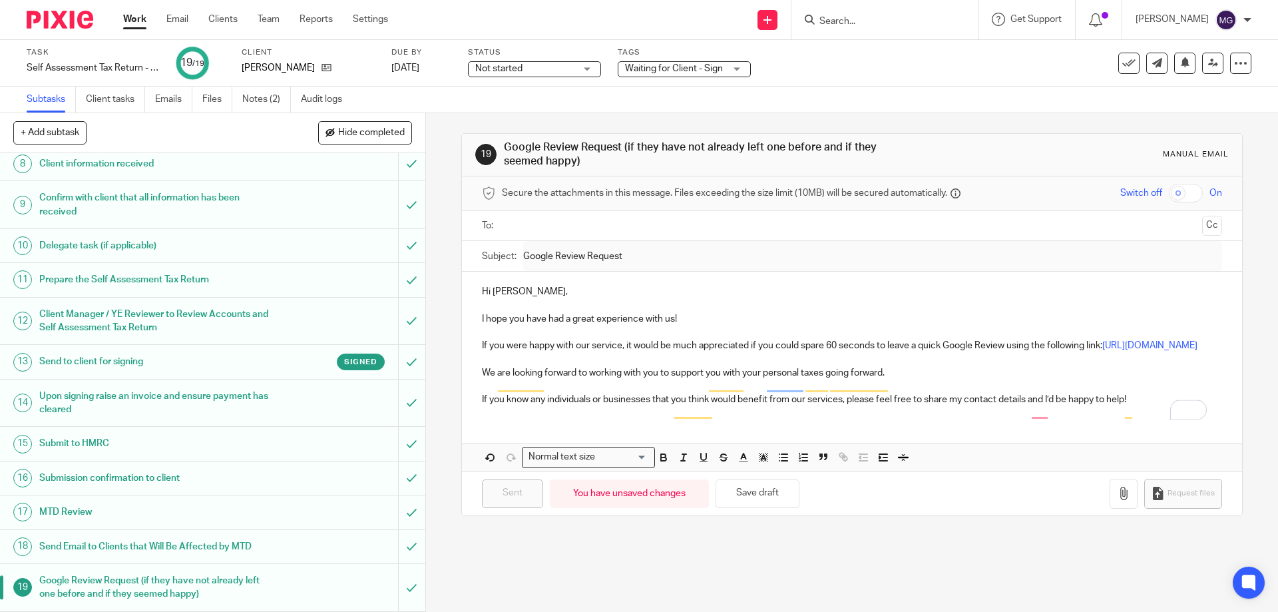
click at [798, 352] on p "If you were happy with our service, it would be much appreciated if you could s…" at bounding box center [852, 345] width 740 height 13
drag, startPoint x: 889, startPoint y: 393, endPoint x: 477, endPoint y: 383, distance: 412.9
click at [477, 383] on div "Hi Jack, I hope you have had a great experience with us! If you were happy with…" at bounding box center [852, 344] width 780 height 144
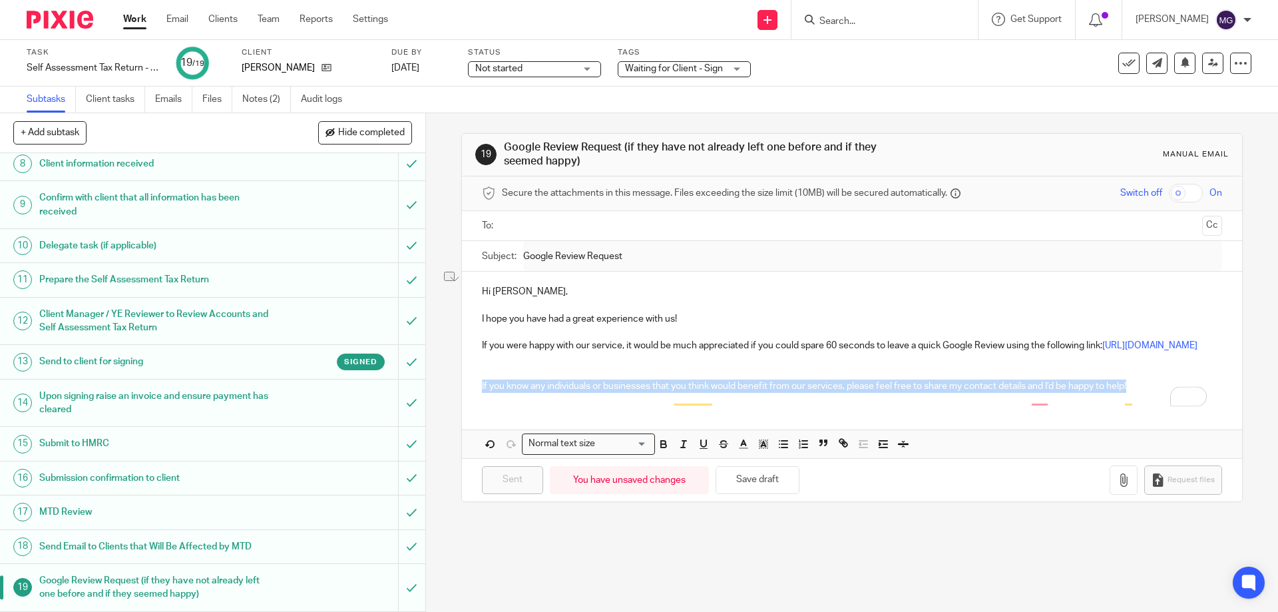
drag, startPoint x: 1136, startPoint y: 399, endPoint x: 471, endPoint y: 397, distance: 665.7
click at [471, 397] on div "Hi Jack, I hope you have had a great experience with us! If you were happy with…" at bounding box center [852, 337] width 780 height 131
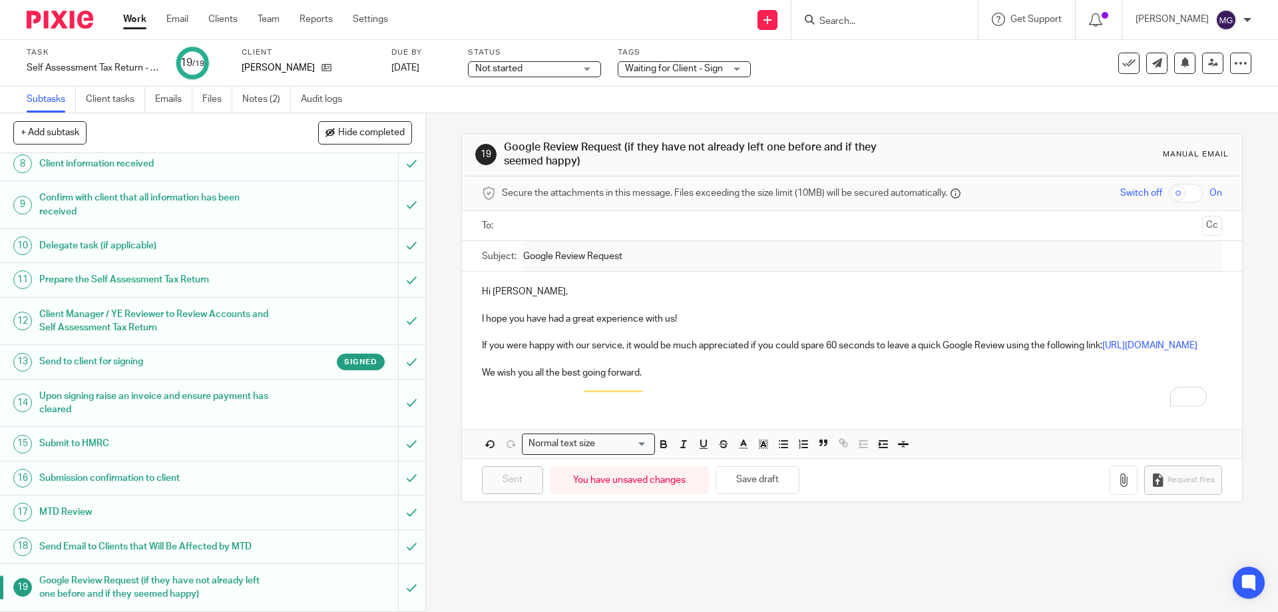
click at [639, 379] on p "We wish you all the best going forward." at bounding box center [852, 372] width 740 height 13
click at [539, 228] on input "text" at bounding box center [852, 225] width 690 height 15
click at [672, 355] on p "If you were happy with our service, it would be much appreciated if you could s…" at bounding box center [852, 348] width 740 height 13
click at [664, 382] on p "We wish you all the best going forward." at bounding box center [852, 375] width 740 height 13
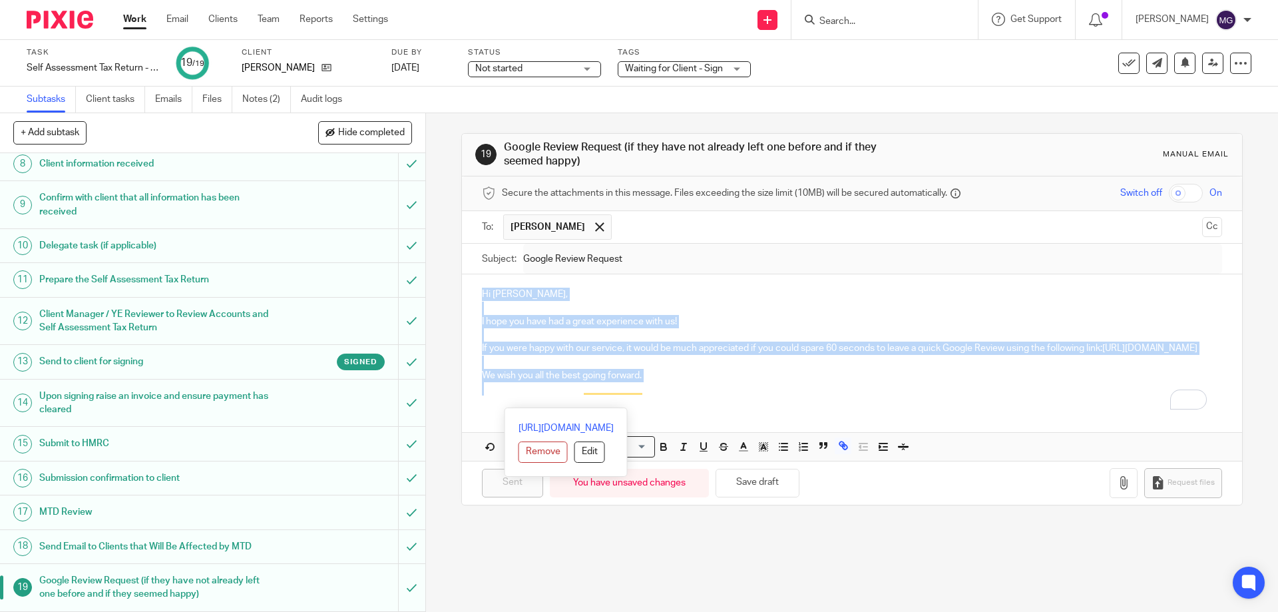
drag, startPoint x: 679, startPoint y: 406, endPoint x: 467, endPoint y: 290, distance: 241.3
click at [467, 290] on div "Hi Jack, I hope you have had a great experience with us! If you were happy with…" at bounding box center [852, 339] width 780 height 131
copy div "Hi Jack, I hope you have had a great experience with us! If you were happy with…"
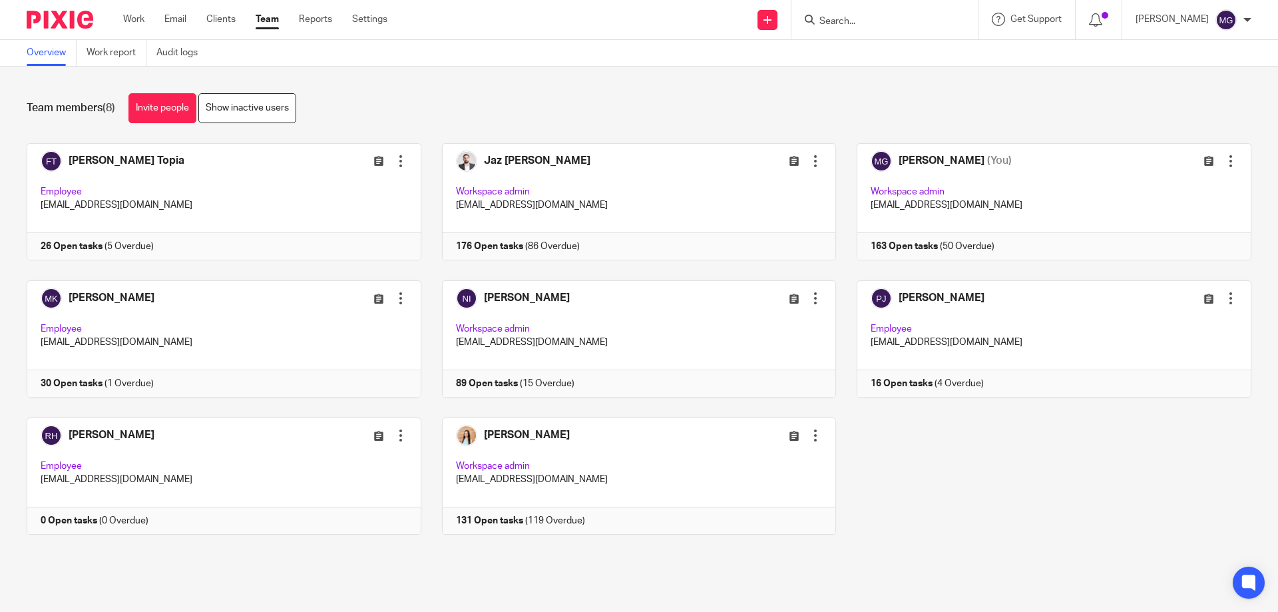
click at [232, 24] on link "Clients" at bounding box center [220, 19] width 29 height 13
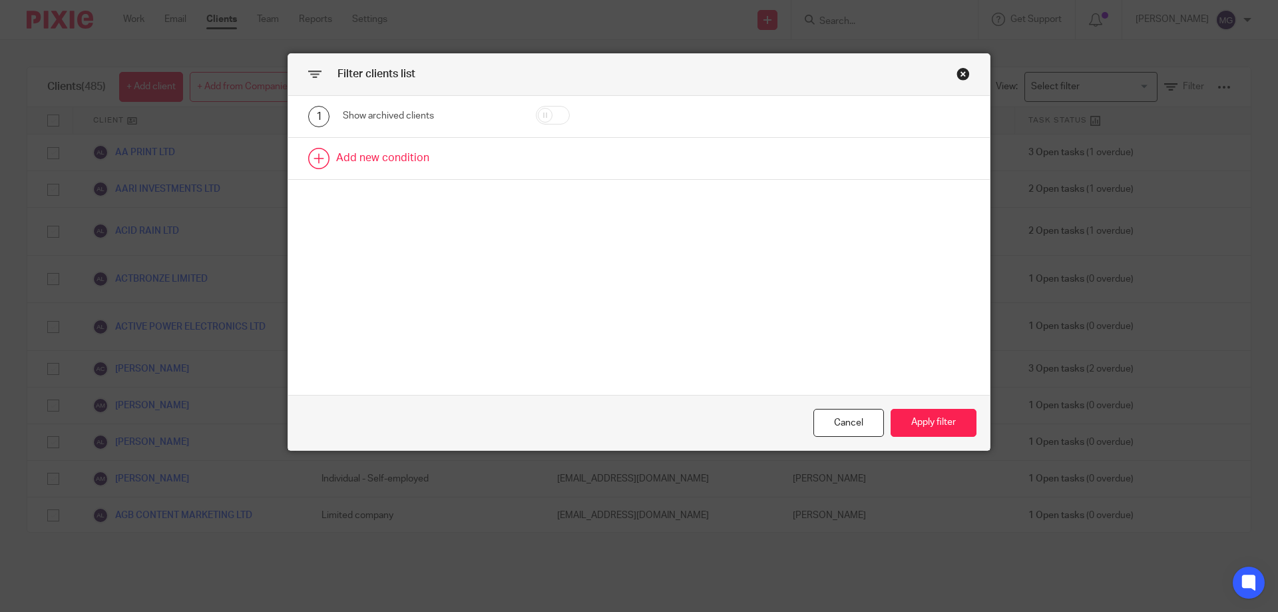
click at [344, 162] on link at bounding box center [639, 158] width 702 height 41
click at [410, 168] on div "Field" at bounding box center [418, 162] width 128 height 28
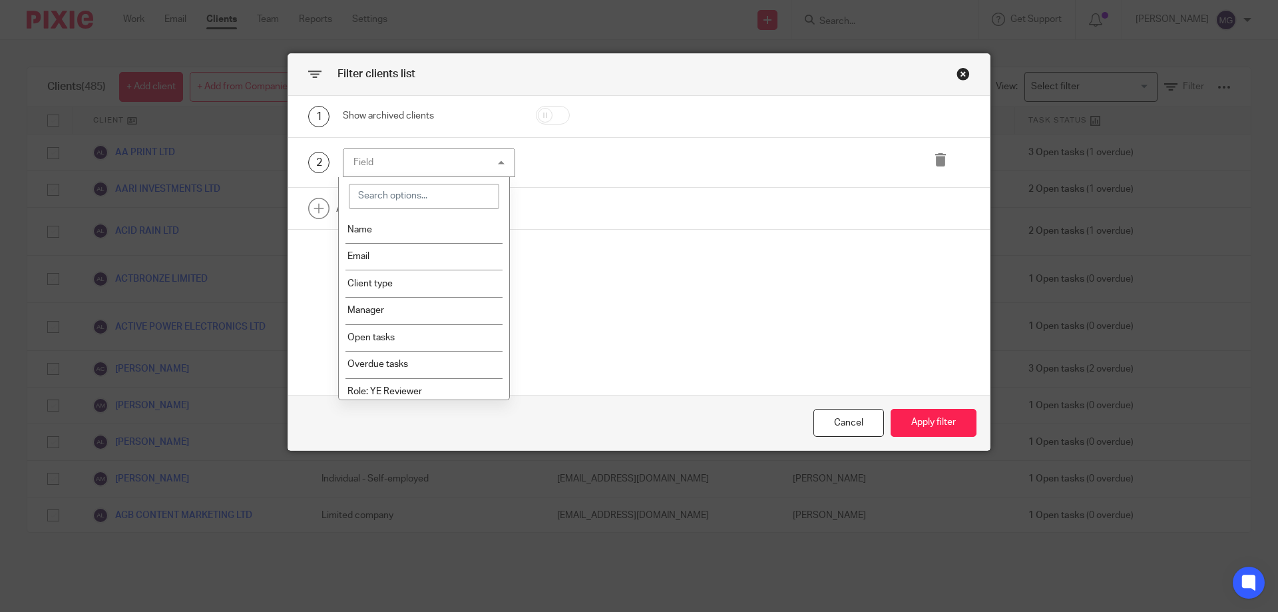
click at [391, 230] on li "Name" at bounding box center [424, 229] width 171 height 27
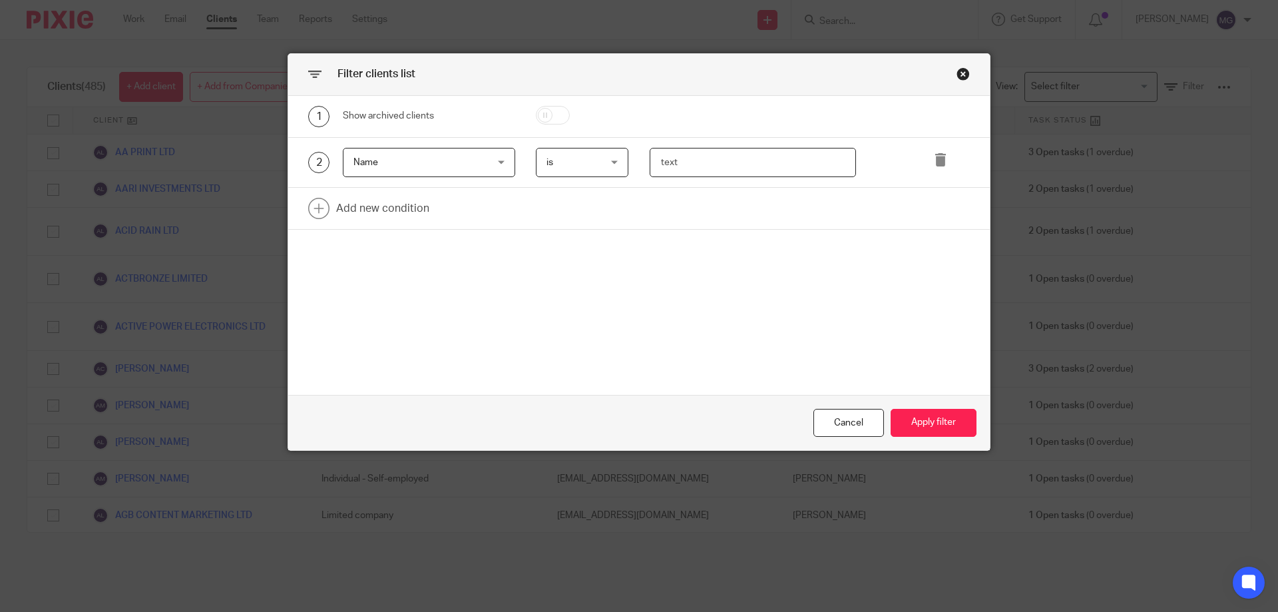
click at [728, 160] on input "text" at bounding box center [753, 163] width 207 height 30
type input "jack"
click at [542, 116] on input "checkbox" at bounding box center [553, 115] width 34 height 19
checkbox input "true"
click at [924, 419] on button "Apply filter" at bounding box center [934, 423] width 86 height 29
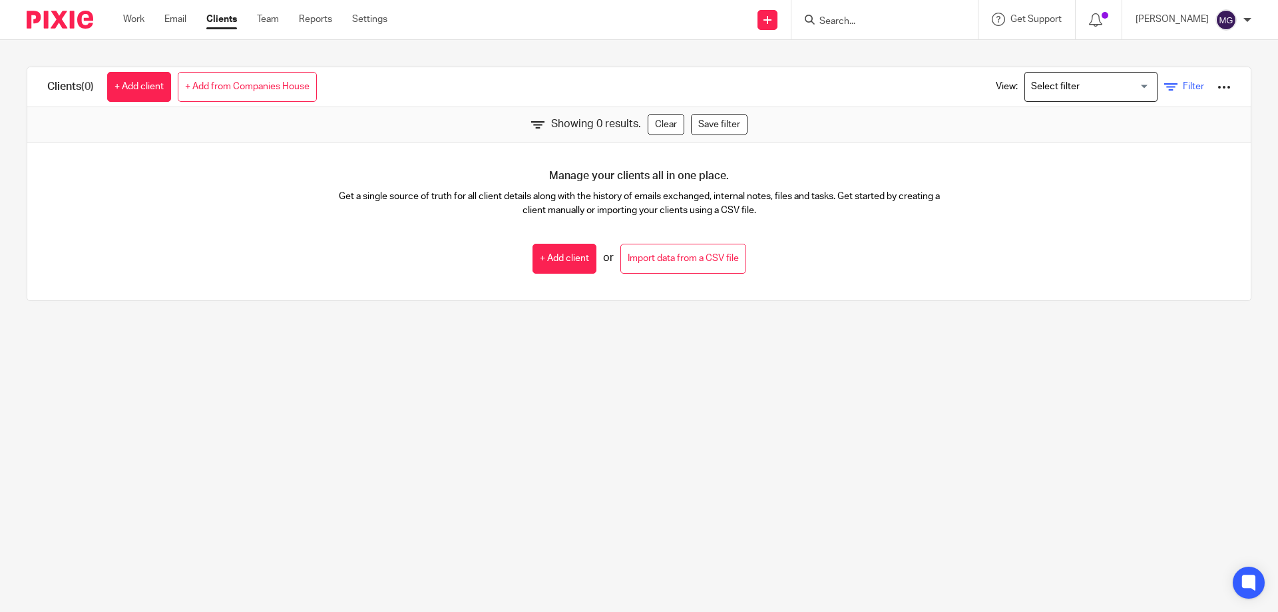
click at [1183, 91] on span "Filter" at bounding box center [1193, 86] width 21 height 9
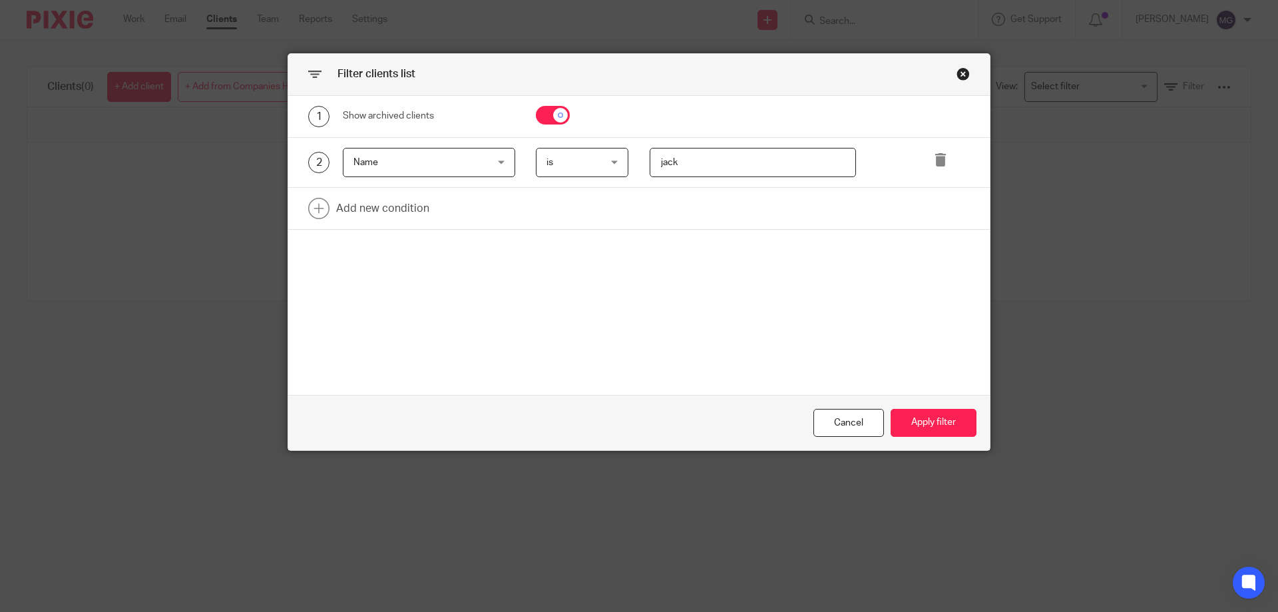
drag, startPoint x: 700, startPoint y: 164, endPoint x: 597, endPoint y: 150, distance: 103.6
click at [597, 150] on div "2 Name Name Name Email Client type Manager Open tasks Overdue tasks Role: YE Re…" at bounding box center [629, 163] width 682 height 30
type input "symon"
click at [959, 69] on div "Close this dialog window" at bounding box center [963, 73] width 13 height 13
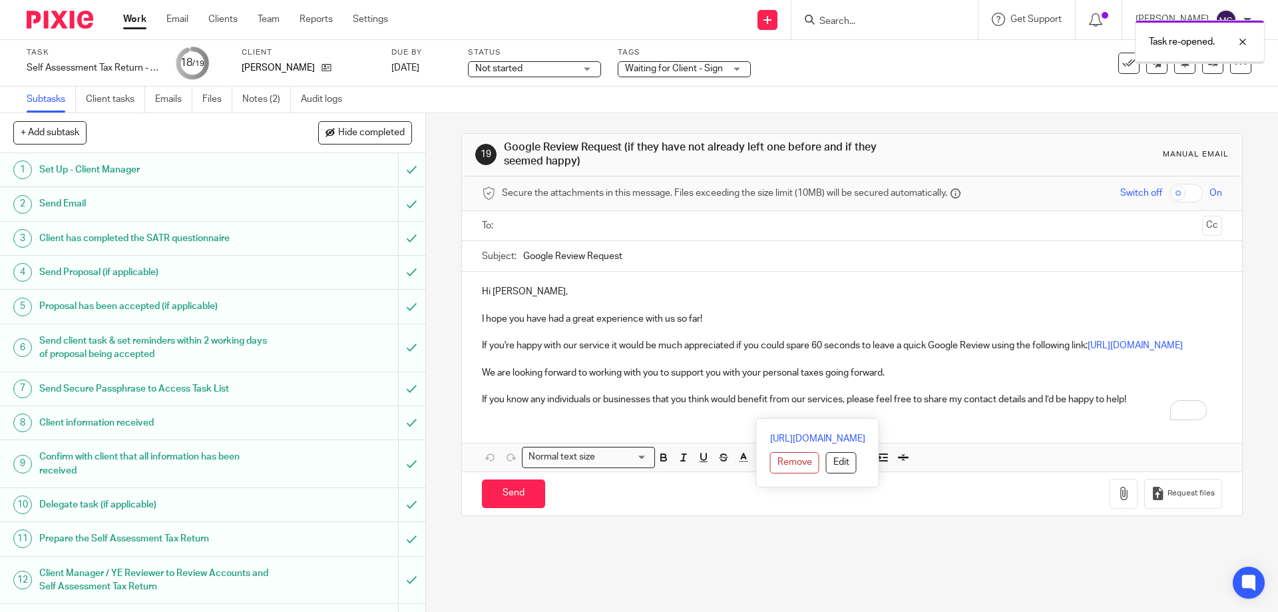
click at [465, 288] on div "Hi [PERSON_NAME], I hope you have had a great experience with us so far! If you…" at bounding box center [852, 344] width 780 height 144
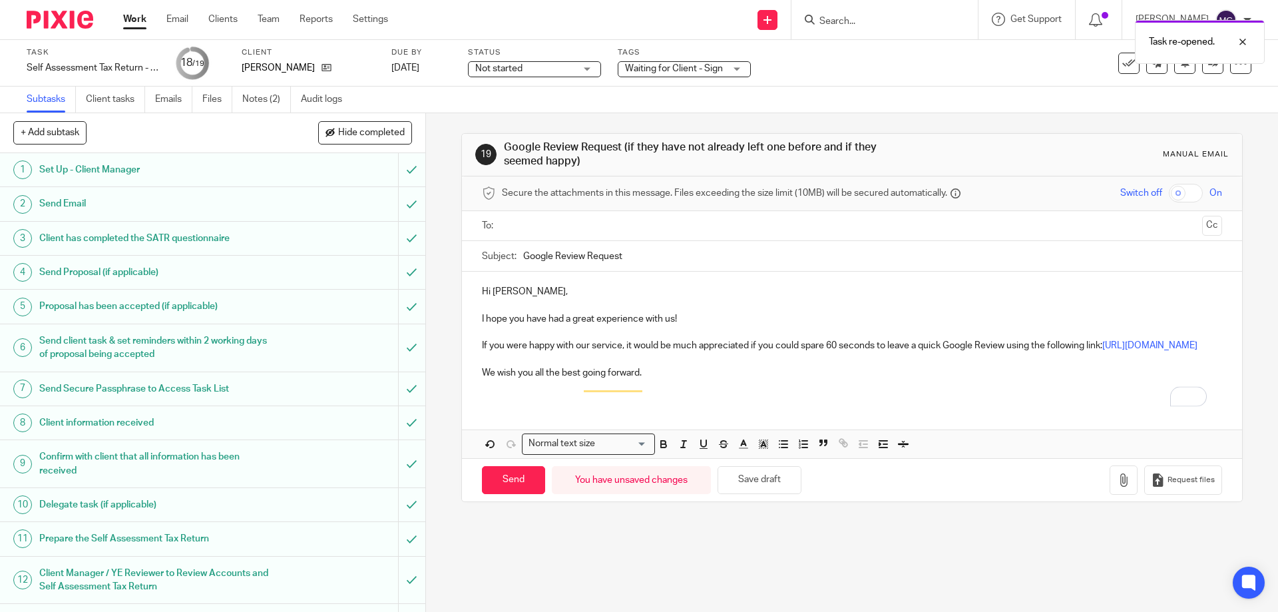
drag, startPoint x: 661, startPoint y: 389, endPoint x: 655, endPoint y: 379, distance: 12.2
click at [660, 379] on p "We wish you all the best going forward." at bounding box center [852, 372] width 740 height 13
click at [542, 220] on input "text" at bounding box center [852, 225] width 690 height 15
click at [526, 497] on input "Send" at bounding box center [513, 483] width 63 height 29
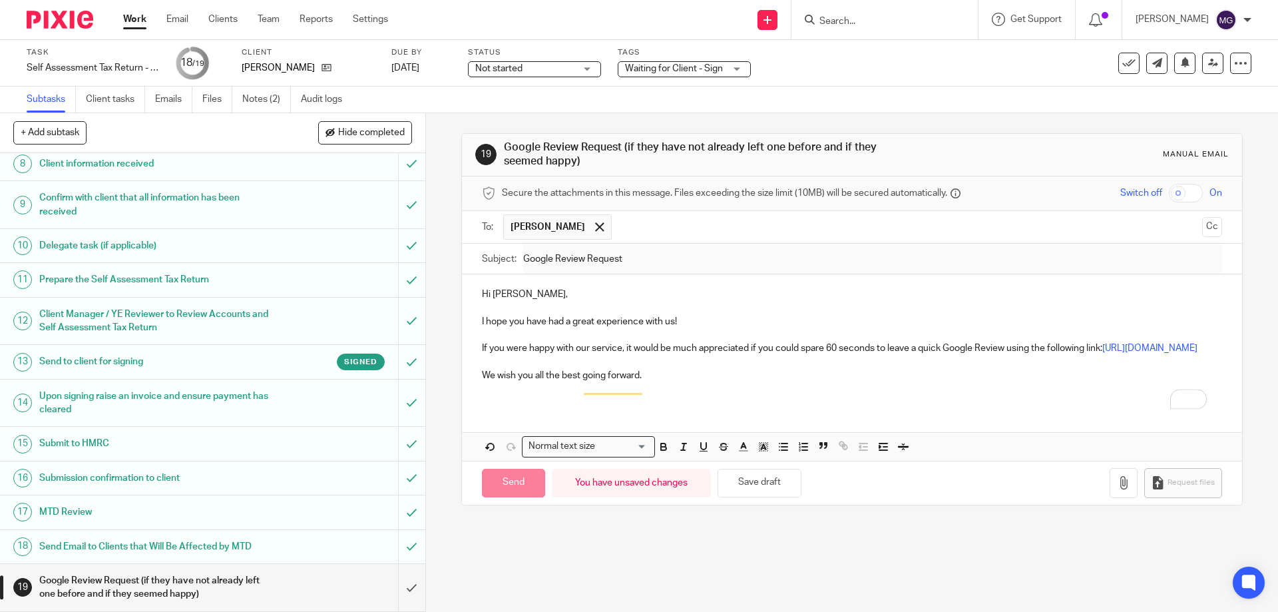
type input "Sent"
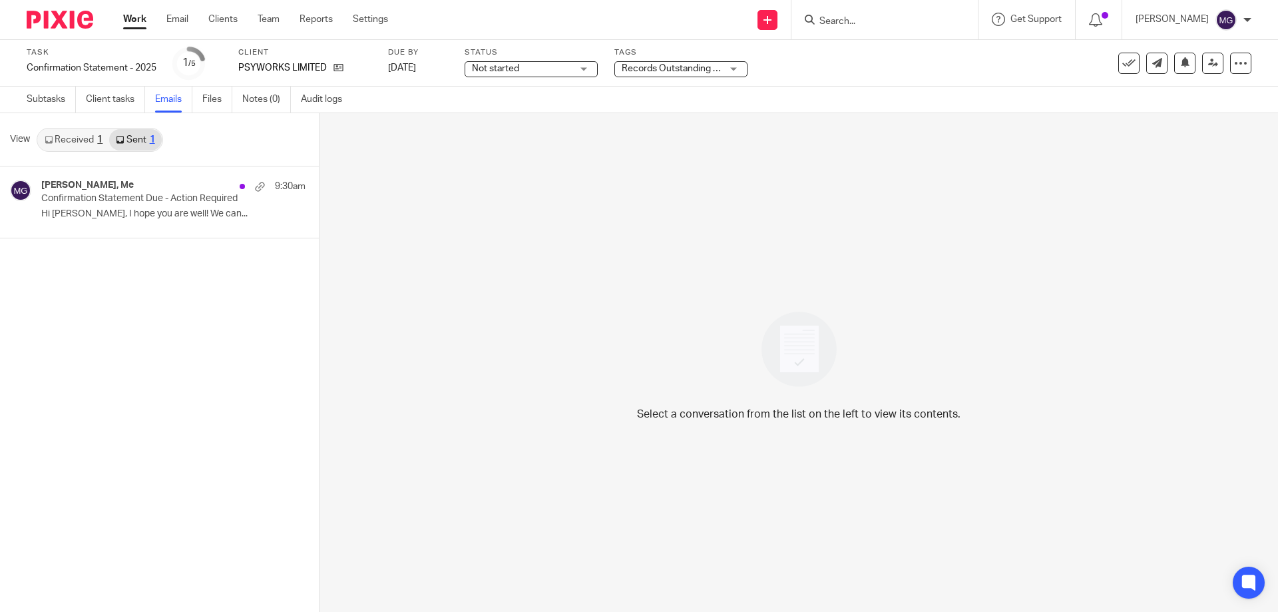
click at [65, 134] on link "Received 1" at bounding box center [73, 139] width 71 height 21
click at [85, 195] on p "Confirmation Statement Due - Action Required" at bounding box center [131, 198] width 180 height 11
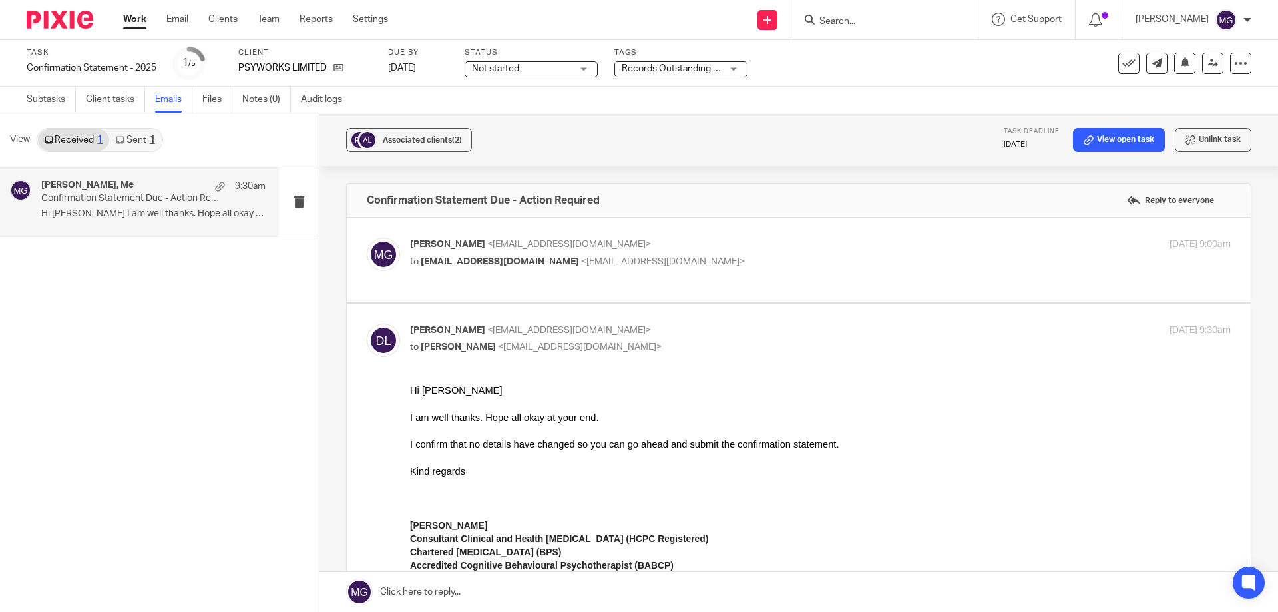
click at [47, 103] on link "Subtasks" at bounding box center [51, 100] width 49 height 26
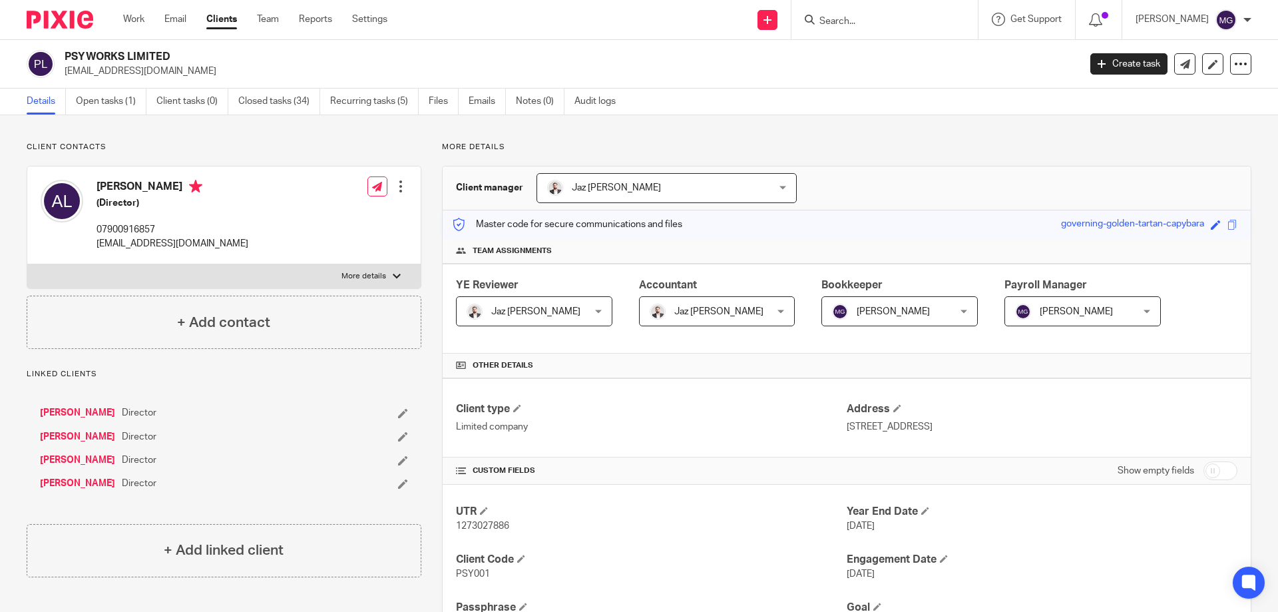
scroll to position [133, 0]
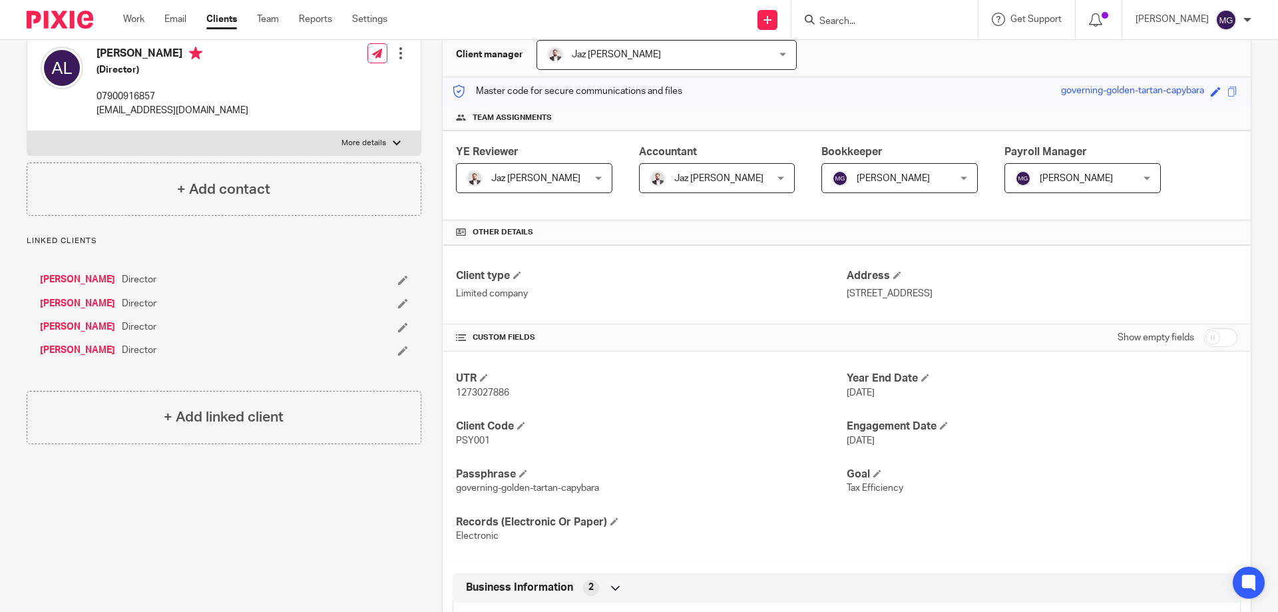
click at [383, 148] on label "More details" at bounding box center [223, 143] width 393 height 24
click at [27, 131] on input "More details" at bounding box center [27, 130] width 1 height 1
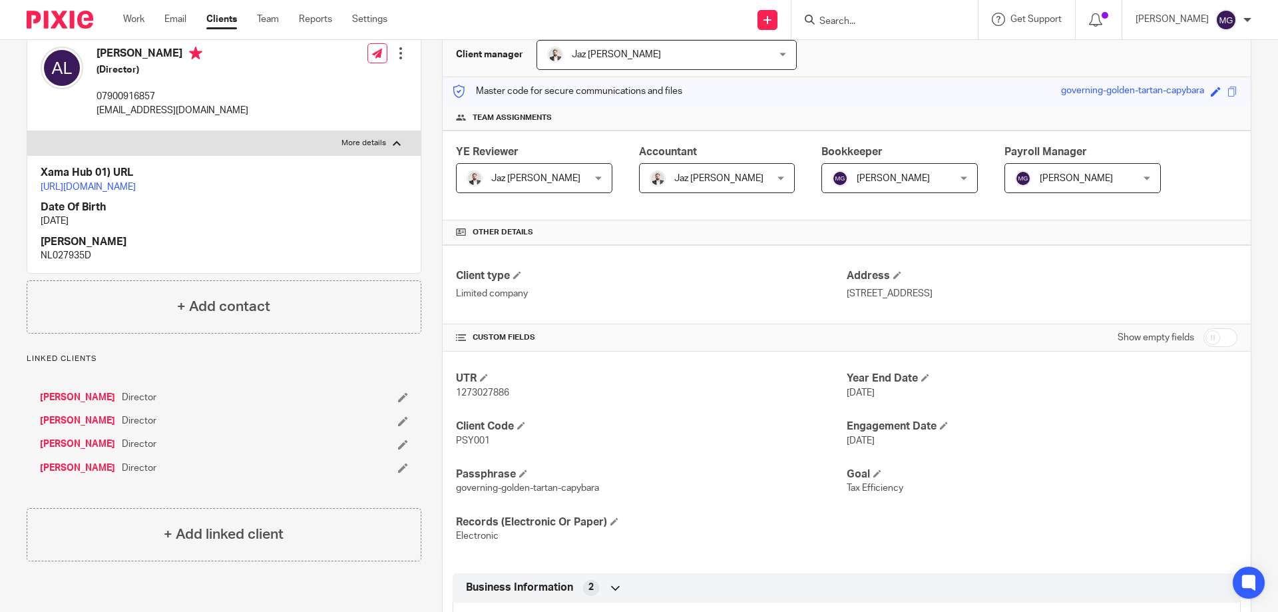
click at [385, 142] on label "More details" at bounding box center [223, 143] width 393 height 24
click at [27, 131] on input "More details" at bounding box center [27, 130] width 1 height 1
checkbox input "false"
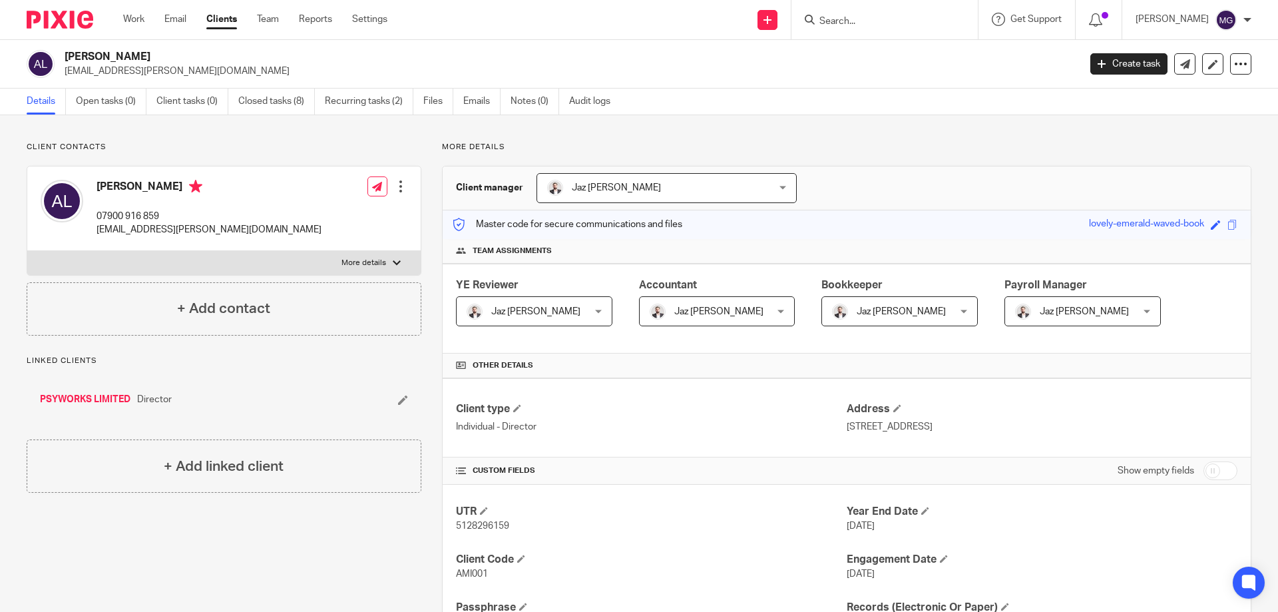
click at [380, 267] on p "More details" at bounding box center [364, 263] width 45 height 11
click at [27, 251] on input "More details" at bounding box center [27, 250] width 1 height 1
checkbox input "true"
click at [356, 258] on p "More details" at bounding box center [364, 263] width 45 height 11
click at [27, 251] on input "More details" at bounding box center [27, 250] width 1 height 1
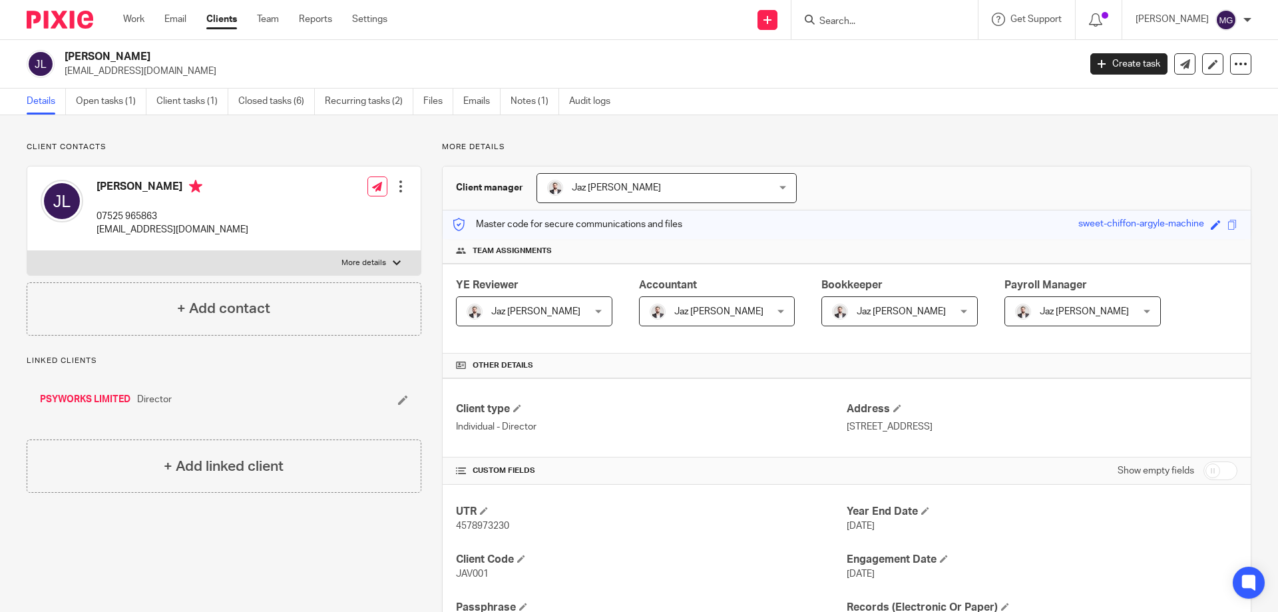
checkbox input "true"
click at [404, 268] on label "More details" at bounding box center [223, 263] width 393 height 24
click at [27, 251] on input "More details" at bounding box center [27, 250] width 1 height 1
checkbox input "true"
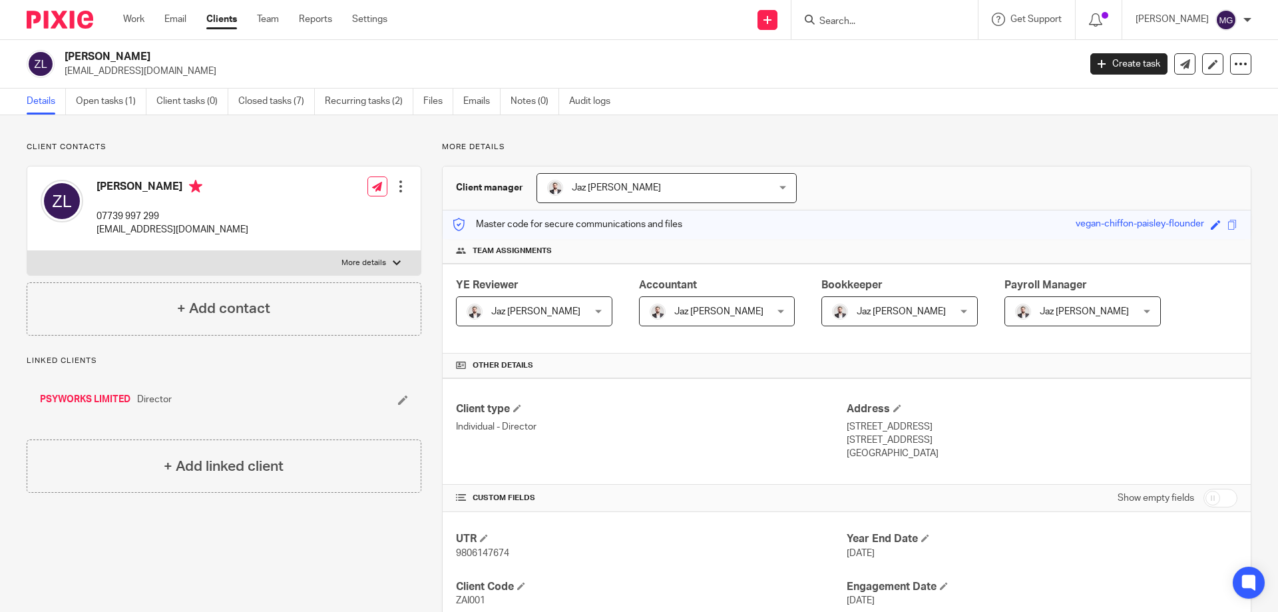
click at [404, 260] on label "More details" at bounding box center [223, 263] width 393 height 24
click at [27, 251] on input "More details" at bounding box center [27, 250] width 1 height 1
checkbox input "true"
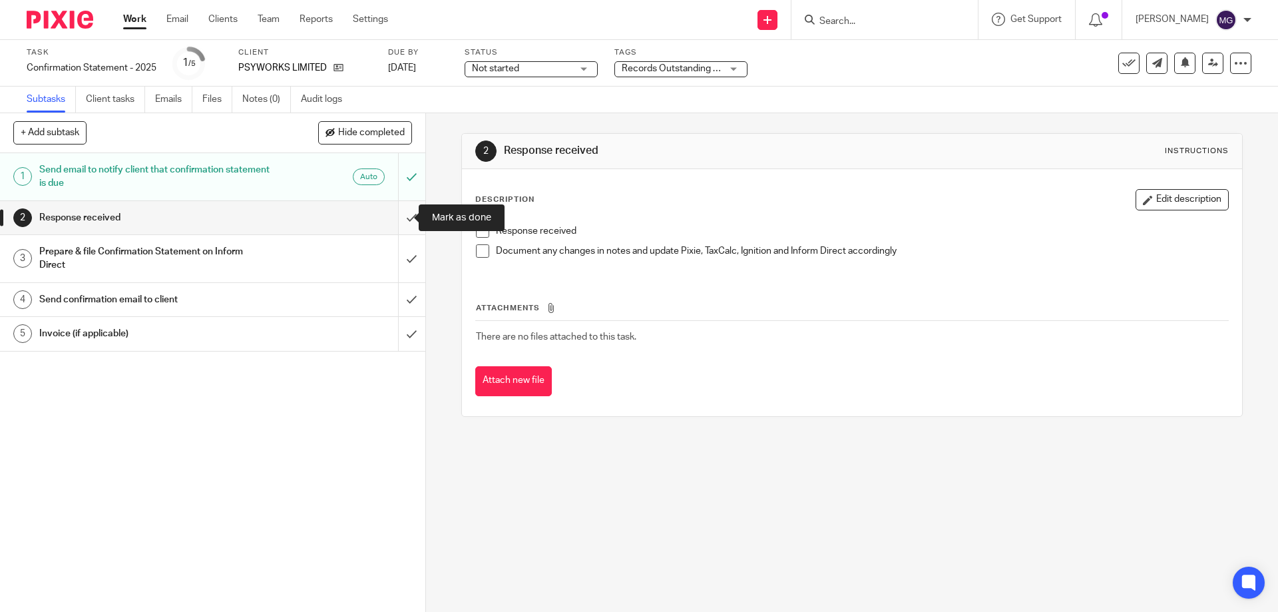
click at [395, 214] on input "submit" at bounding box center [212, 217] width 425 height 33
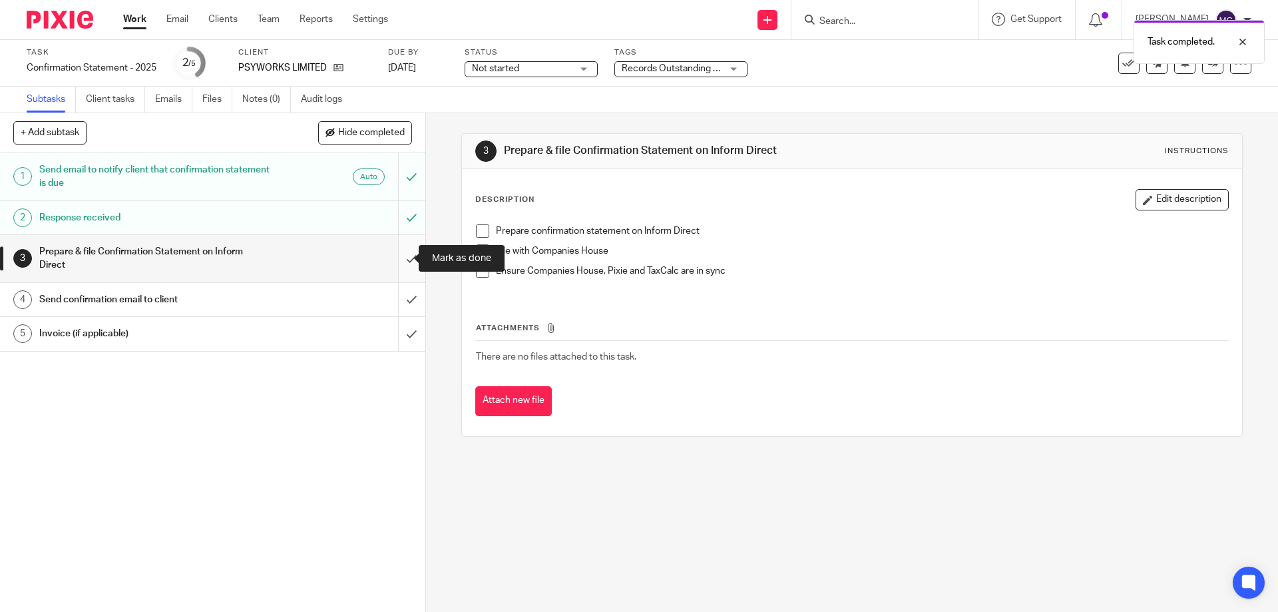
click at [404, 261] on input "submit" at bounding box center [212, 258] width 425 height 47
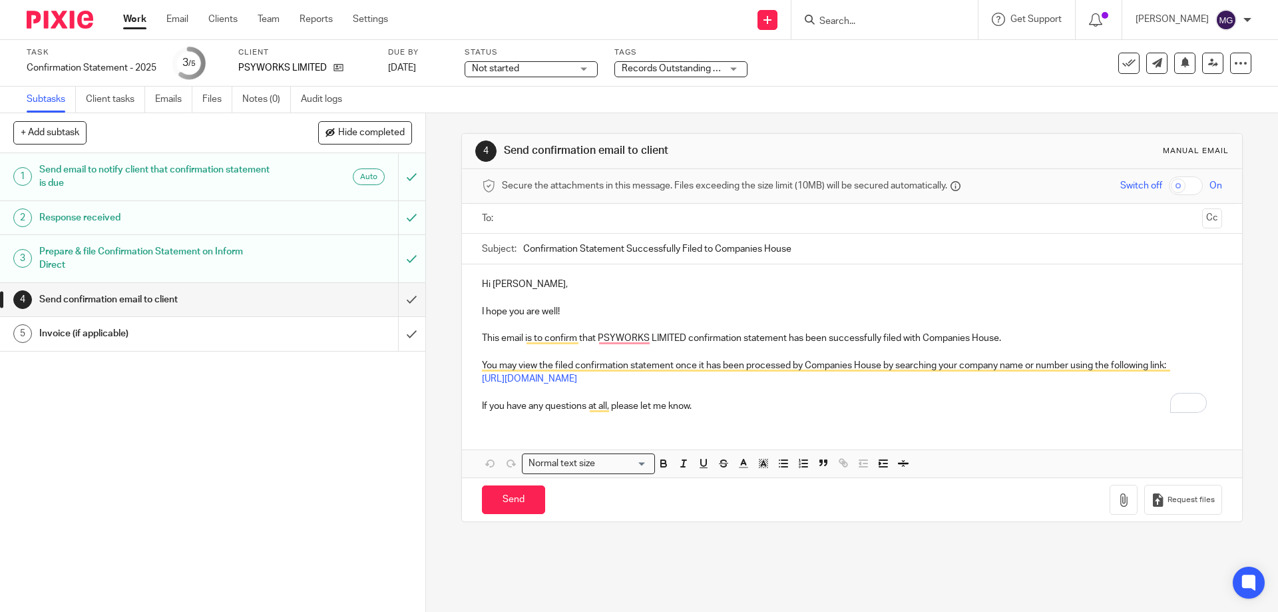
click at [559, 314] on p "I hope you are well!" at bounding box center [852, 311] width 740 height 13
drag, startPoint x: 552, startPoint y: 308, endPoint x: 477, endPoint y: 312, distance: 75.3
click at [477, 312] on div "Hi Aftab, I hope you are well and thank you for you rprompt response, its very …" at bounding box center [852, 343] width 780 height 158
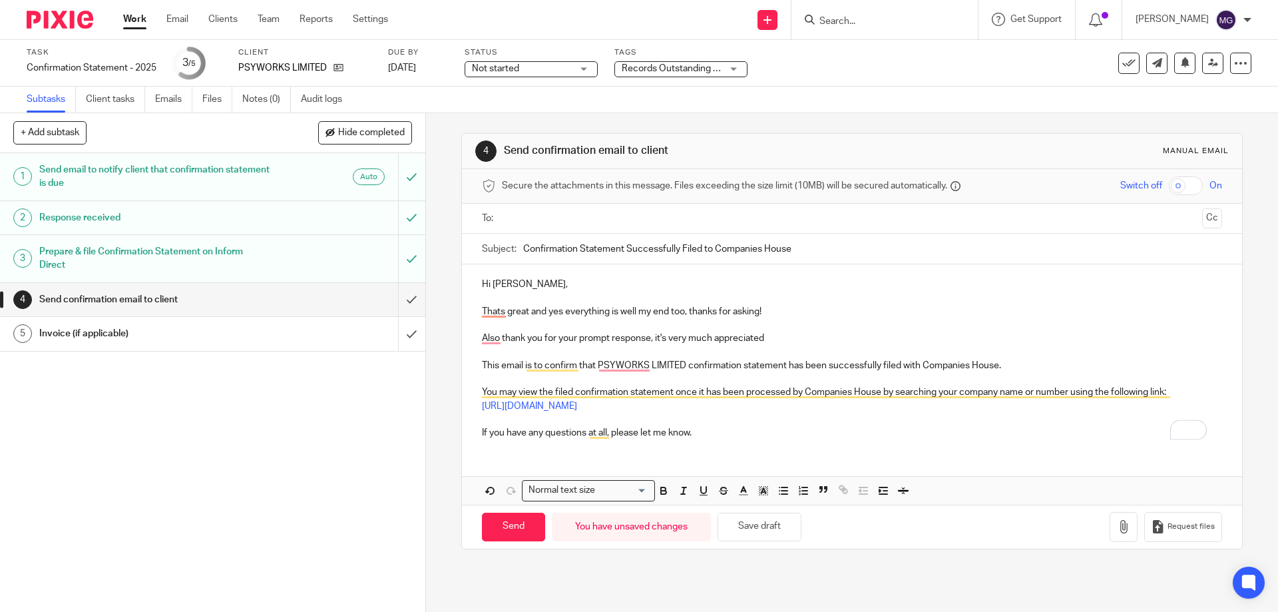
click at [797, 334] on p "Also thank you for your prompt response, it's very much appreciated" at bounding box center [852, 338] width 740 height 13
click at [552, 310] on p "That's great and yes everything is well my end too, thanks for asking!" at bounding box center [852, 311] width 740 height 13
drag, startPoint x: 814, startPoint y: 328, endPoint x: 775, endPoint y: 328, distance: 38.6
click at [812, 328] on p "To enrich screen reader interactions, please activate Accessibility in Grammarl…" at bounding box center [852, 324] width 740 height 13
click at [740, 325] on p "To enrich screen reader interactions, please activate Accessibility in Grammarl…" at bounding box center [852, 324] width 740 height 13
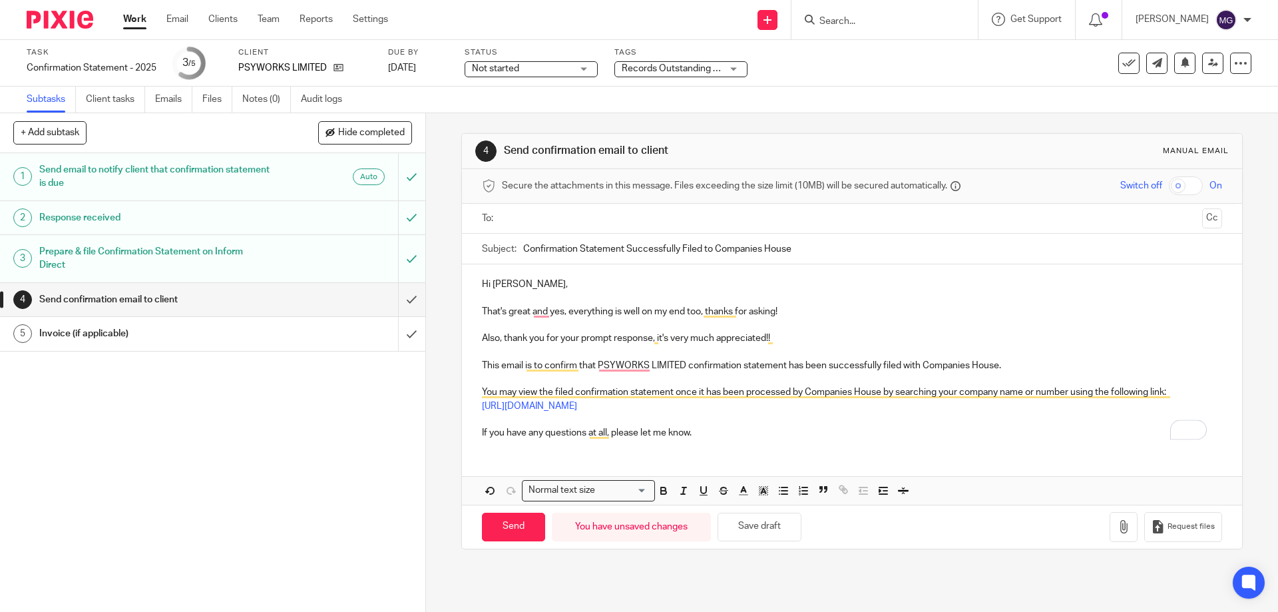
click at [646, 343] on p "Also, thank you for your prompt response, it's very much appreciated!!" at bounding box center [852, 338] width 740 height 13
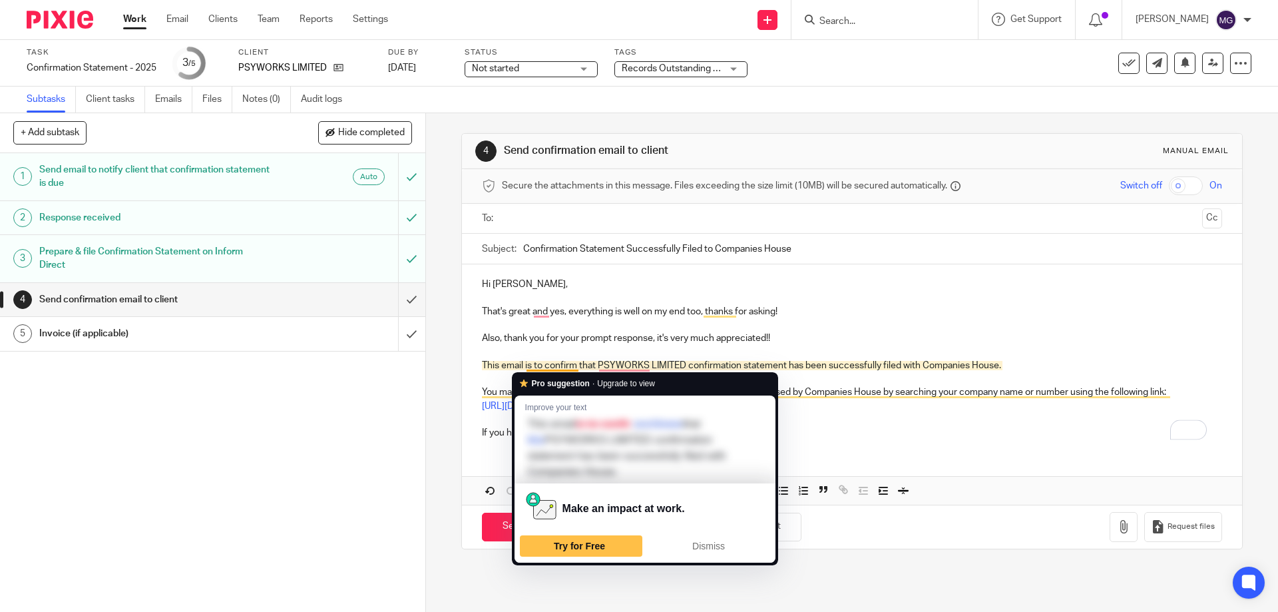
click at [488, 365] on p "This email is to confirm that PSYWORKS LIMITED confirmation statement has been …" at bounding box center [852, 365] width 740 height 13
drag, startPoint x: 540, startPoint y: 363, endPoint x: 477, endPoint y: 366, distance: 62.7
click at [477, 366] on div "Hi Aftab, That's great and yes, everything is well on my end too, thanks for as…" at bounding box center [852, 356] width 780 height 185
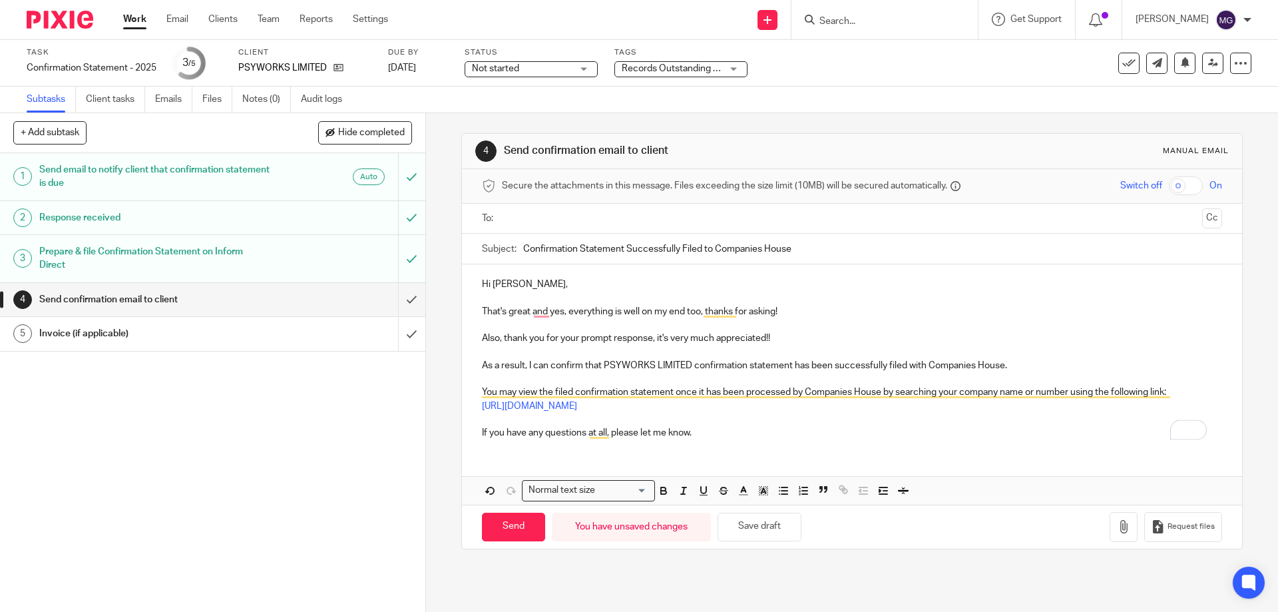
click at [686, 387] on p "You may view the filed confirmation statement once it has been processed by Com…" at bounding box center [852, 391] width 740 height 13
click at [755, 405] on p "https://www.gov.uk/get-information-about-a-company" at bounding box center [852, 405] width 740 height 13
click at [712, 443] on div "Hi Aftab, That's great and yes, everything is well on my end too, thanks for as…" at bounding box center [852, 356] width 780 height 185
click at [706, 436] on p "If you have any questions at all, please let me know." at bounding box center [852, 432] width 740 height 13
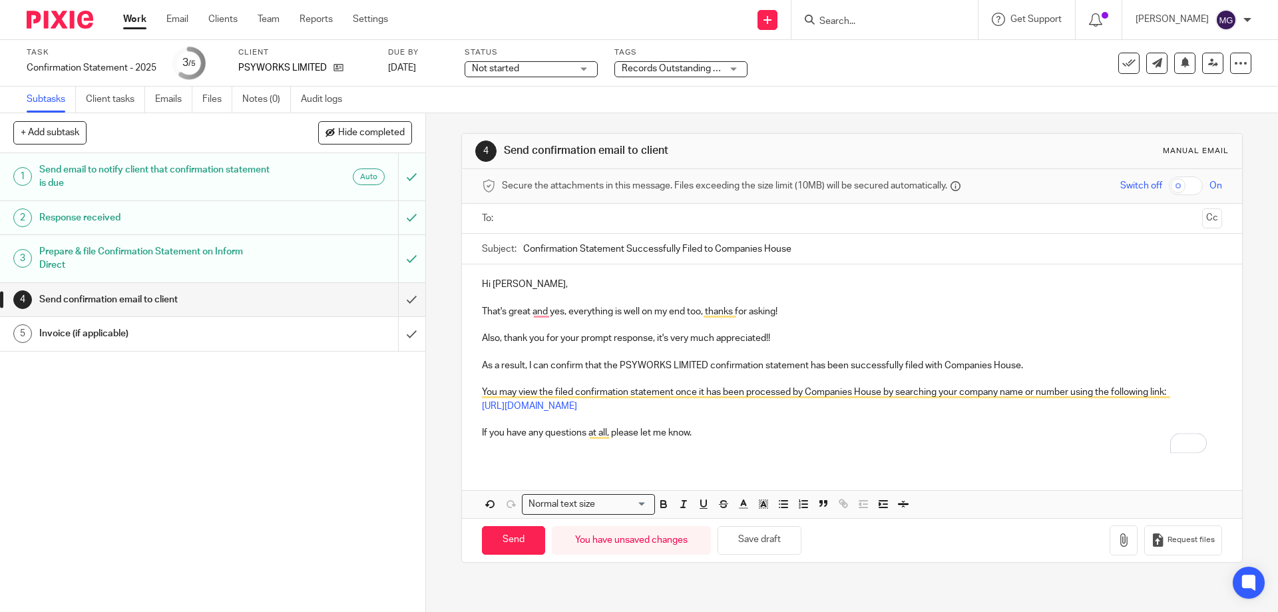
click at [548, 217] on input "text" at bounding box center [852, 218] width 690 height 15
drag, startPoint x: 600, startPoint y: 222, endPoint x: 616, endPoint y: 213, distance: 18.2
click at [602, 222] on span "PSYWORKS LIMITED" at bounding box center [564, 220] width 123 height 26
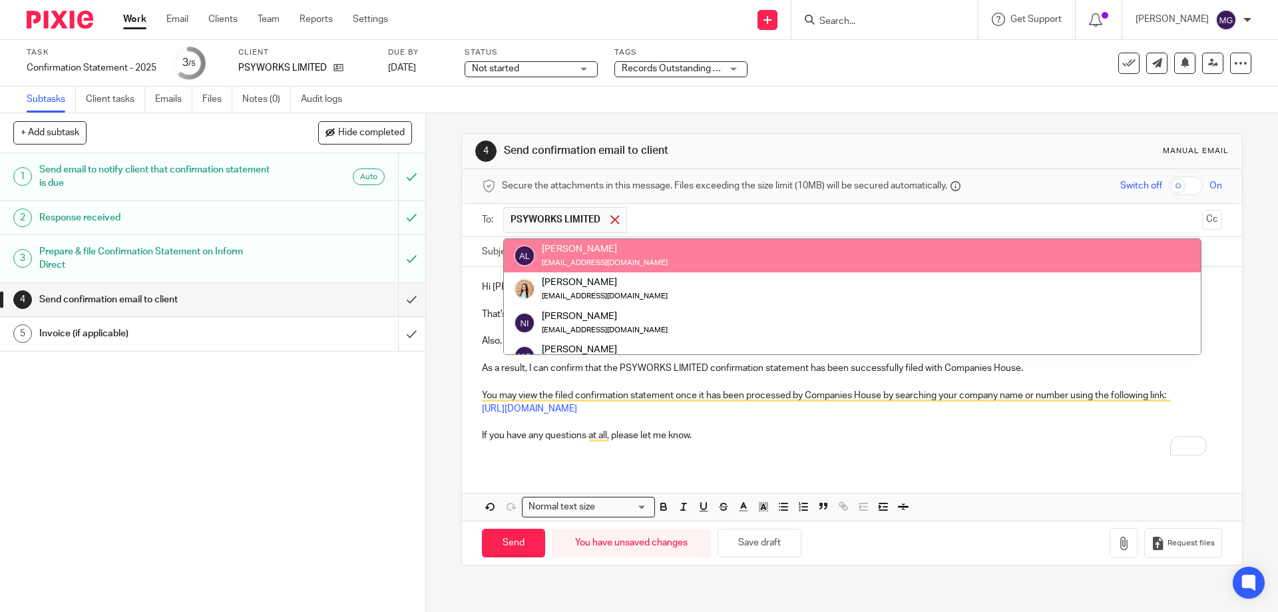
click at [616, 213] on div at bounding box center [614, 220] width 15 height 20
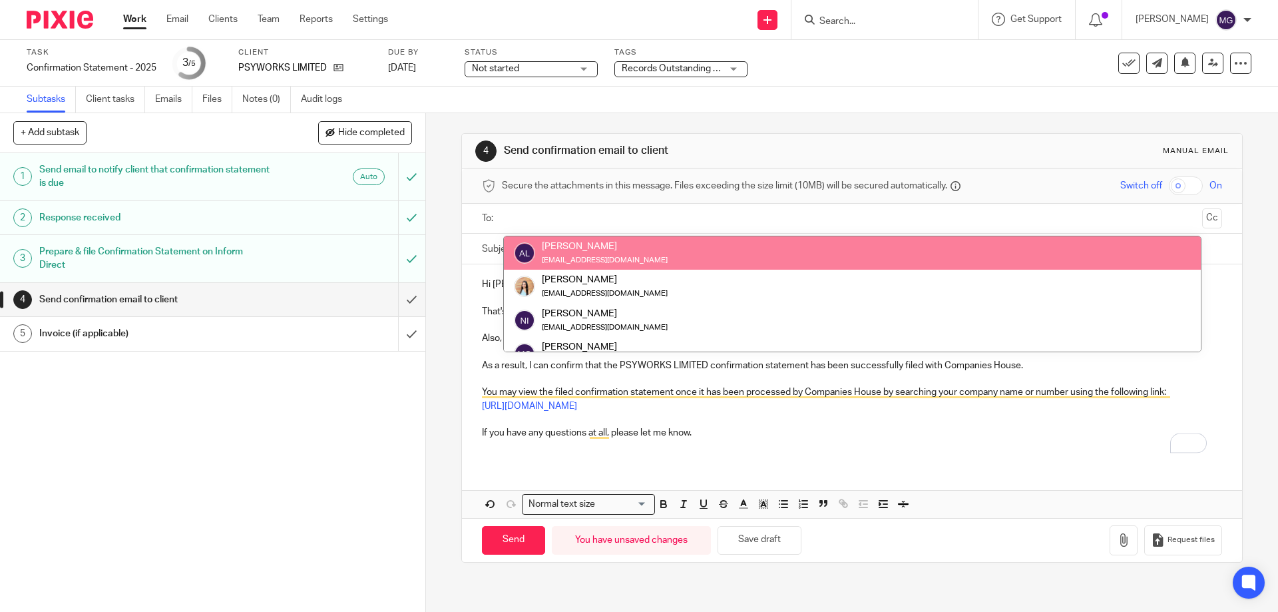
drag, startPoint x: 613, startPoint y: 216, endPoint x: 600, endPoint y: 95, distance: 122.6
click at [612, 212] on input "text" at bounding box center [852, 218] width 690 height 15
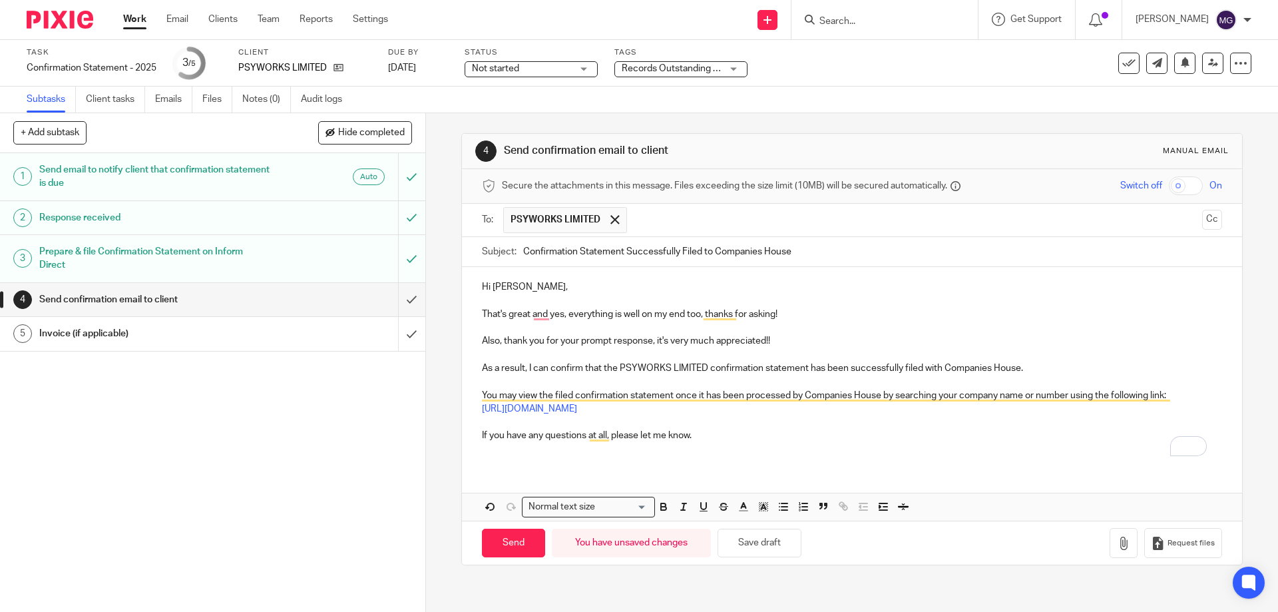
click at [608, 230] on span "PSYWORKS LIMITED" at bounding box center [564, 220] width 123 height 26
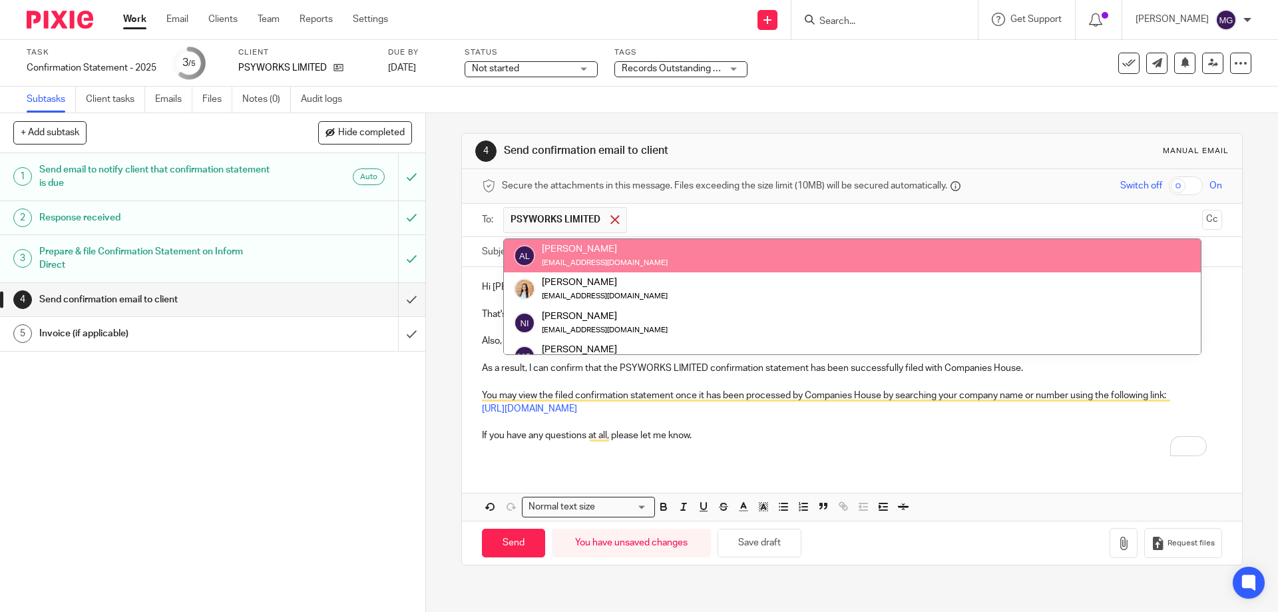
click at [610, 222] on span at bounding box center [614, 219] width 9 height 9
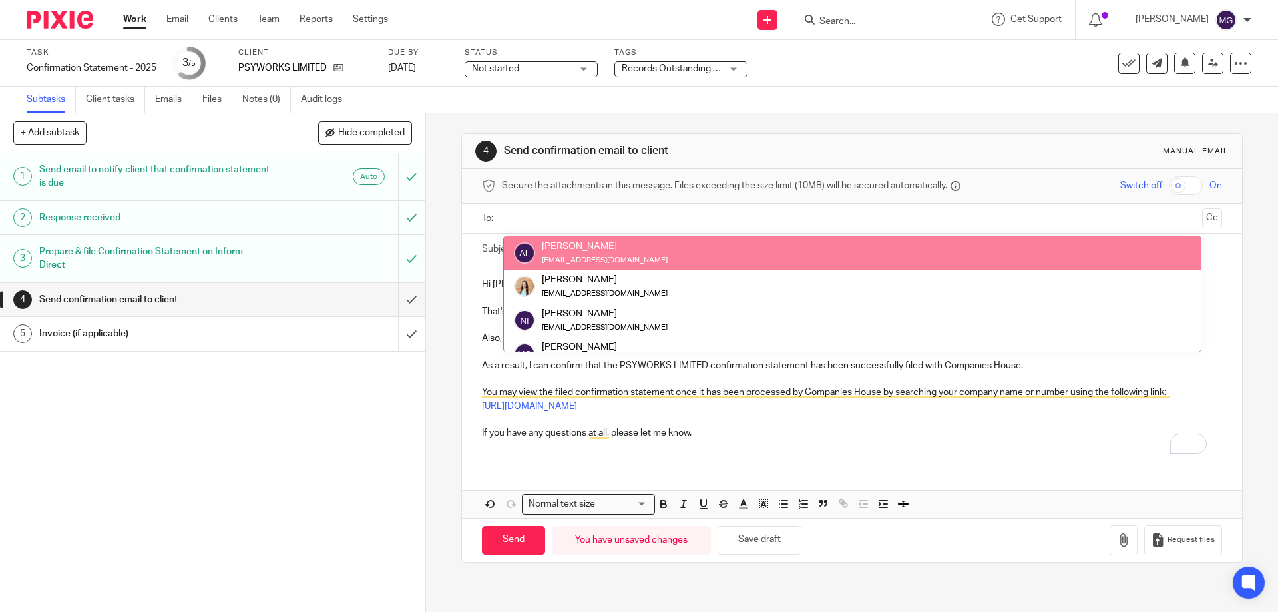
click at [600, 252] on div "Aftab Laher" at bounding box center [605, 246] width 126 height 13
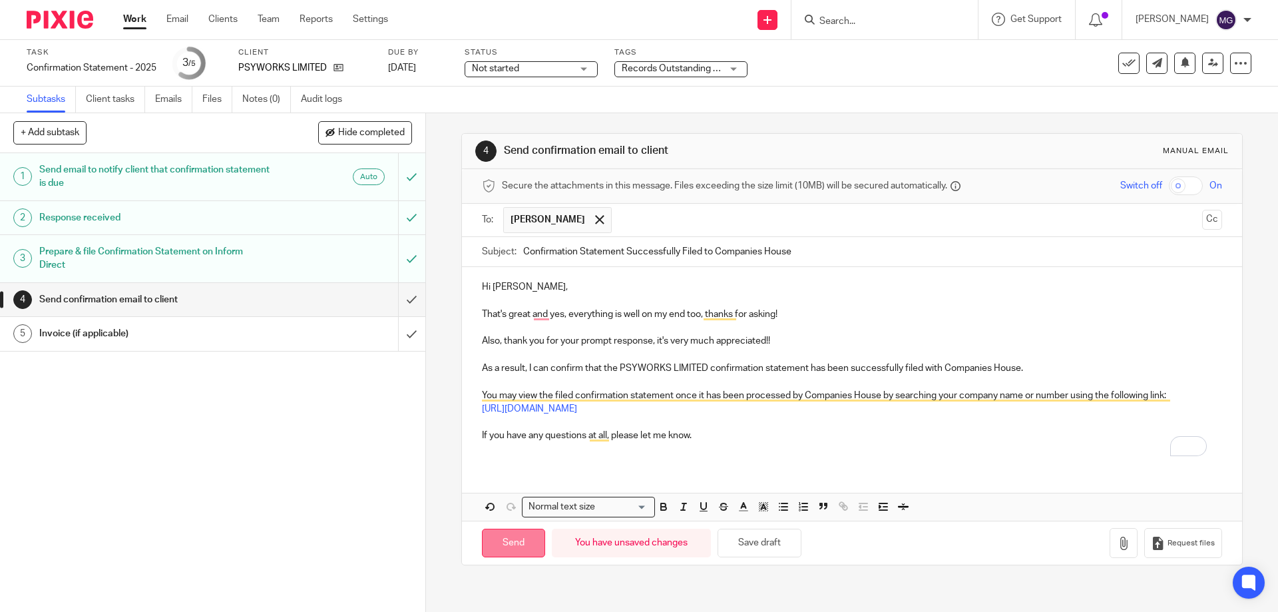
click at [513, 546] on input "Send" at bounding box center [513, 543] width 63 height 29
type input "Sent"
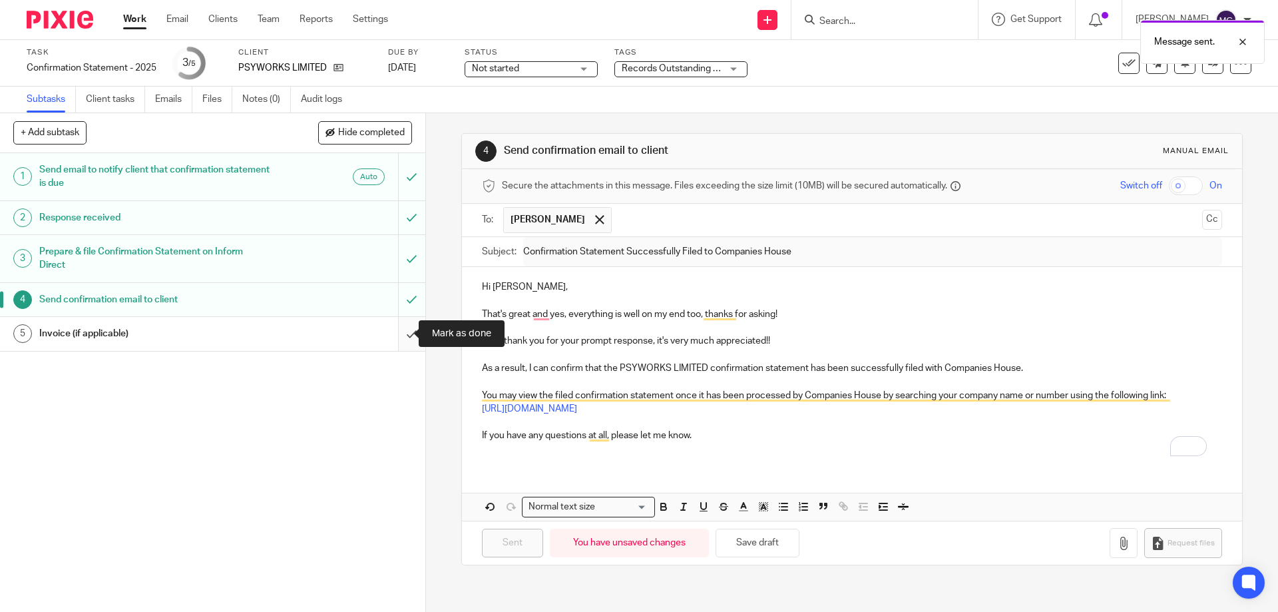
click at [395, 332] on input "submit" at bounding box center [212, 333] width 425 height 33
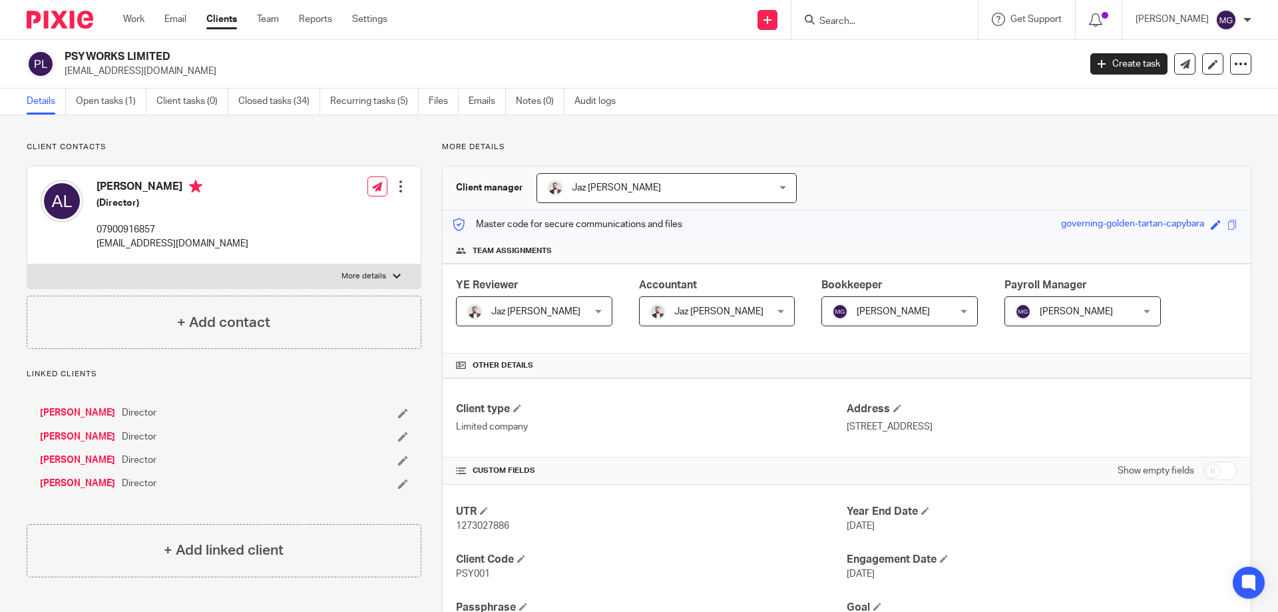
click at [1234, 68] on icon at bounding box center [1240, 63] width 13 height 13
click at [1141, 93] on link "Update from Companies House" at bounding box center [1157, 97] width 147 height 19
